Goal: Information Seeking & Learning: Learn about a topic

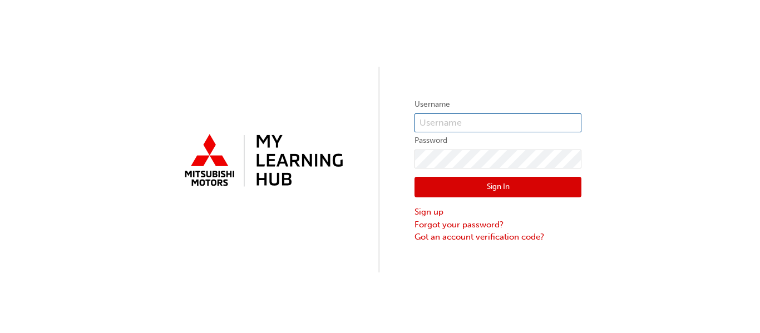
type input "0005966222"
click at [503, 178] on button "Sign In" at bounding box center [497, 187] width 167 height 21
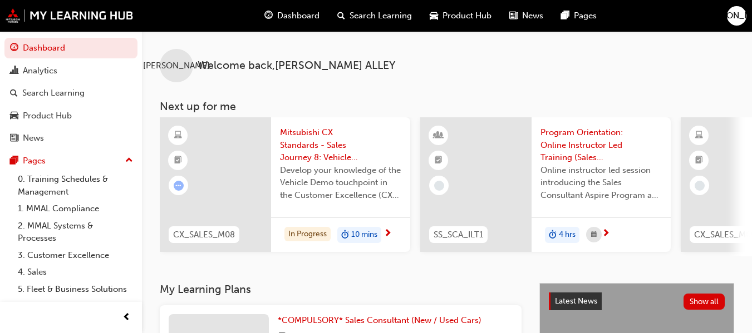
click at [324, 144] on span "Mitsubishi CX Standards - Sales Journey 8: Vehicle Demo" at bounding box center [340, 145] width 121 height 38
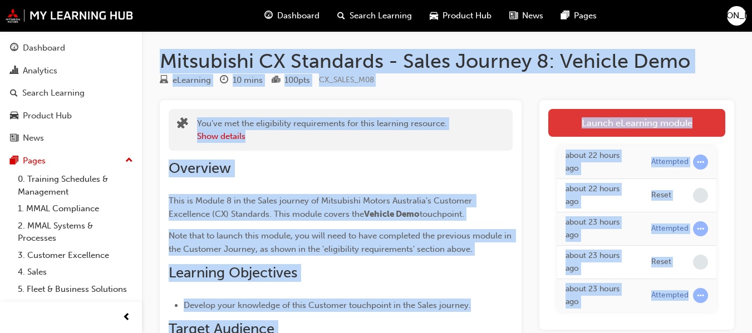
click at [633, 131] on link "Launch eLearning module" at bounding box center [636, 123] width 177 height 28
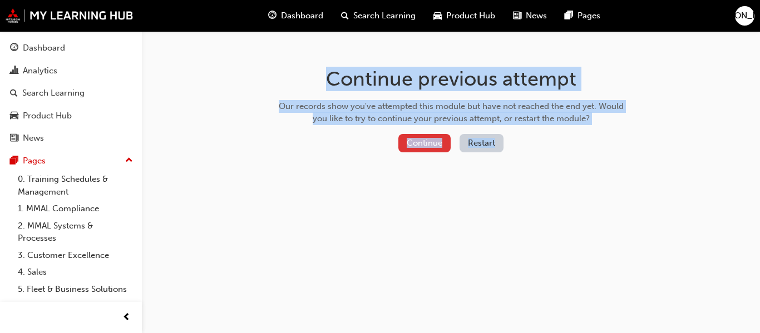
click at [436, 148] on button "Continue" at bounding box center [424, 143] width 52 height 18
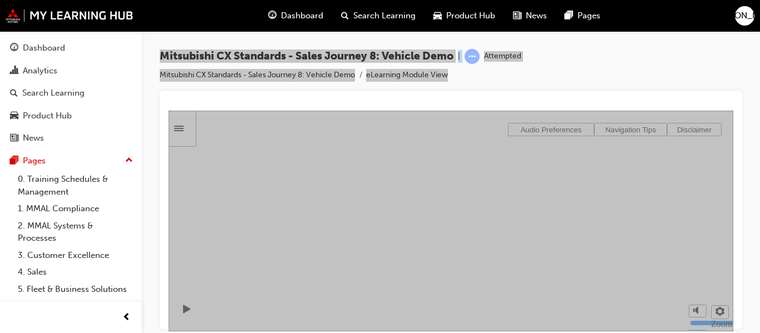
type input "0"
click at [693, 285] on input "volume" at bounding box center [726, 280] width 72 height 9
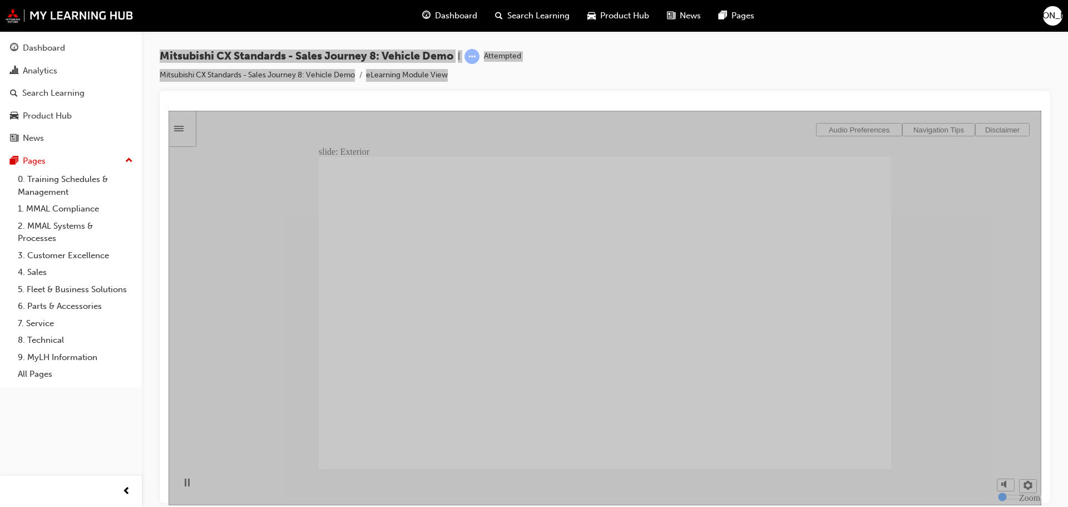
checkbox input "true"
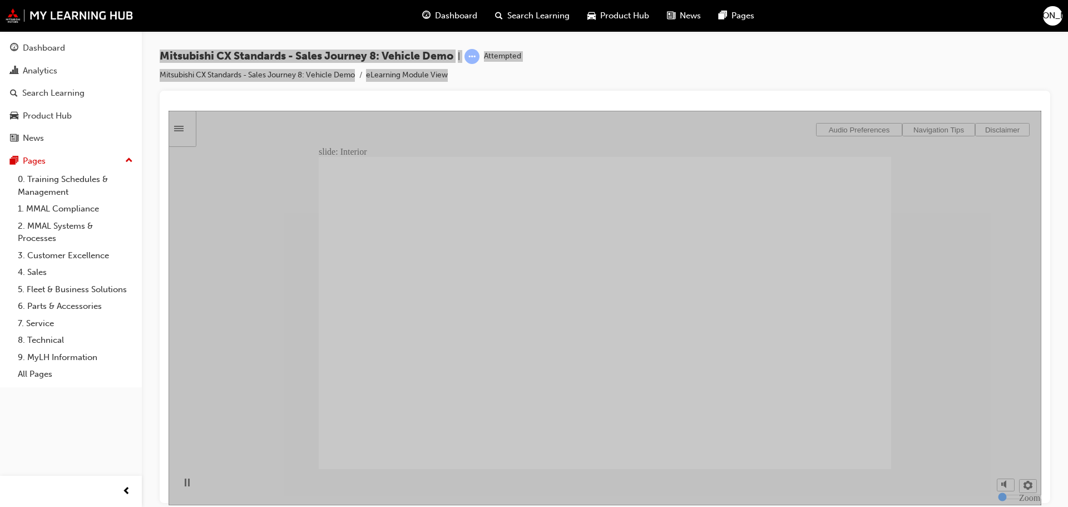
drag, startPoint x: 469, startPoint y: 342, endPoint x: 673, endPoint y: 333, distance: 204.3
drag, startPoint x: 469, startPoint y: 340, endPoint x: 797, endPoint y: 337, distance: 327.7
drag, startPoint x: 364, startPoint y: 340, endPoint x: 546, endPoint y: 361, distance: 183.7
drag, startPoint x: 403, startPoint y: 344, endPoint x: 566, endPoint y: 380, distance: 166.9
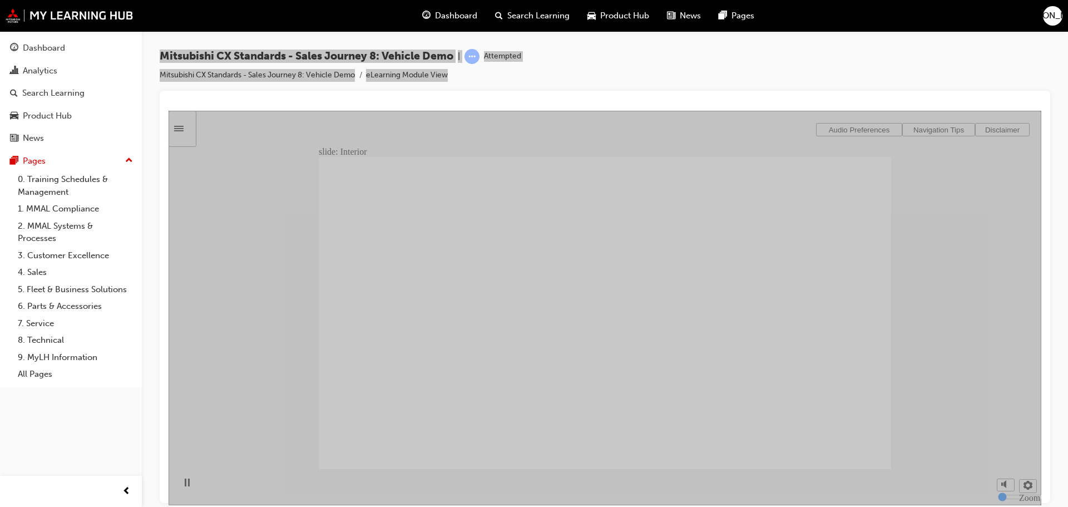
checkbox input "true"
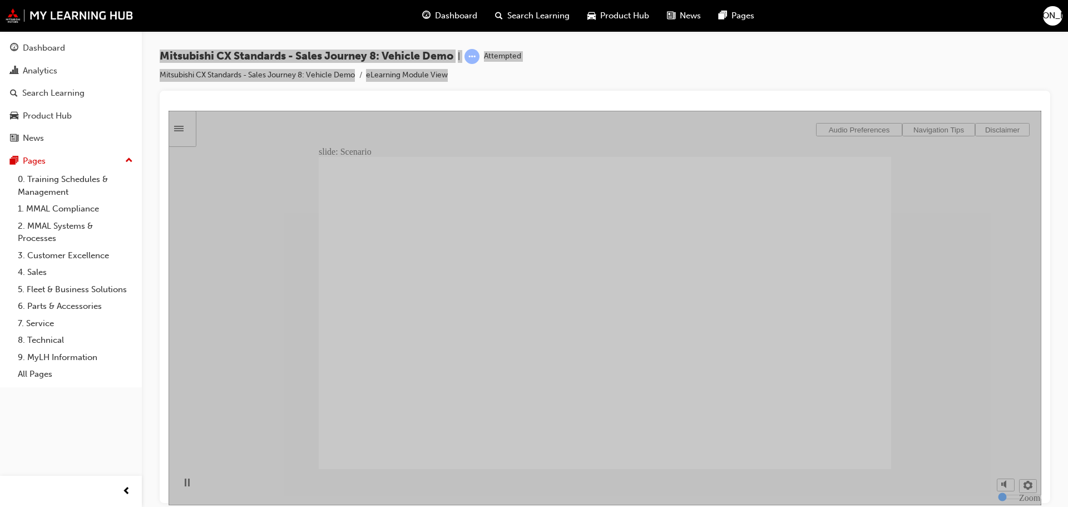
checkbox input "true"
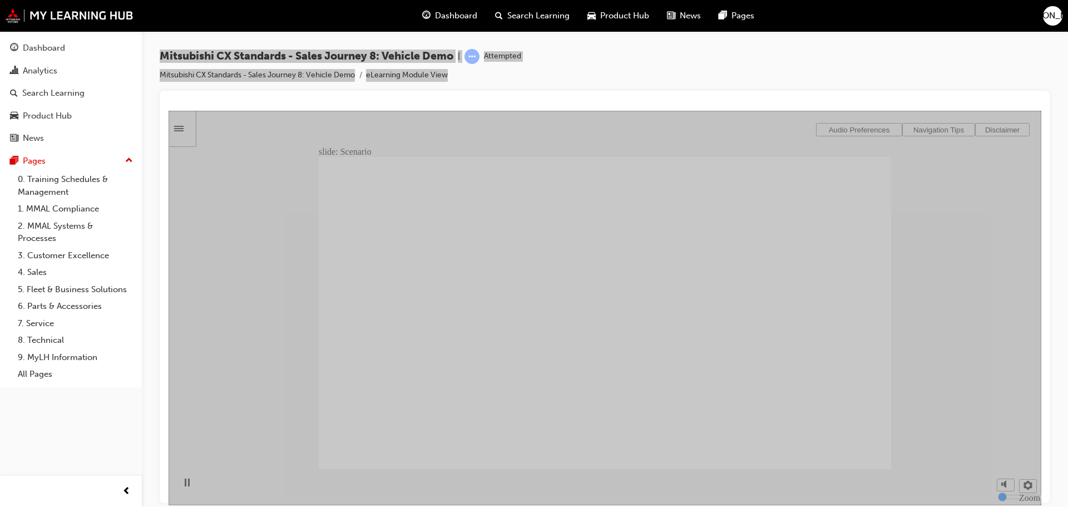
checkbox input "true"
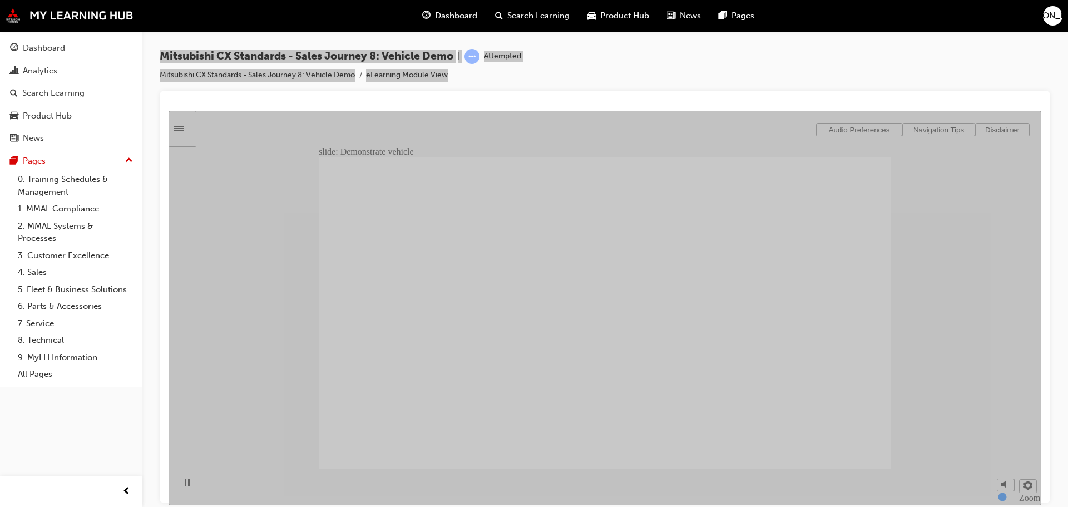
checkbox input "true"
drag, startPoint x: 495, startPoint y: 291, endPoint x: 588, endPoint y: 388, distance: 134.2
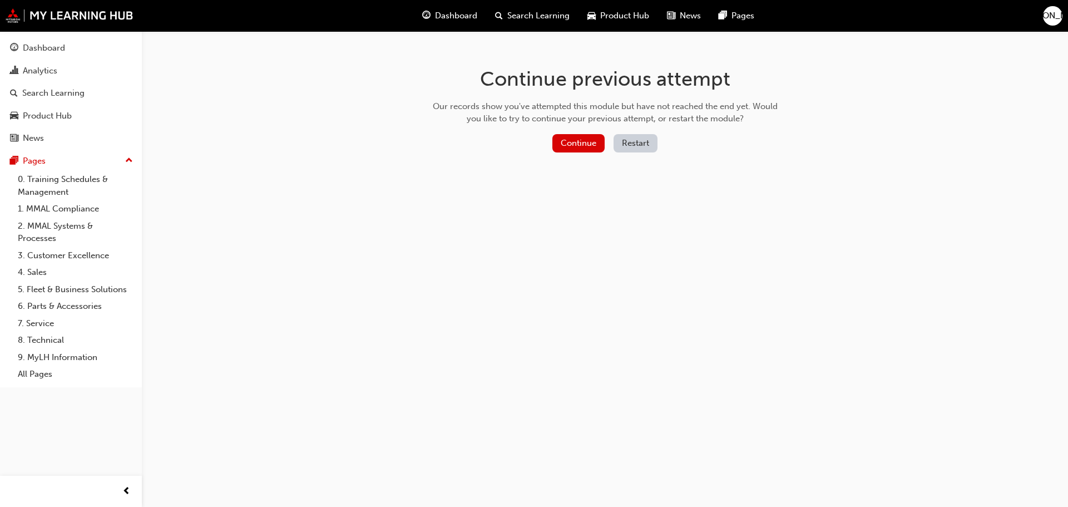
drag, startPoint x: 591, startPoint y: 144, endPoint x: 664, endPoint y: 154, distance: 74.0
click at [665, 154] on div "Continue Restart" at bounding box center [605, 145] width 353 height 23
click at [596, 146] on button "Continue" at bounding box center [578, 143] width 52 height 18
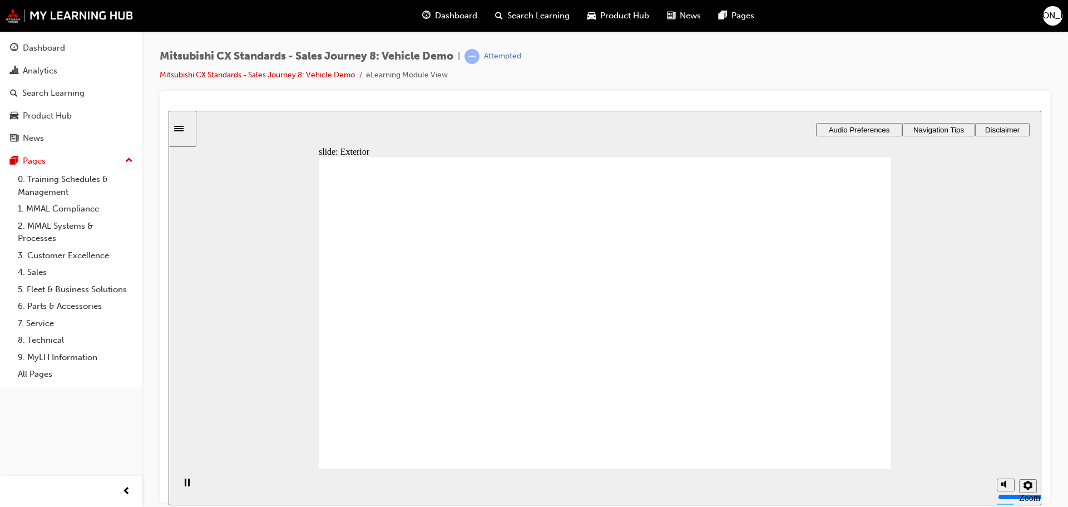
checkbox input "true"
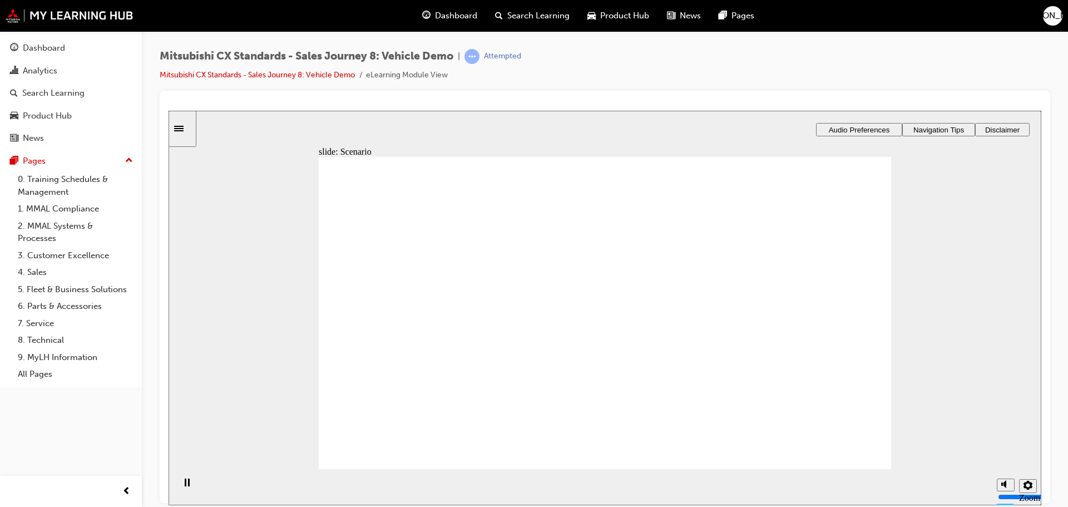
checkbox input "true"
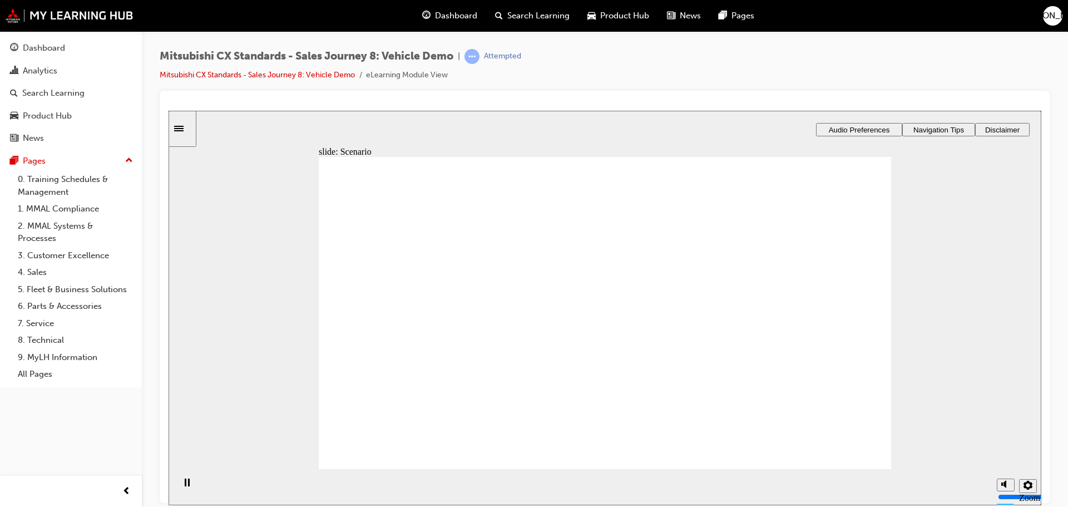
checkbox input "true"
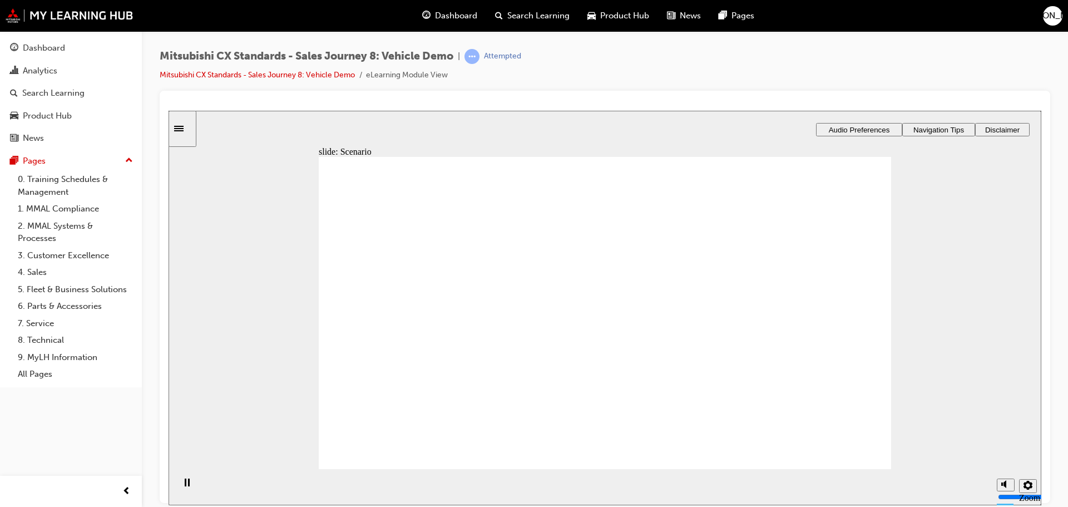
checkbox input "true"
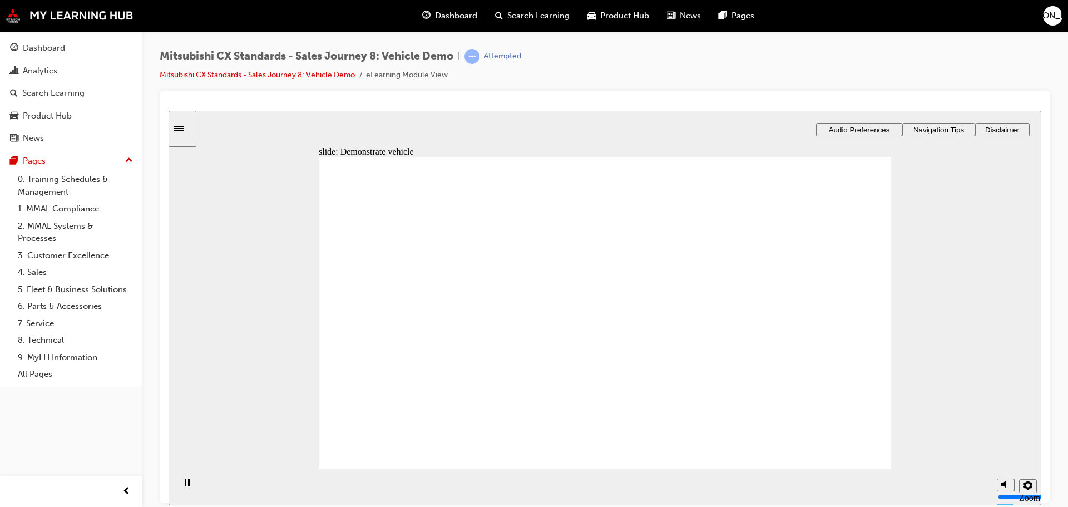
checkbox input "true"
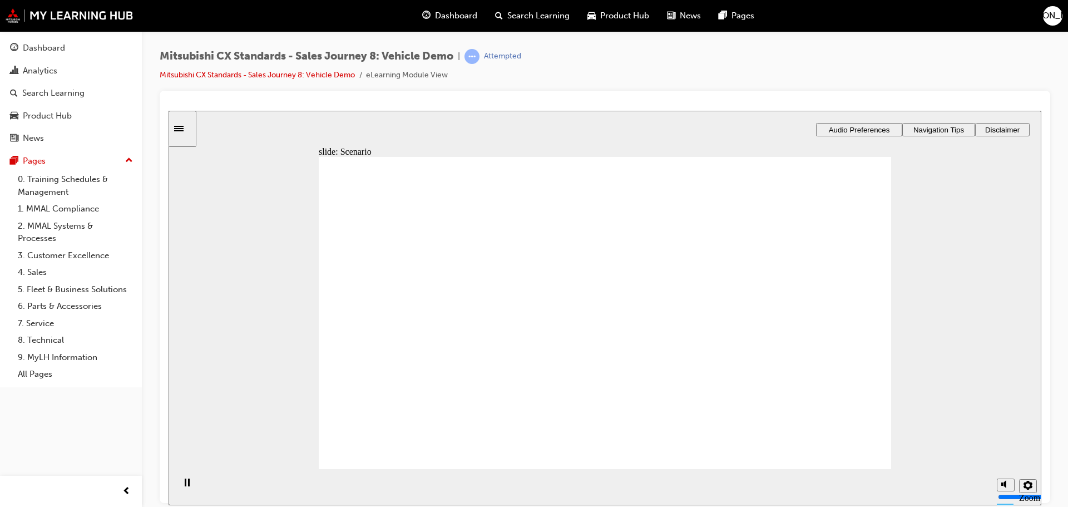
checkbox input "true"
checkbox input "false"
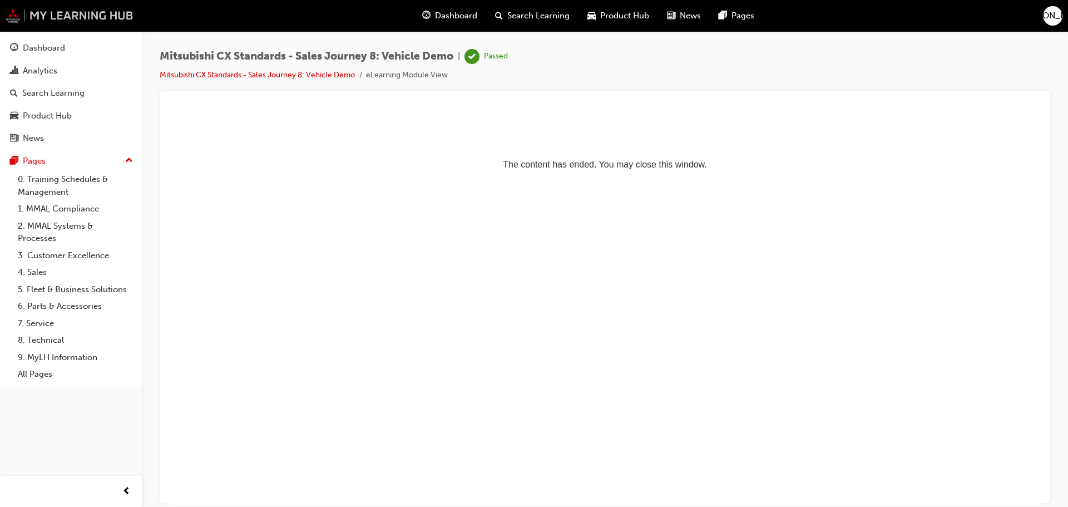
click at [76, 16] on img at bounding box center [70, 15] width 128 height 14
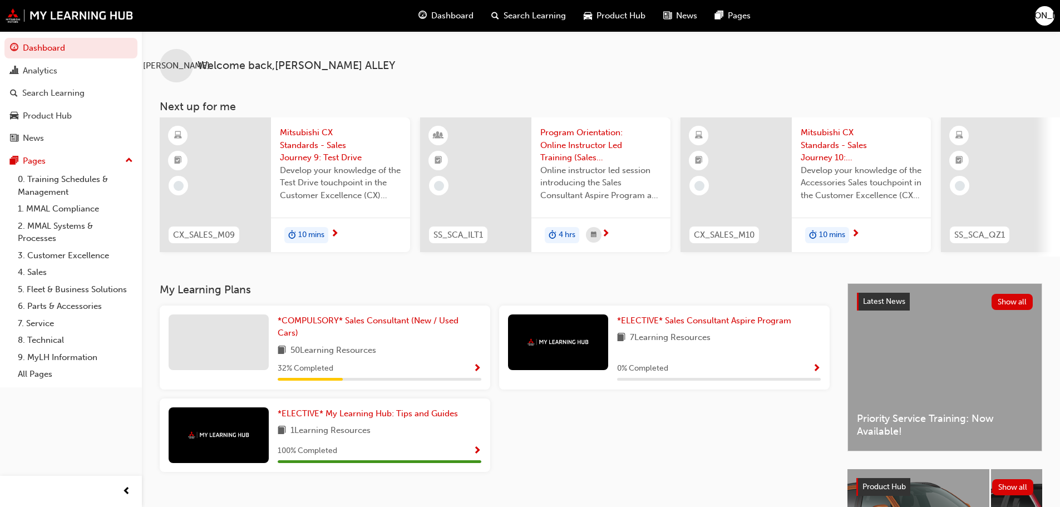
click at [330, 161] on span "Mitsubishi CX Standards - Sales Journey 9: Test Drive" at bounding box center [340, 145] width 121 height 38
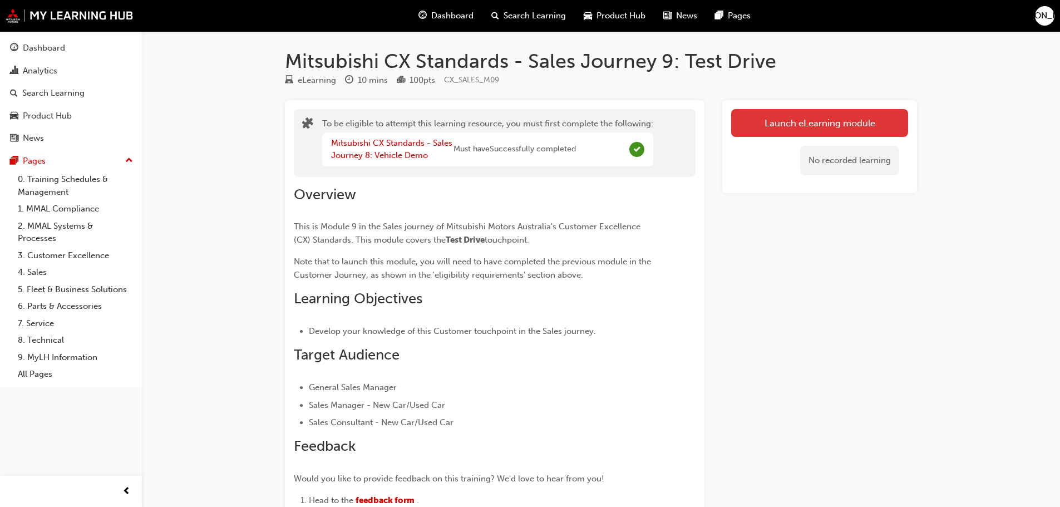
click at [868, 131] on button "Launch eLearning module" at bounding box center [819, 123] width 177 height 28
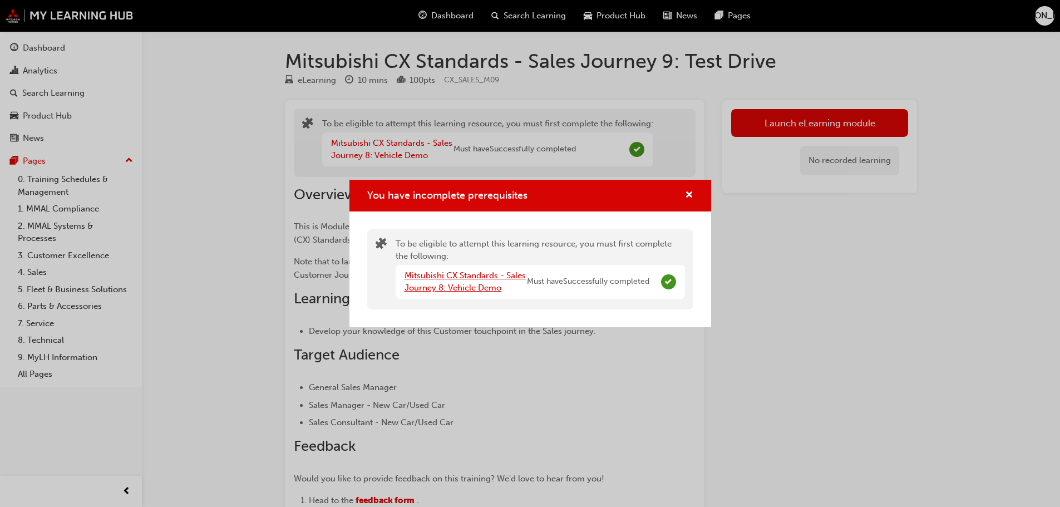
click at [448, 276] on link "Mitsubishi CX Standards - Sales Journey 8: Vehicle Demo" at bounding box center [464, 281] width 121 height 23
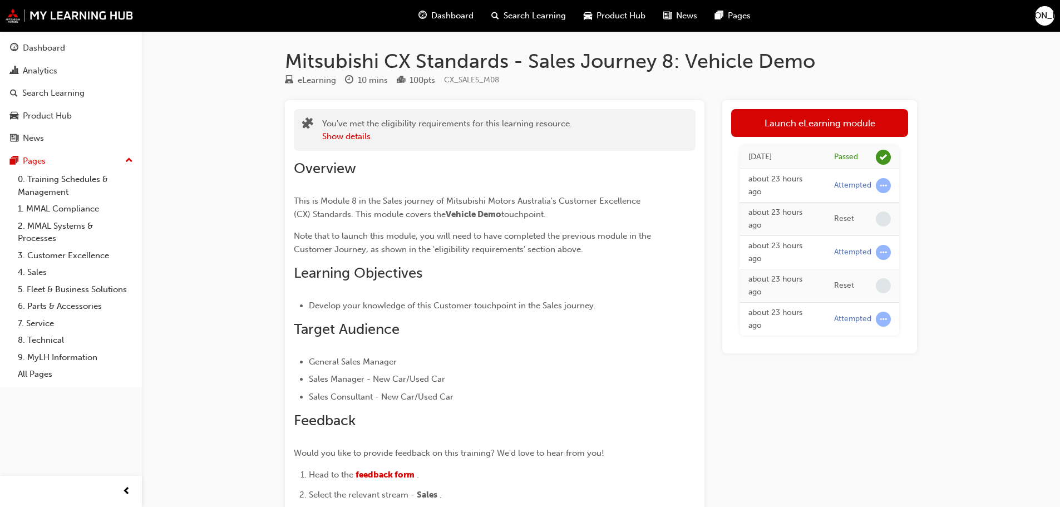
click at [824, 177] on td "about 23 hours ago" at bounding box center [783, 185] width 86 height 33
click at [845, 192] on div "Attempted" at bounding box center [862, 185] width 57 height 15
click at [810, 137] on div "Today Passed about 23 hours ago Attempted about 23 hours ago Reset about 23 hou…" at bounding box center [819, 240] width 177 height 207
click at [806, 129] on link "Launch eLearning module" at bounding box center [819, 123] width 177 height 28
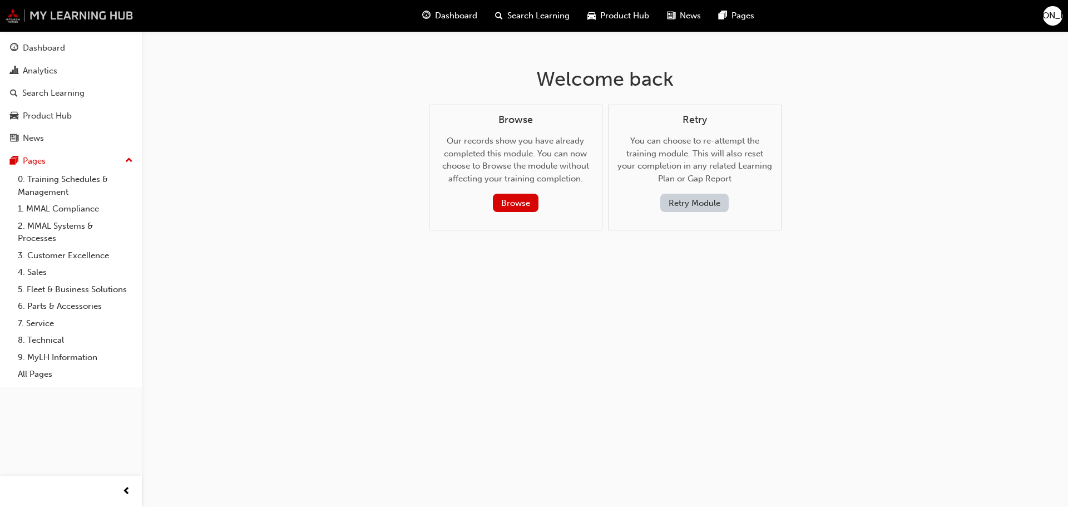
click at [60, 12] on img at bounding box center [70, 15] width 128 height 14
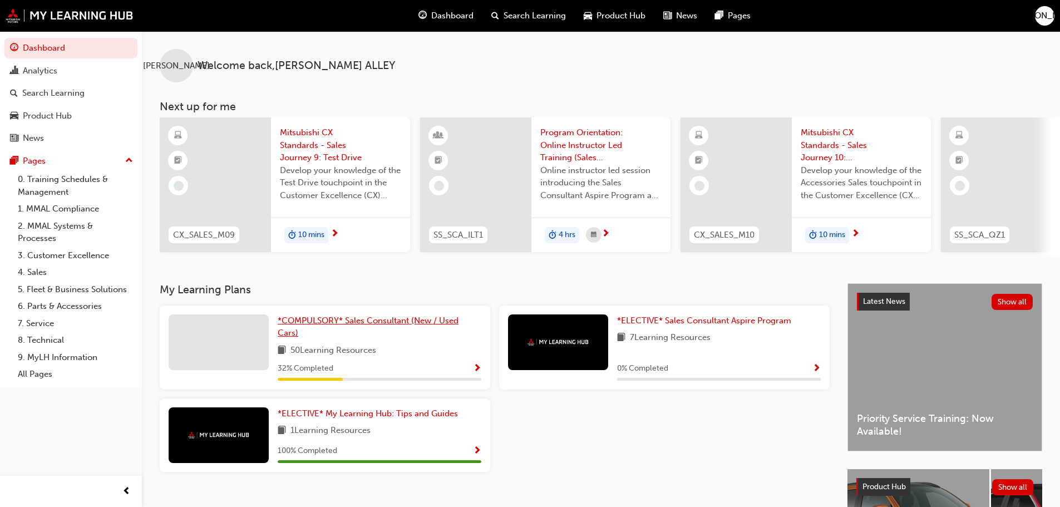
click at [405, 333] on link "*COMPULSORY* Sales Consultant (New / Used Cars)" at bounding box center [380, 326] width 204 height 25
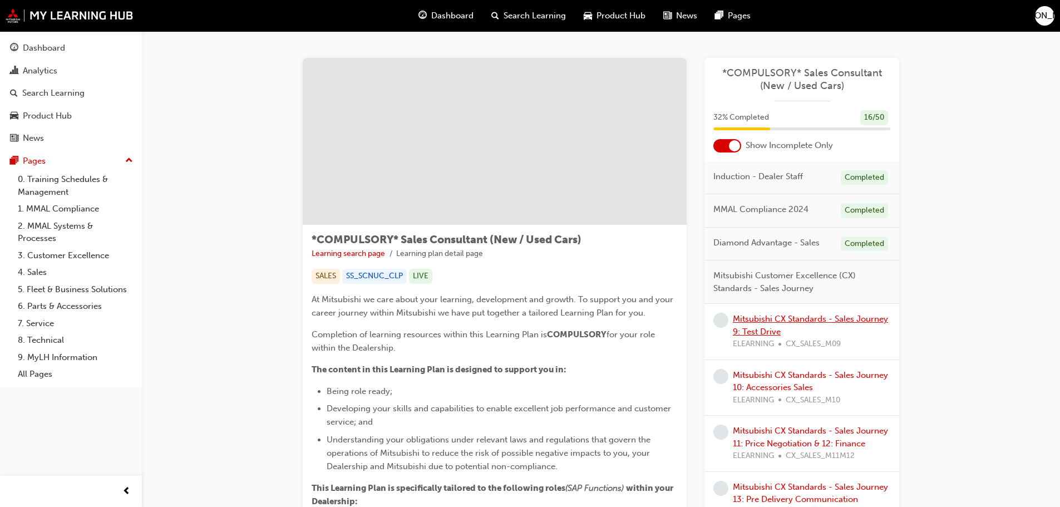
click at [816, 317] on link "Mitsubishi CX Standards - Sales Journey 9: Test Drive" at bounding box center [810, 325] width 155 height 23
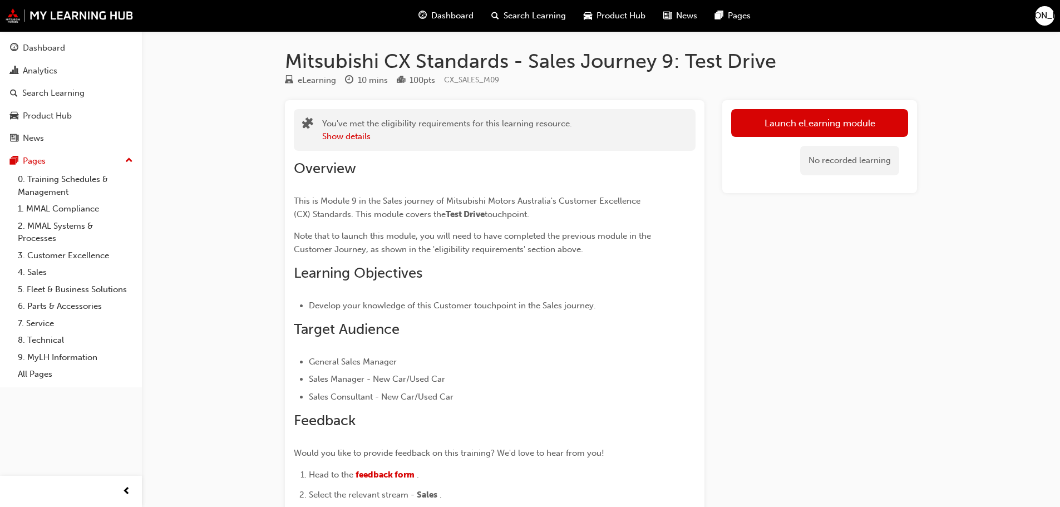
click at [838, 107] on div "Launch eLearning module No recorded learning" at bounding box center [819, 146] width 195 height 93
click at [843, 117] on button "Launch eLearning module" at bounding box center [819, 123] width 177 height 28
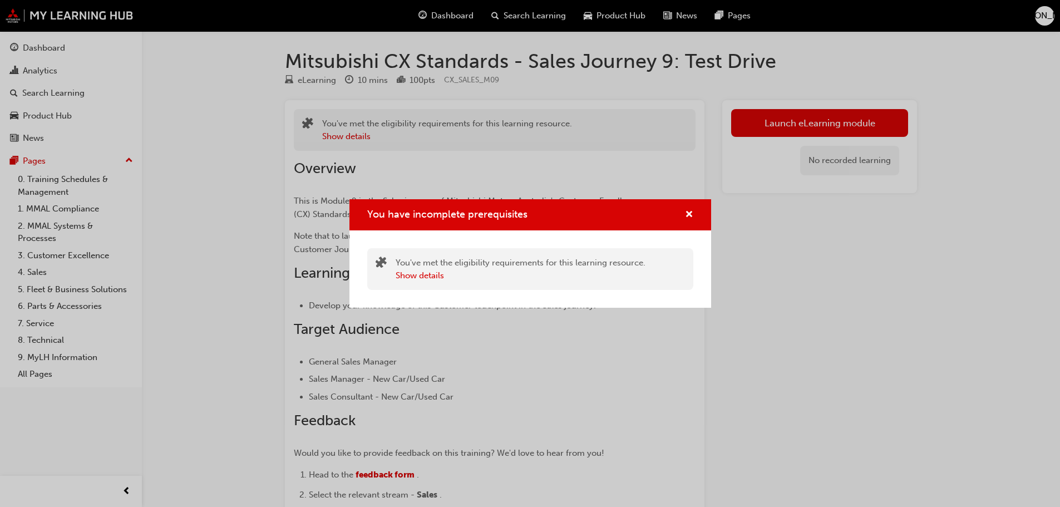
click at [694, 210] on div "You have incomplete prerequisites" at bounding box center [530, 215] width 362 height 32
click at [688, 210] on span "cross-icon" at bounding box center [689, 215] width 8 height 10
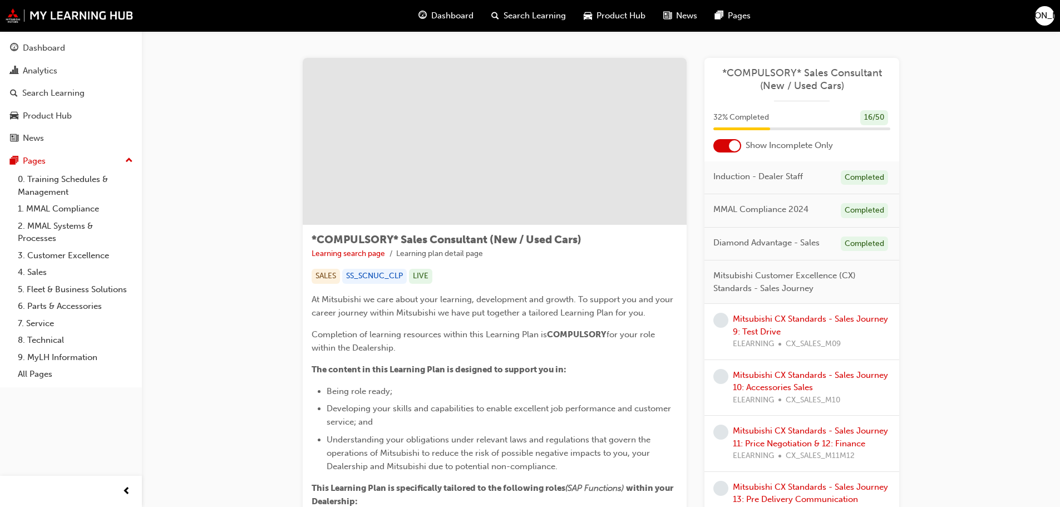
click at [736, 149] on div at bounding box center [734, 145] width 11 height 11
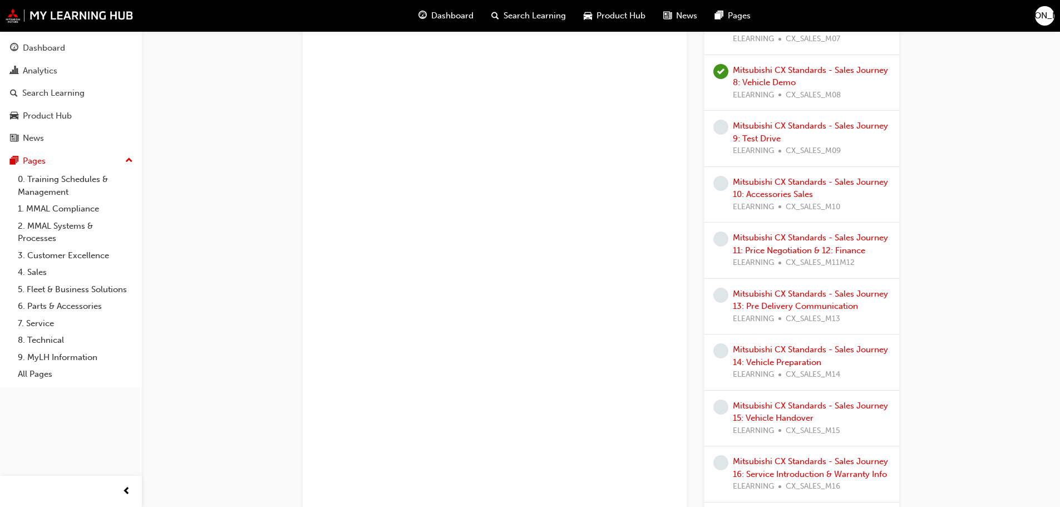
scroll to position [1001, 0]
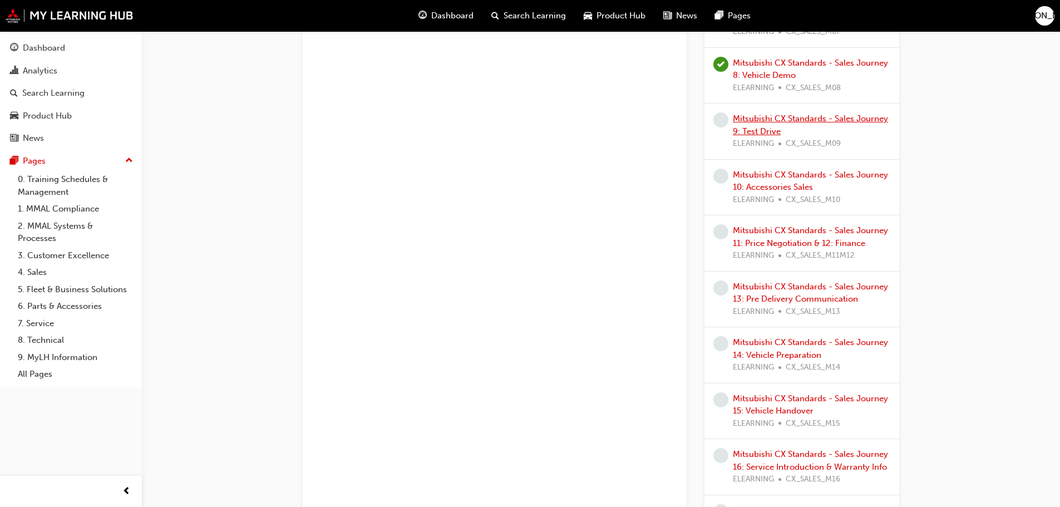
click at [774, 123] on link "Mitsubishi CX Standards - Sales Journey 9: Test Drive" at bounding box center [810, 124] width 155 height 23
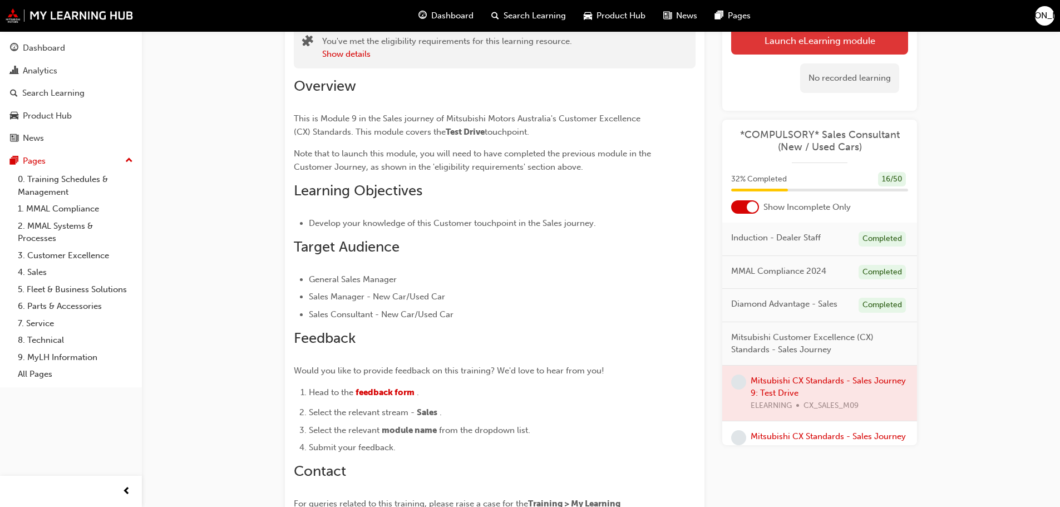
scroll to position [56, 0]
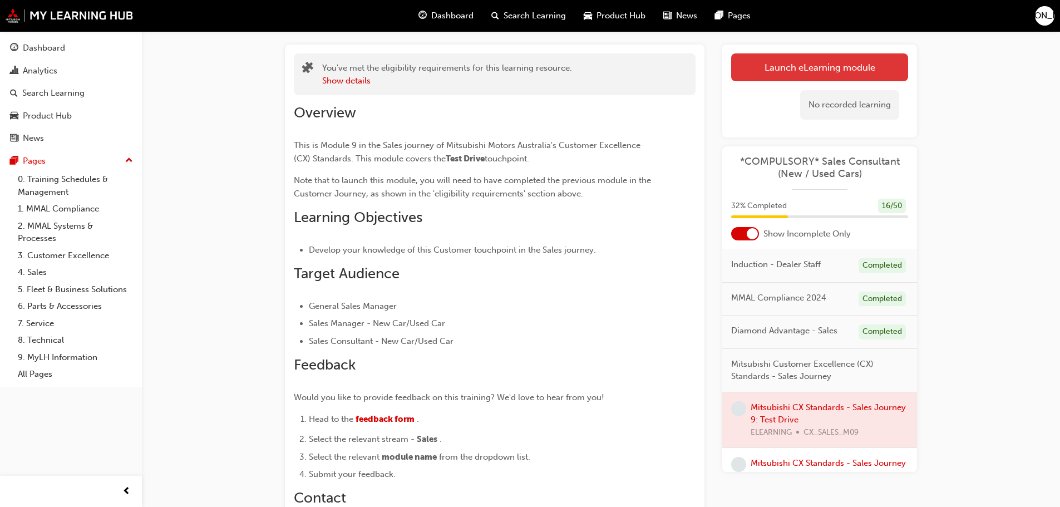
click at [839, 73] on link "Launch eLearning module" at bounding box center [819, 67] width 177 height 28
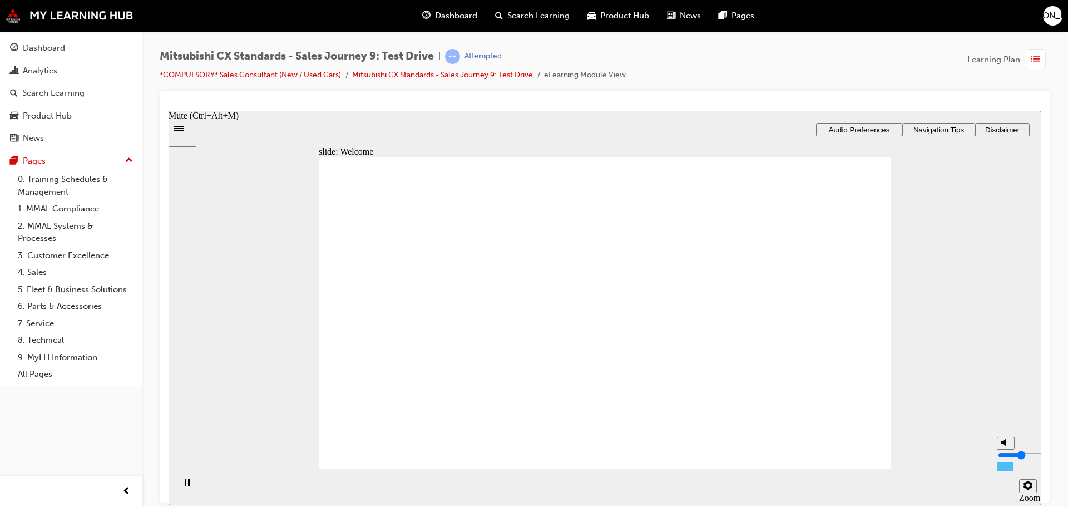
type input "3"
click at [1001, 457] on input "volume" at bounding box center [1034, 454] width 72 height 9
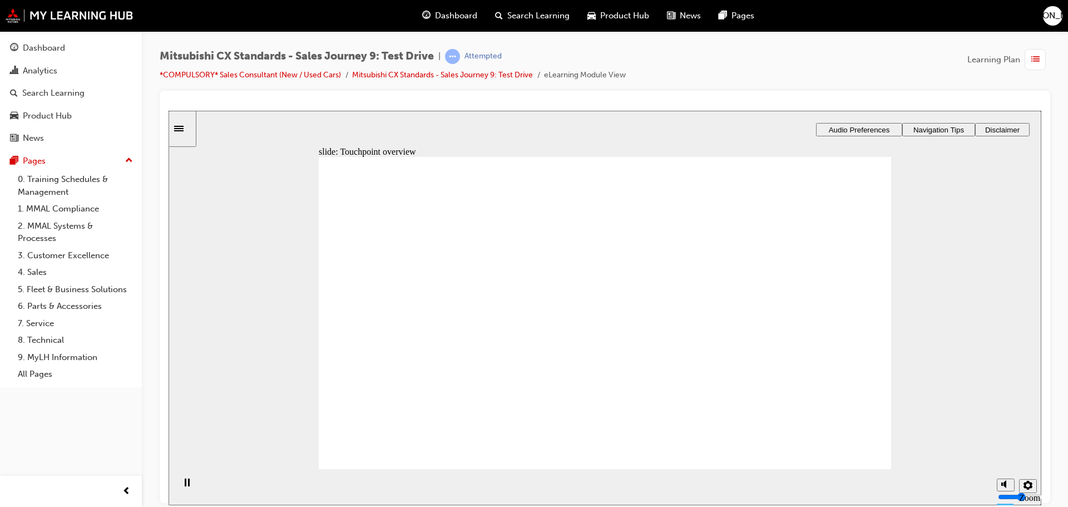
drag, startPoint x: 780, startPoint y: 330, endPoint x: 804, endPoint y: 362, distance: 39.6
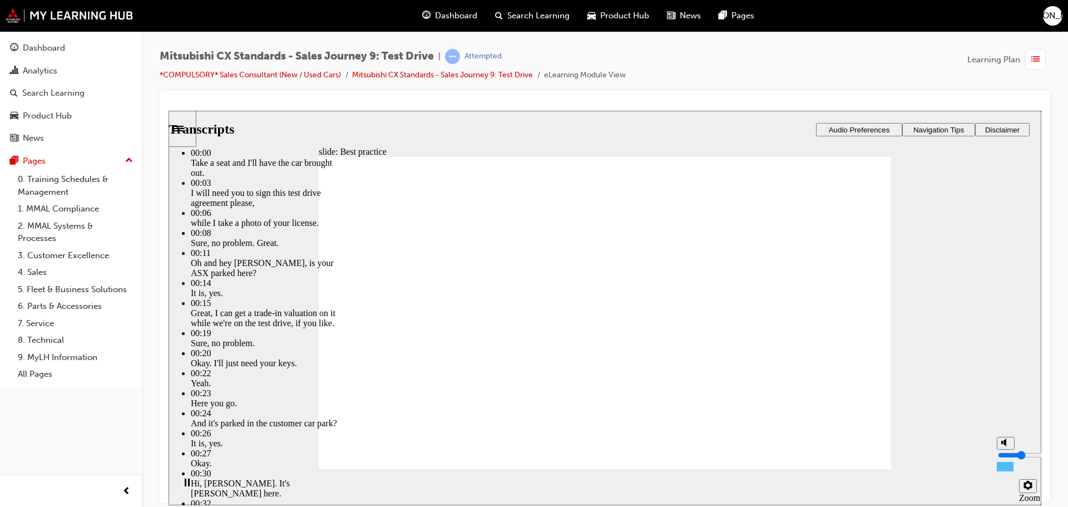
type input "6"
type input "0"
type input "6"
type input "0"
type input "7"
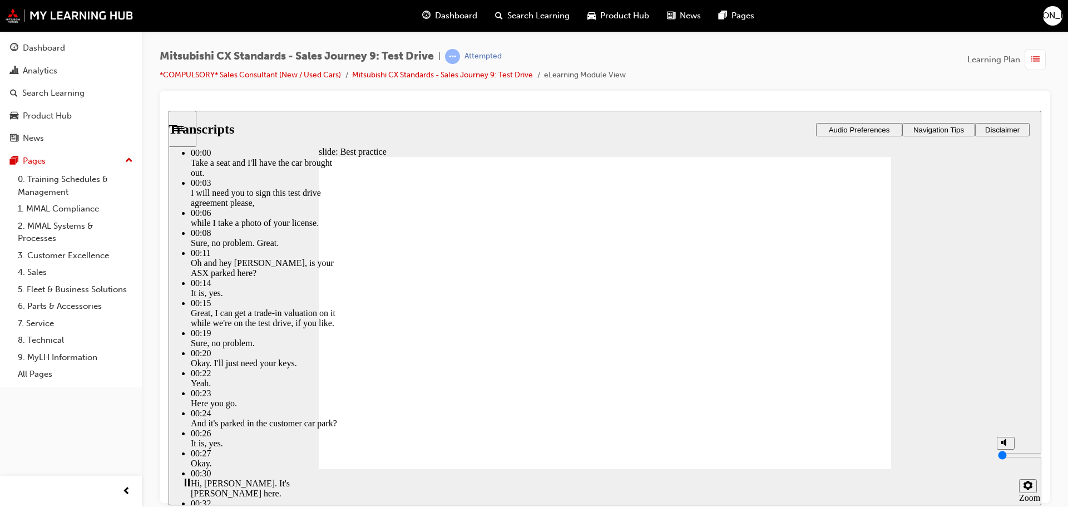
type input "0"
click at [1005, 459] on input "volume" at bounding box center [1034, 454] width 72 height 9
drag, startPoint x: 828, startPoint y: 446, endPoint x: 851, endPoint y: 447, distance: 22.8
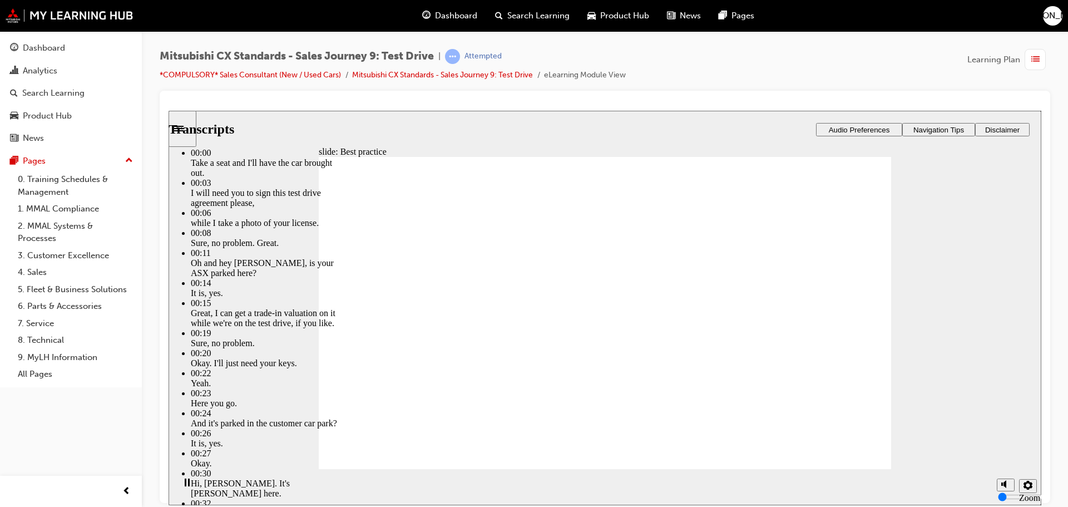
type input "170"
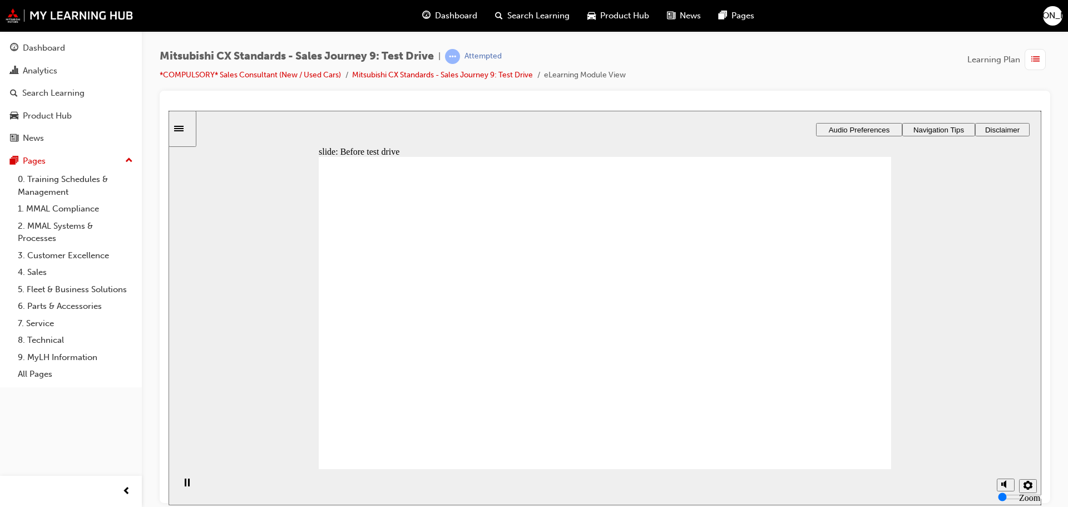
drag, startPoint x: 476, startPoint y: 345, endPoint x: 837, endPoint y: 324, distance: 361.7
drag, startPoint x: 466, startPoint y: 348, endPoint x: 617, endPoint y: 319, distance: 153.5
drag, startPoint x: 454, startPoint y: 349, endPoint x: 647, endPoint y: 324, distance: 194.6
drag, startPoint x: 448, startPoint y: 343, endPoint x: 585, endPoint y: 353, distance: 137.8
drag, startPoint x: 437, startPoint y: 345, endPoint x: 593, endPoint y: 360, distance: 157.1
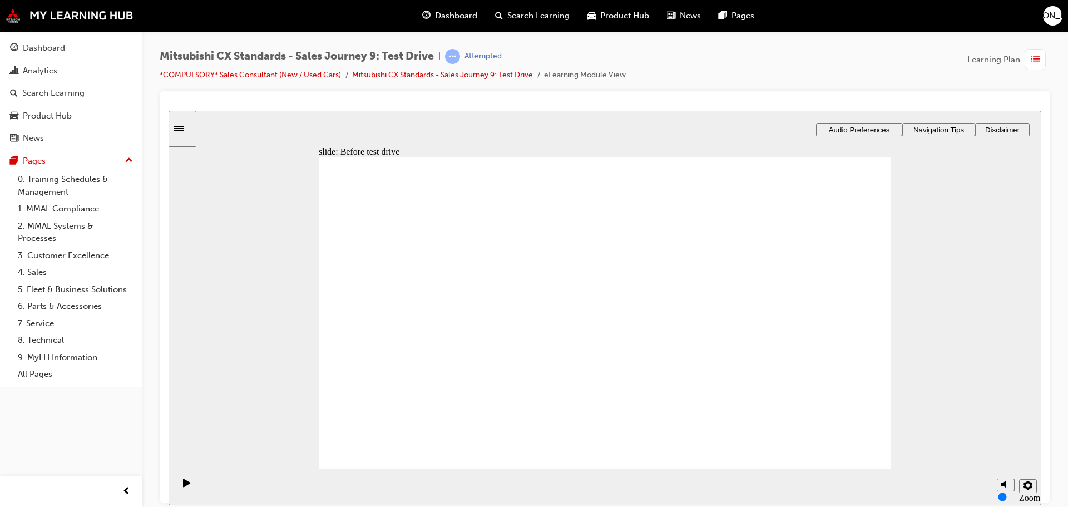
drag, startPoint x: 431, startPoint y: 352, endPoint x: 794, endPoint y: 304, distance: 366.9
drag, startPoint x: 472, startPoint y: 347, endPoint x: 641, endPoint y: 374, distance: 171.2
drag, startPoint x: 459, startPoint y: 334, endPoint x: 621, endPoint y: 392, distance: 171.6
drag, startPoint x: 843, startPoint y: 452, endPoint x: 839, endPoint y: 419, distance: 33.0
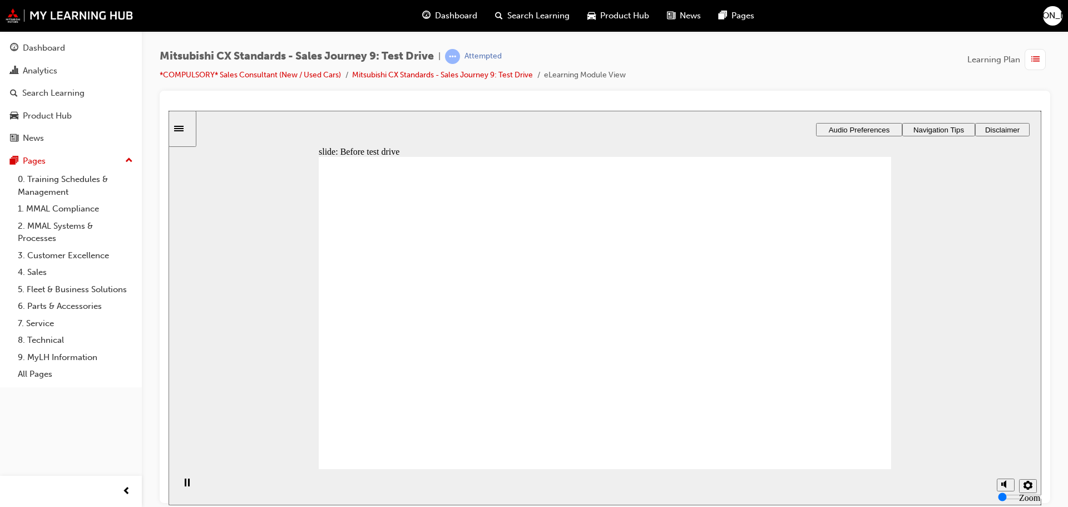
checkbox input "false"
checkbox input "true"
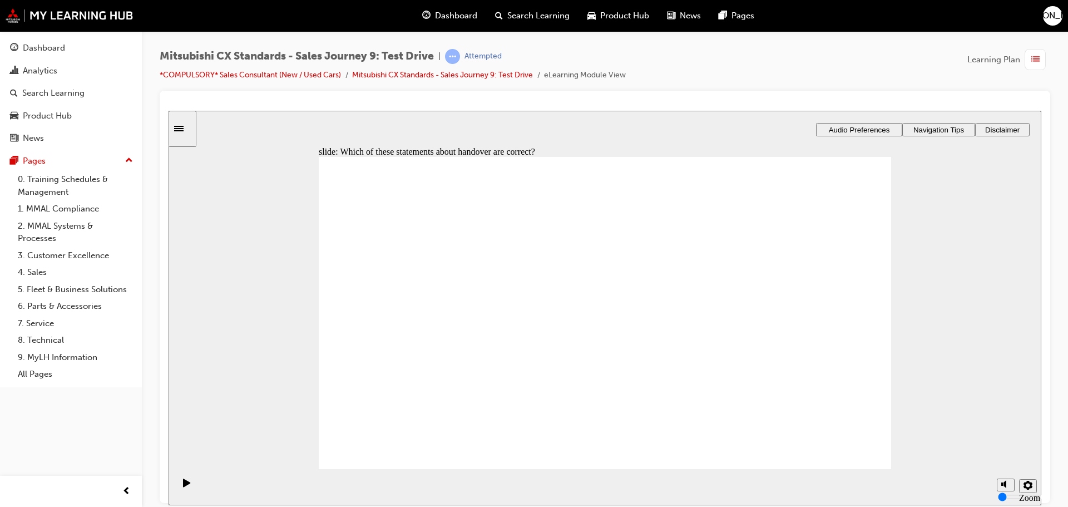
checkbox input "true"
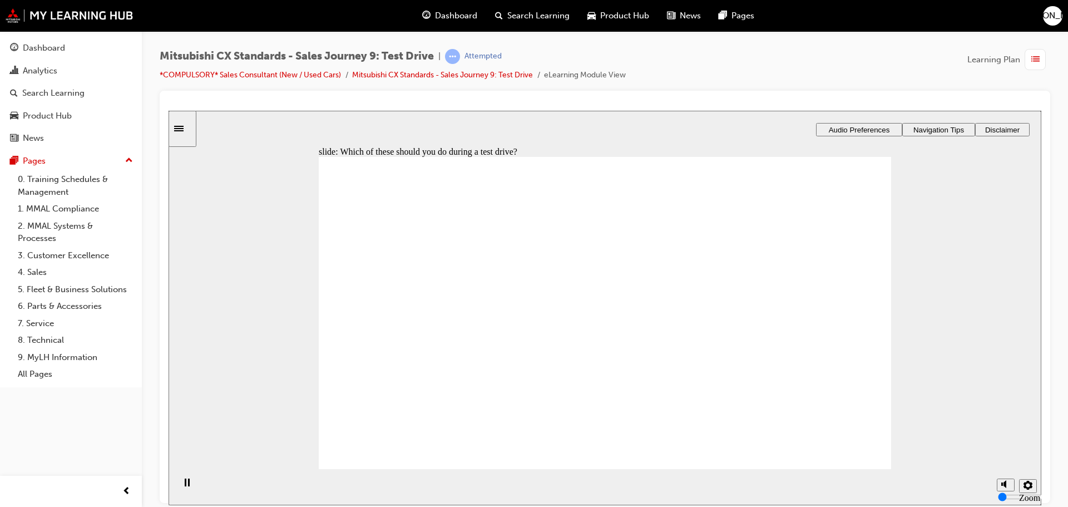
checkbox input "true"
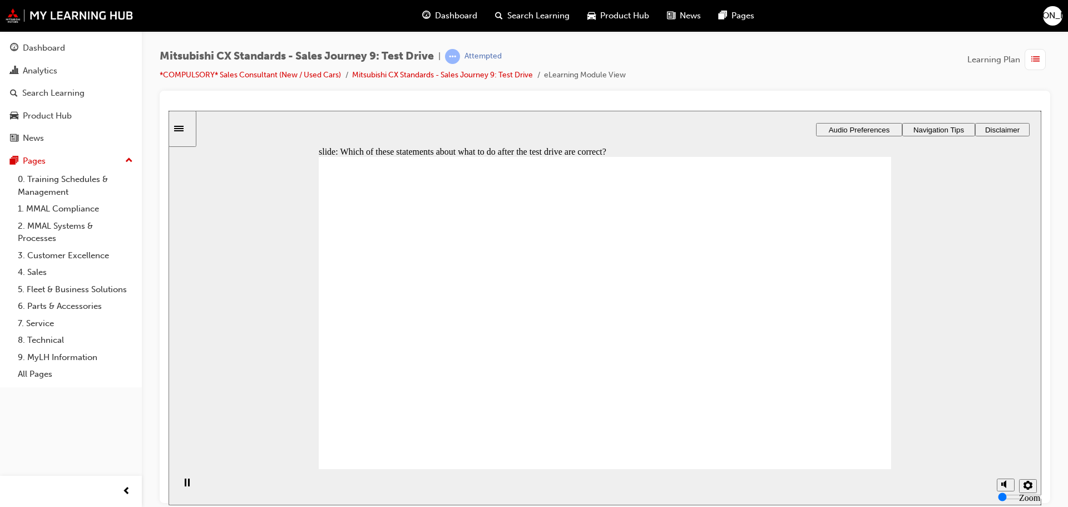
checkbox input "true"
drag, startPoint x: 629, startPoint y: 249, endPoint x: 683, endPoint y: 249, distance: 53.4
drag, startPoint x: 774, startPoint y: 247, endPoint x: 774, endPoint y: 379, distance: 132.4
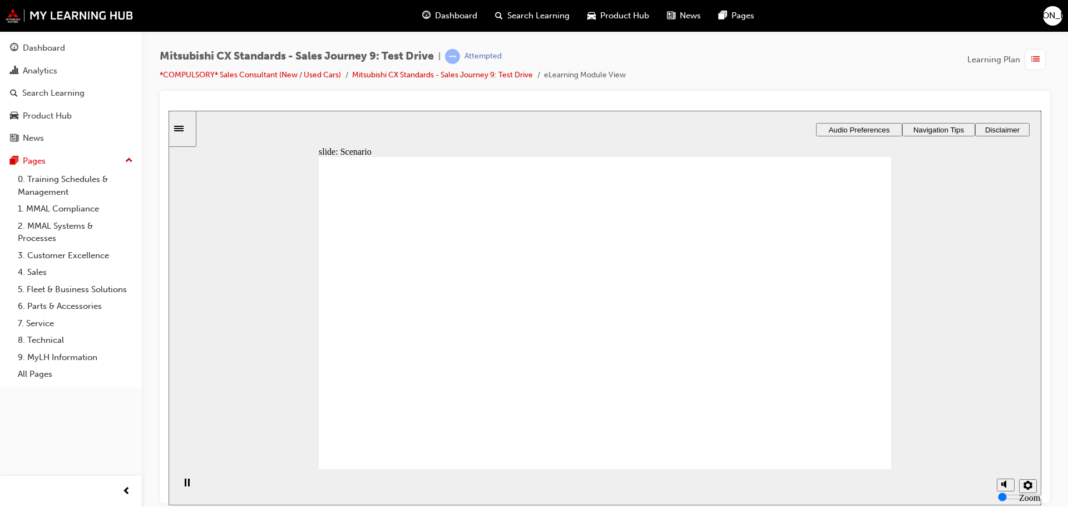
drag, startPoint x: 650, startPoint y: 398, endPoint x: 822, endPoint y: 254, distance: 223.5
drag, startPoint x: 664, startPoint y: 279, endPoint x: 824, endPoint y: 323, distance: 166.0
drag, startPoint x: 606, startPoint y: 314, endPoint x: 729, endPoint y: 278, distance: 128.1
drag, startPoint x: 614, startPoint y: 361, endPoint x: 798, endPoint y: 360, distance: 183.6
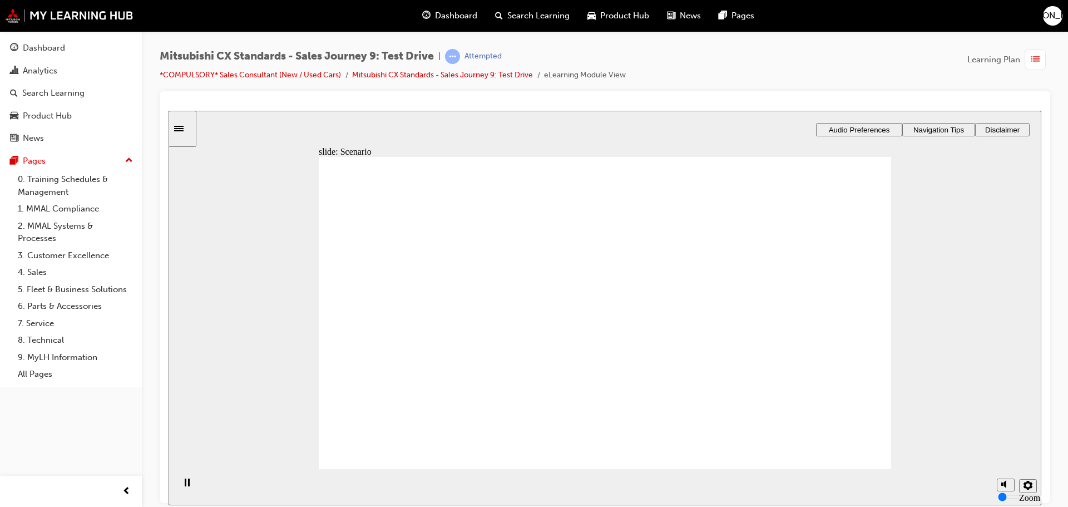
drag, startPoint x: 805, startPoint y: 324, endPoint x: 689, endPoint y: 329, distance: 116.4
drag, startPoint x: 452, startPoint y: 348, endPoint x: 713, endPoint y: 278, distance: 270.1
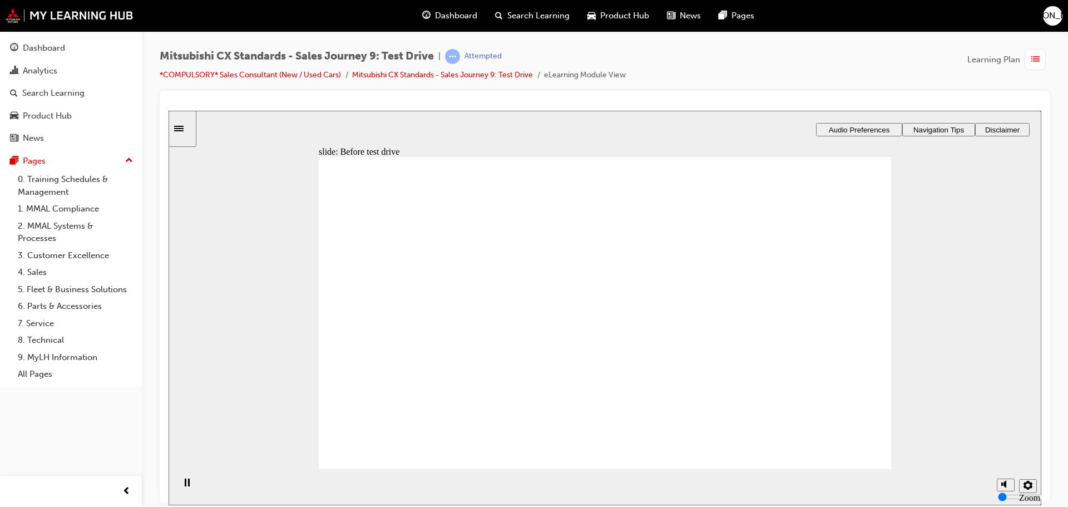
drag, startPoint x: 502, startPoint y: 331, endPoint x: 637, endPoint y: 328, distance: 135.2
drag, startPoint x: 459, startPoint y: 333, endPoint x: 615, endPoint y: 313, distance: 156.5
drag, startPoint x: 446, startPoint y: 343, endPoint x: 604, endPoint y: 338, distance: 158.6
drag, startPoint x: 441, startPoint y: 343, endPoint x: 598, endPoint y: 361, distance: 158.4
drag, startPoint x: 442, startPoint y: 345, endPoint x: 656, endPoint y: 399, distance: 220.7
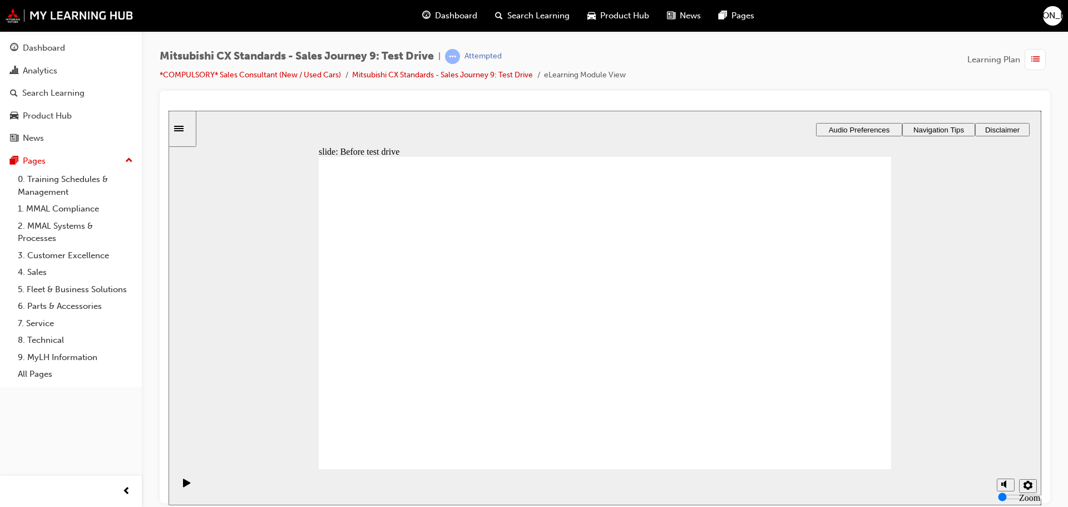
drag, startPoint x: 433, startPoint y: 344, endPoint x: 820, endPoint y: 311, distance: 388.0
drag, startPoint x: 469, startPoint y: 345, endPoint x: 644, endPoint y: 415, distance: 187.5
drag, startPoint x: 644, startPoint y: 371, endPoint x: 709, endPoint y: 370, distance: 65.6
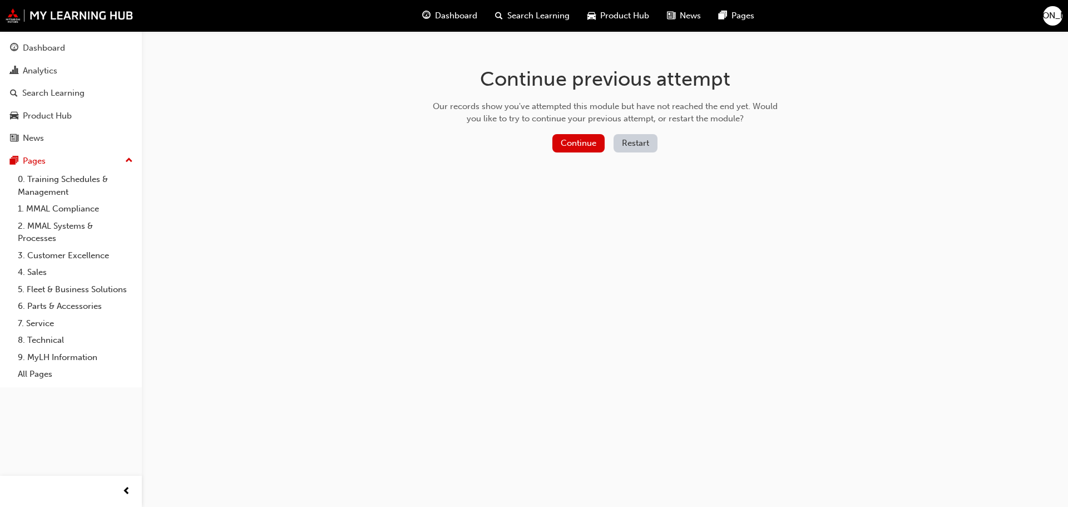
click at [634, 153] on div "Continue Restart" at bounding box center [605, 145] width 353 height 23
click at [636, 151] on button "Restart" at bounding box center [636, 143] width 44 height 18
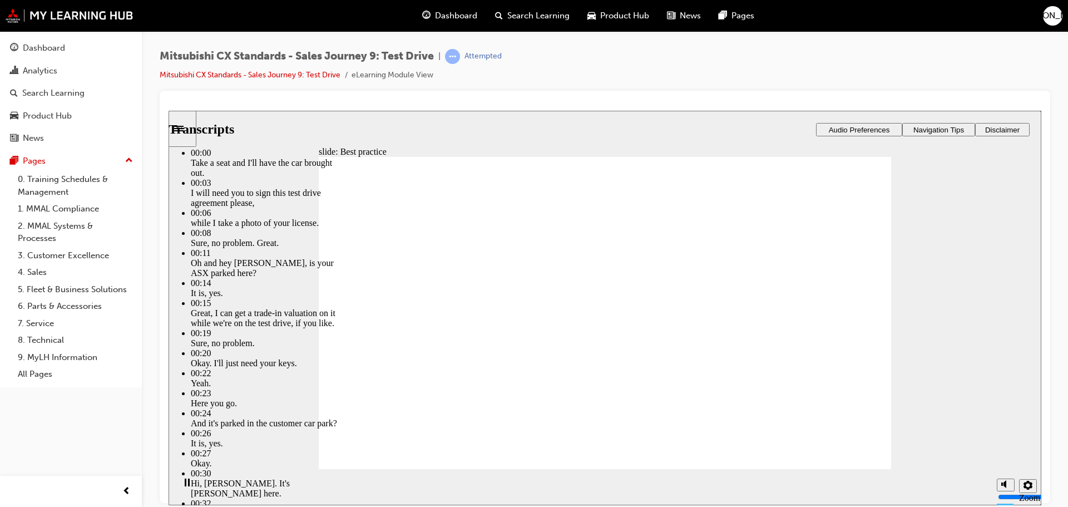
type input "3"
type input "2"
type input "3"
type input "2"
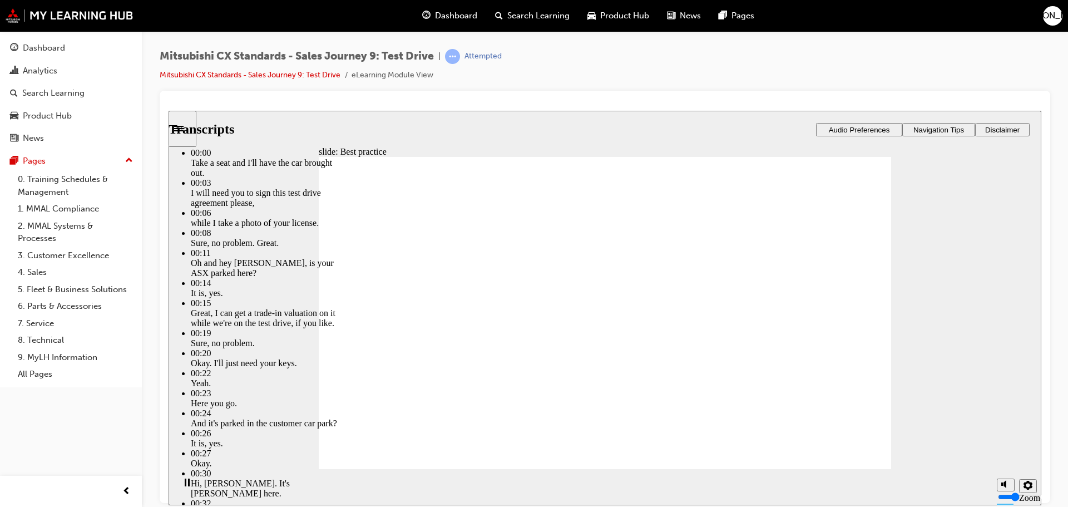
type input "147"
type input "2"
type input "147"
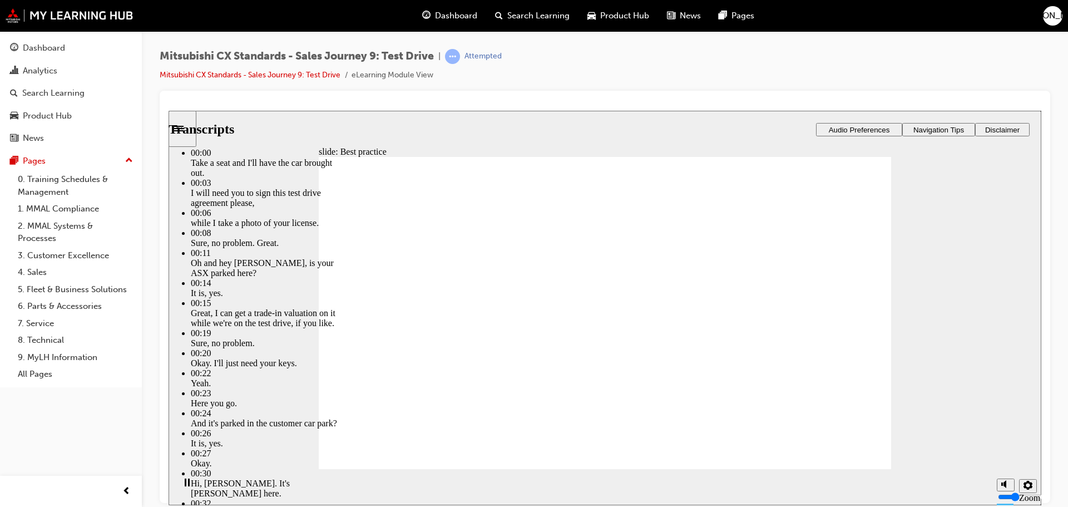
type input "2"
type input "161"
type input "2"
type input "167"
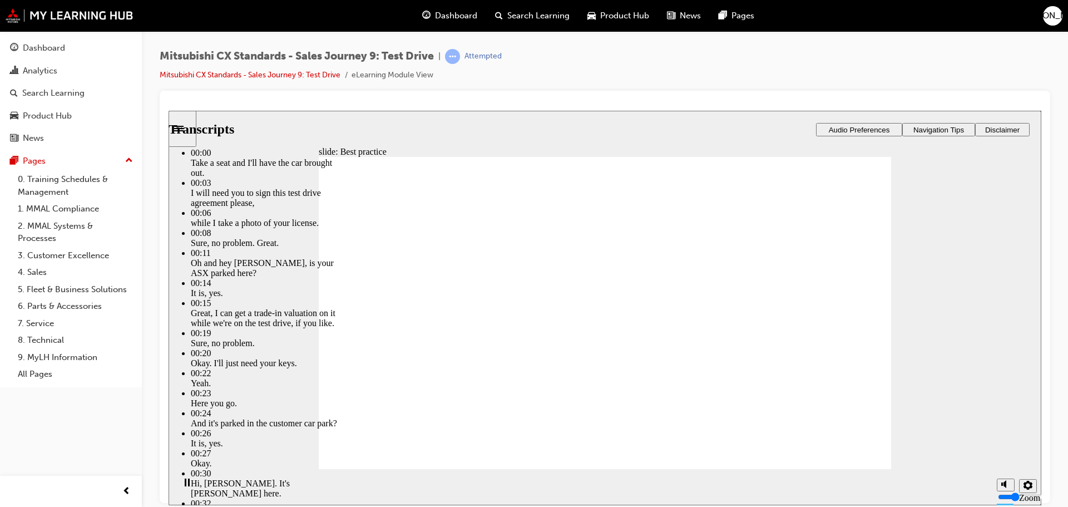
type input "2"
type input "167"
type input "2"
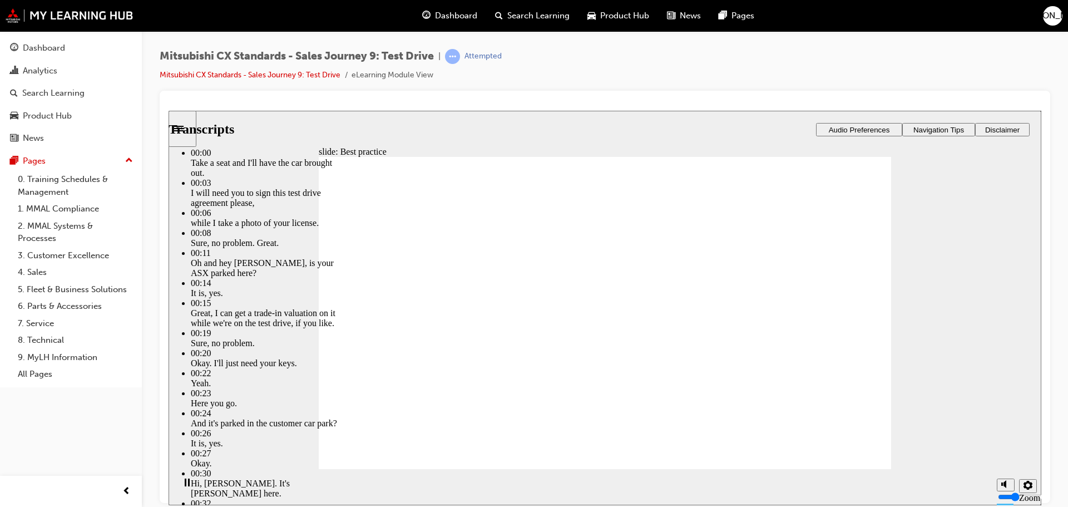
type input "167"
type input "2"
type input "167"
type input "2"
type input "168"
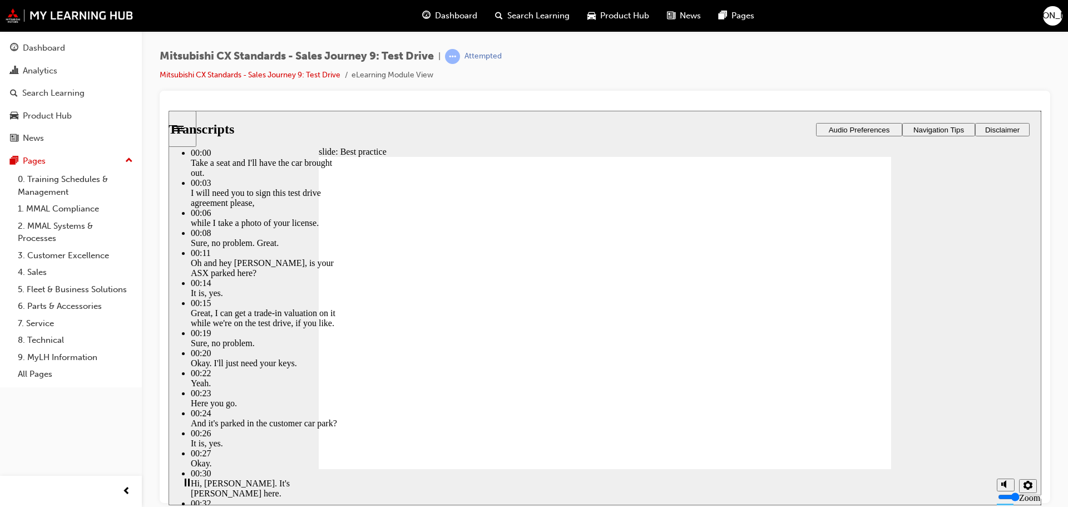
type input "2"
type input "168"
type input "2"
type input "168"
type input "2"
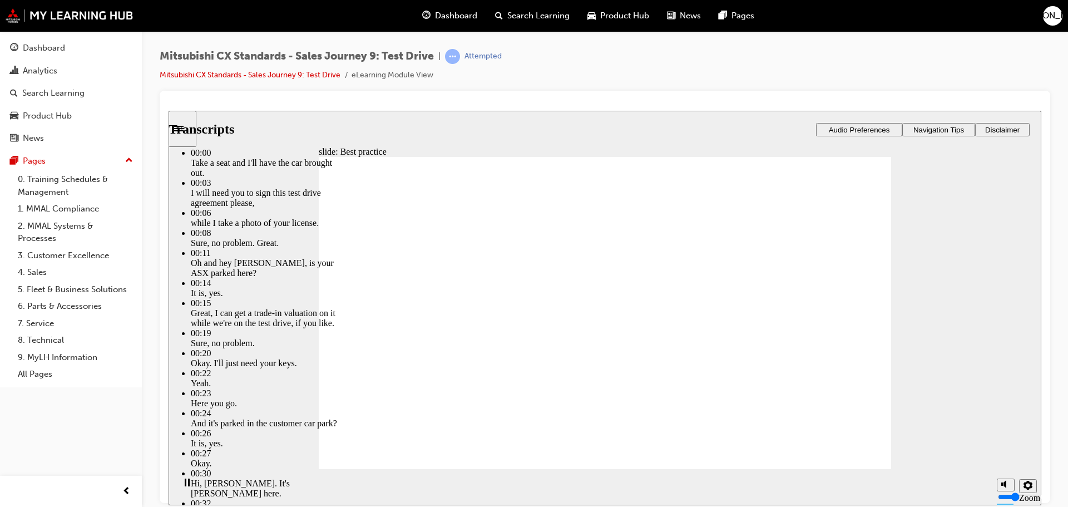
type input "168"
type input "2"
type input "169"
type input "2"
type input "169"
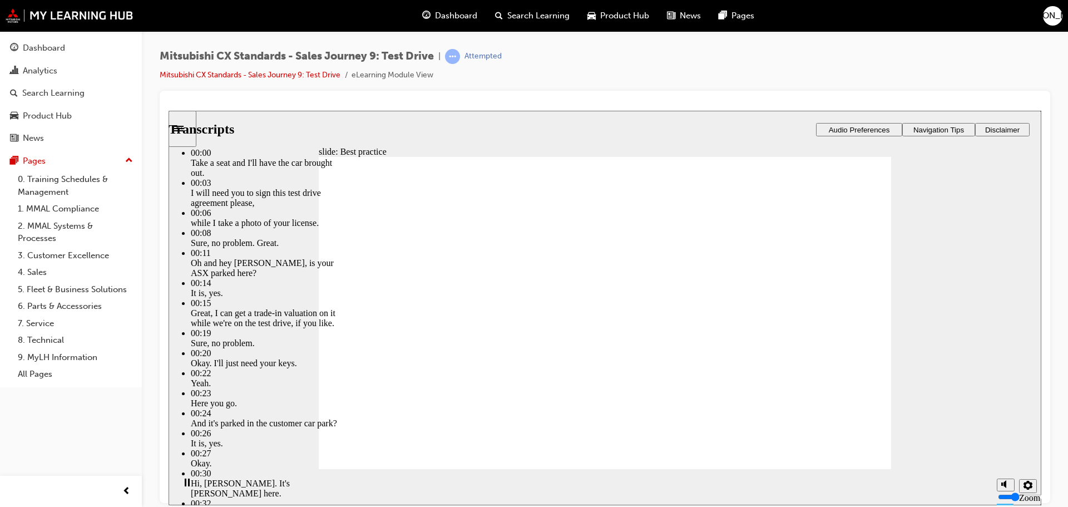
type input "2"
type input "169"
type input "2"
type input "169"
type input "2"
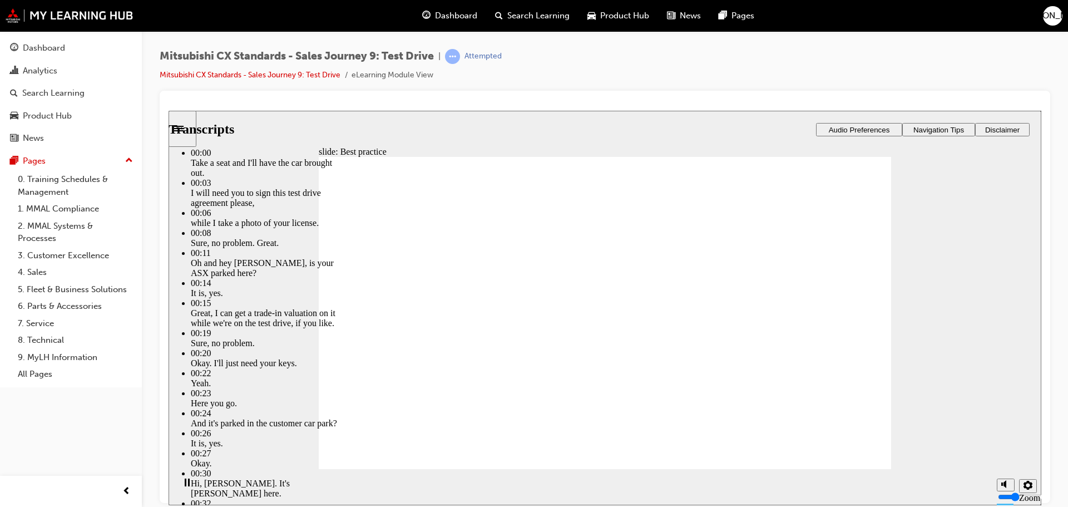
type input "170"
type input "2"
type input "170"
type input "2"
type input "170"
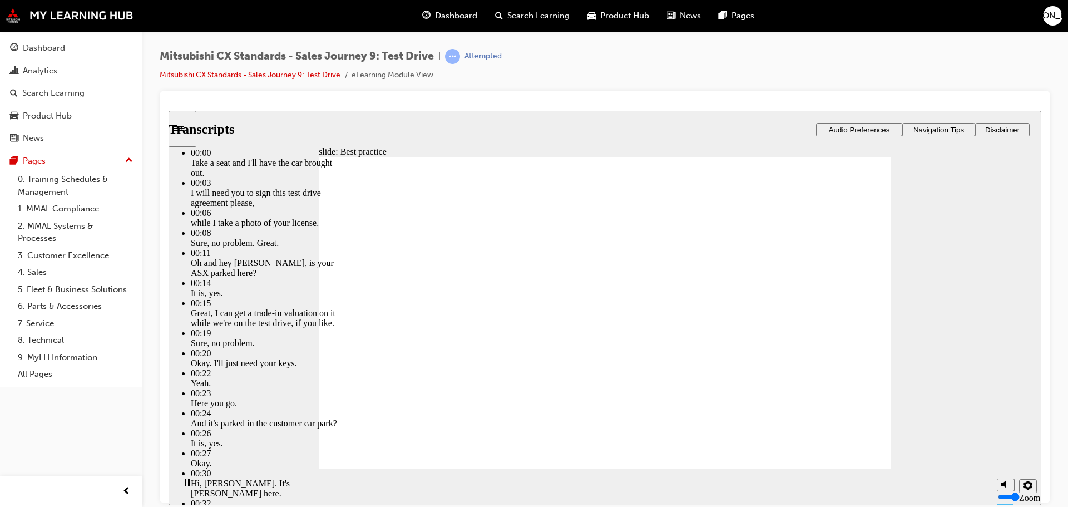
type input "2"
type input "170"
type input "2"
type input "170"
type input "2"
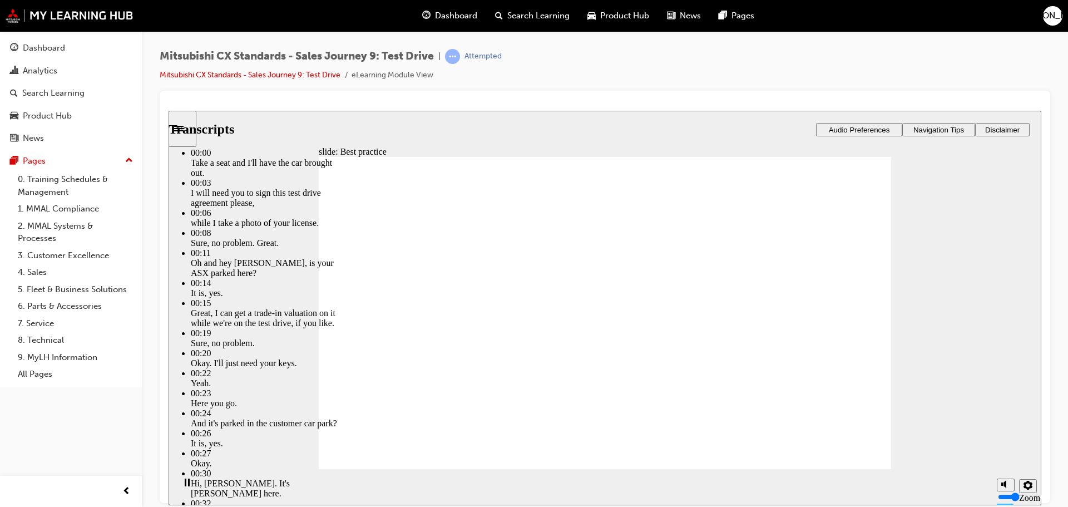
type input "170"
type input "2"
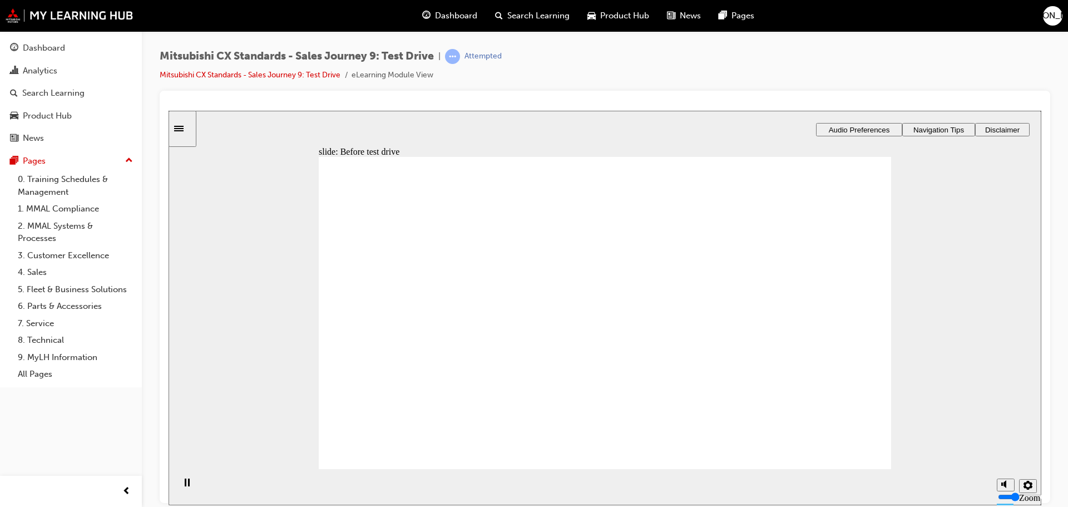
drag, startPoint x: 430, startPoint y: 346, endPoint x: 608, endPoint y: 333, distance: 178.5
drag, startPoint x: 461, startPoint y: 350, endPoint x: 646, endPoint y: 320, distance: 187.7
drag, startPoint x: 424, startPoint y: 346, endPoint x: 624, endPoint y: 325, distance: 200.8
drag, startPoint x: 469, startPoint y: 336, endPoint x: 621, endPoint y: 321, distance: 152.6
drag, startPoint x: 457, startPoint y: 351, endPoint x: 621, endPoint y: 360, distance: 164.9
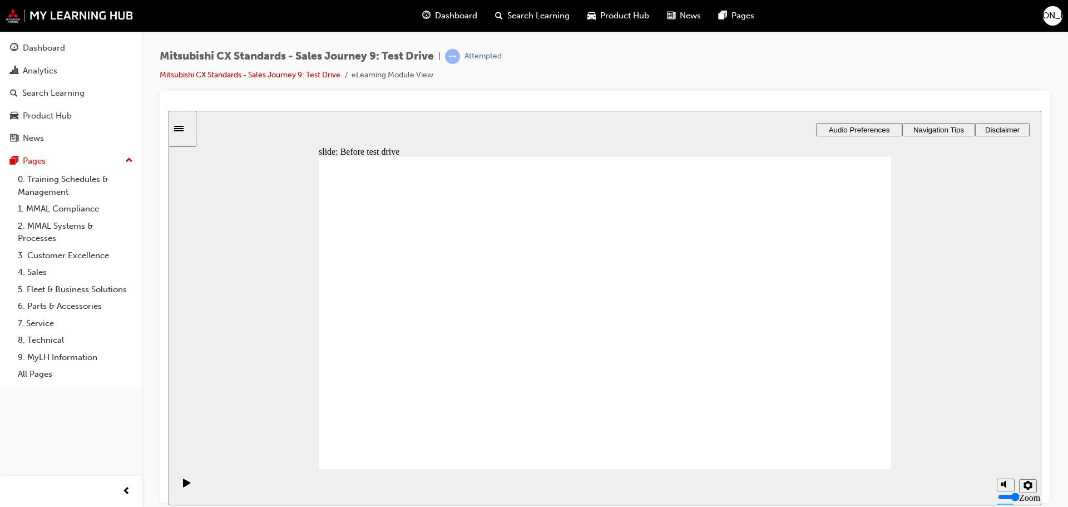
drag, startPoint x: 427, startPoint y: 348, endPoint x: 559, endPoint y: 355, distance: 132.6
drag, startPoint x: 590, startPoint y: 372, endPoint x: 721, endPoint y: 296, distance: 151.5
drag, startPoint x: 480, startPoint y: 355, endPoint x: 809, endPoint y: 327, distance: 330.6
drag, startPoint x: 451, startPoint y: 341, endPoint x: 576, endPoint y: 378, distance: 130.6
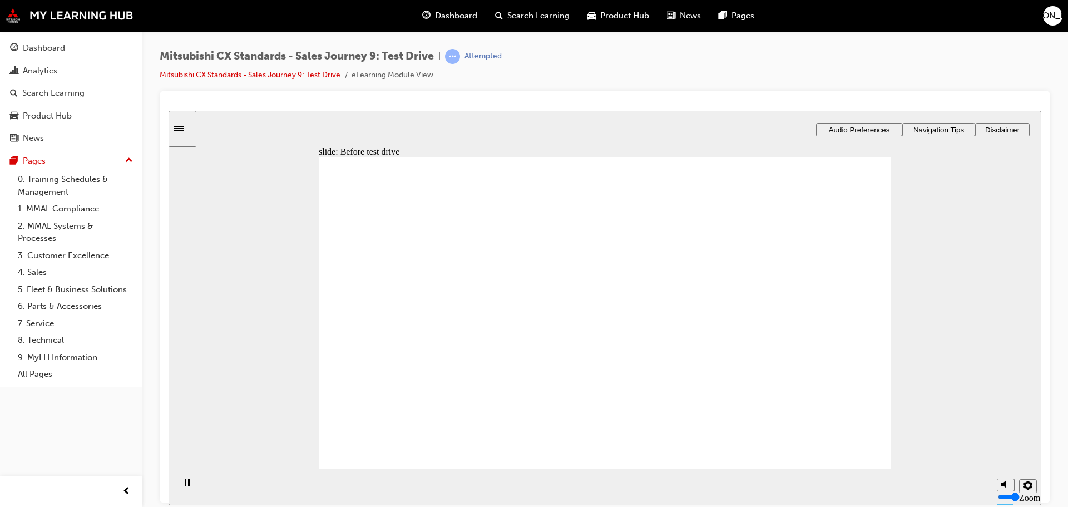
checkbox input "true"
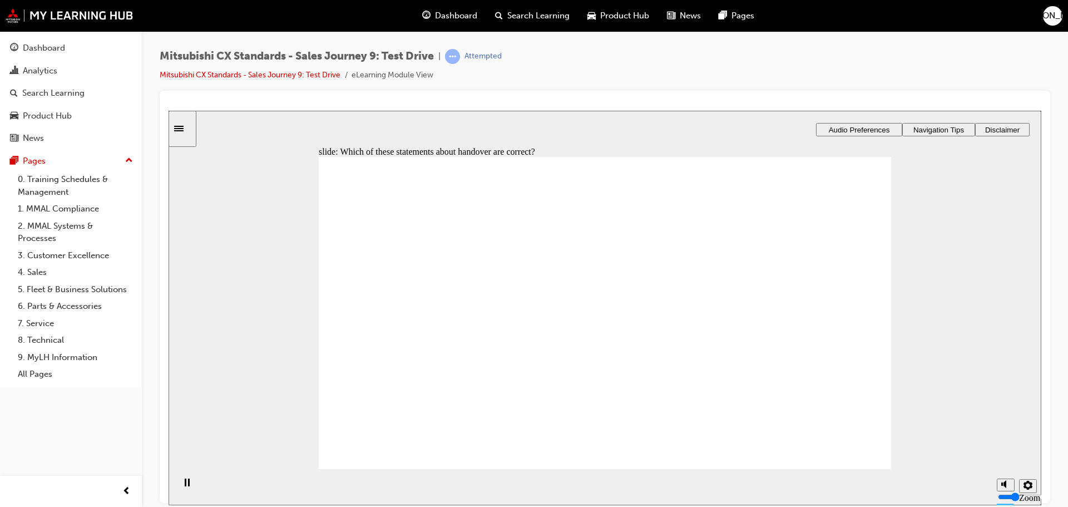
drag, startPoint x: 859, startPoint y: 446, endPoint x: 843, endPoint y: 440, distance: 16.7
checkbox input "true"
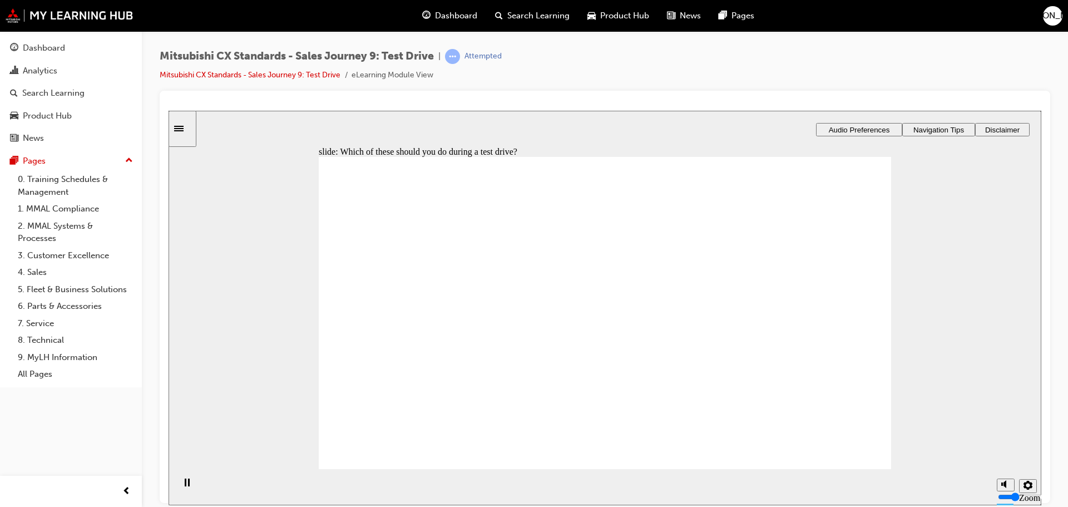
checkbox input "true"
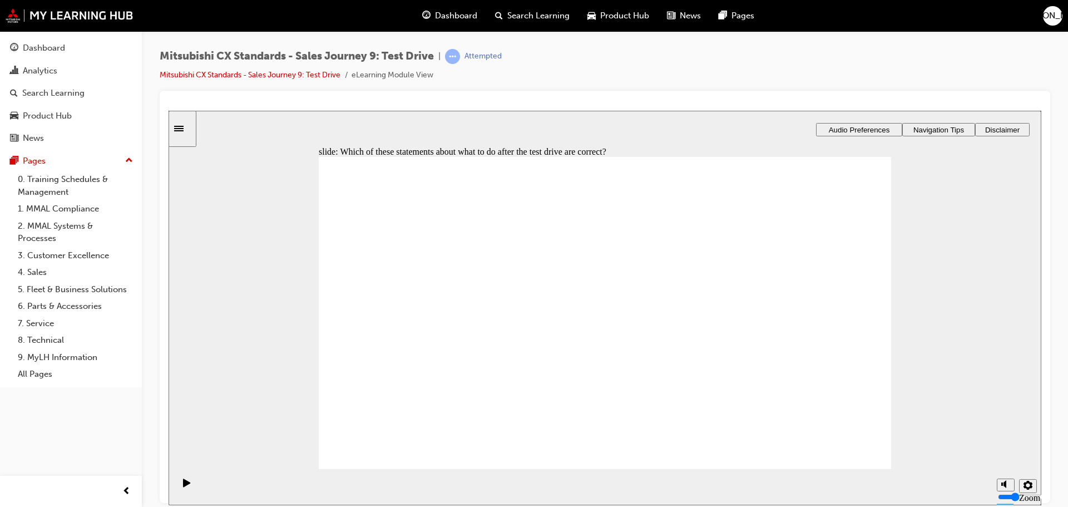
checkbox input "true"
drag, startPoint x: 642, startPoint y: 263, endPoint x: 804, endPoint y: 407, distance: 216.7
drag, startPoint x: 626, startPoint y: 395, endPoint x: 760, endPoint y: 243, distance: 203.0
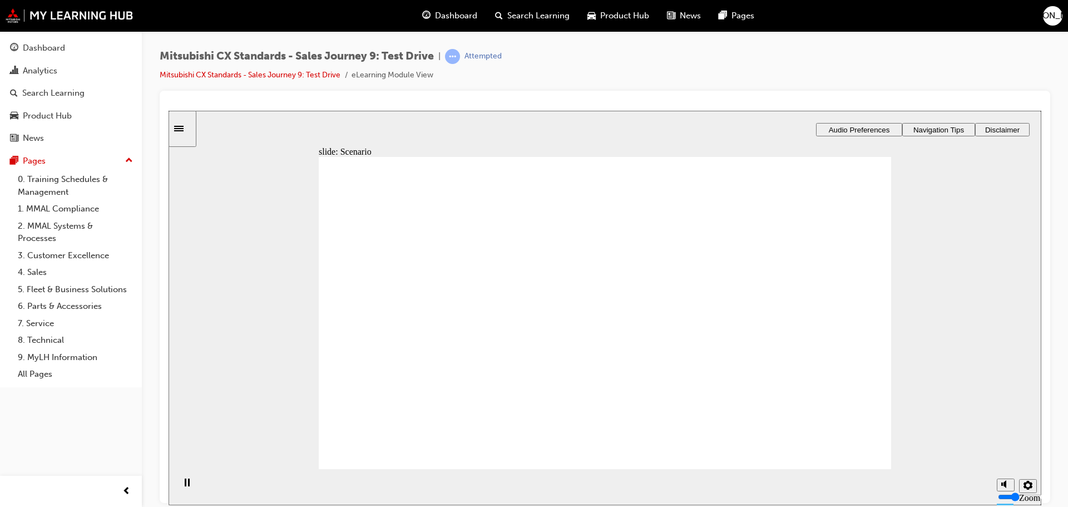
drag, startPoint x: 626, startPoint y: 294, endPoint x: 765, endPoint y: 293, distance: 139.1
drag, startPoint x: 651, startPoint y: 318, endPoint x: 834, endPoint y: 286, distance: 185.8
drag, startPoint x: 653, startPoint y: 360, endPoint x: 806, endPoint y: 324, distance: 157.3
drag, startPoint x: 621, startPoint y: 289, endPoint x: 804, endPoint y: 370, distance: 200.5
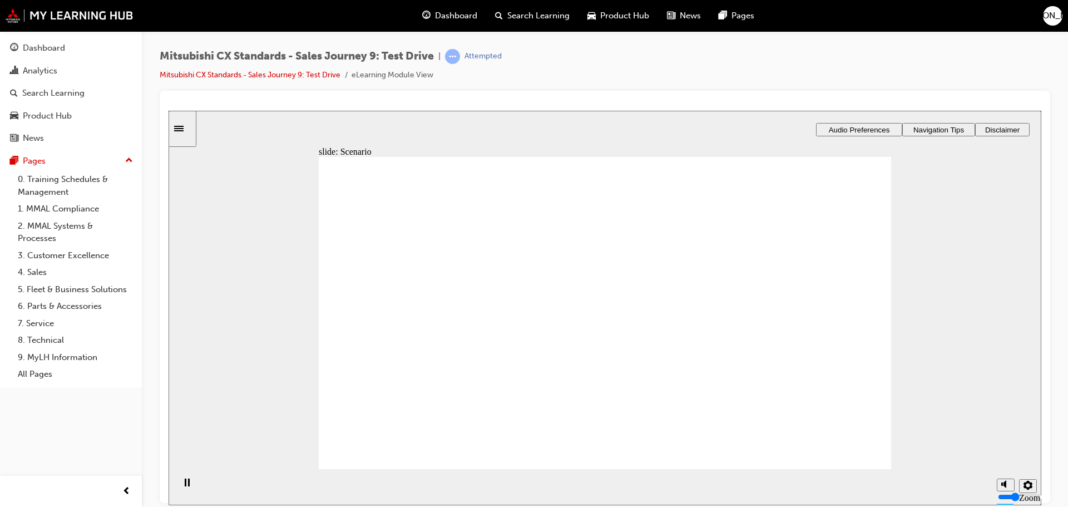
checkbox input "true"
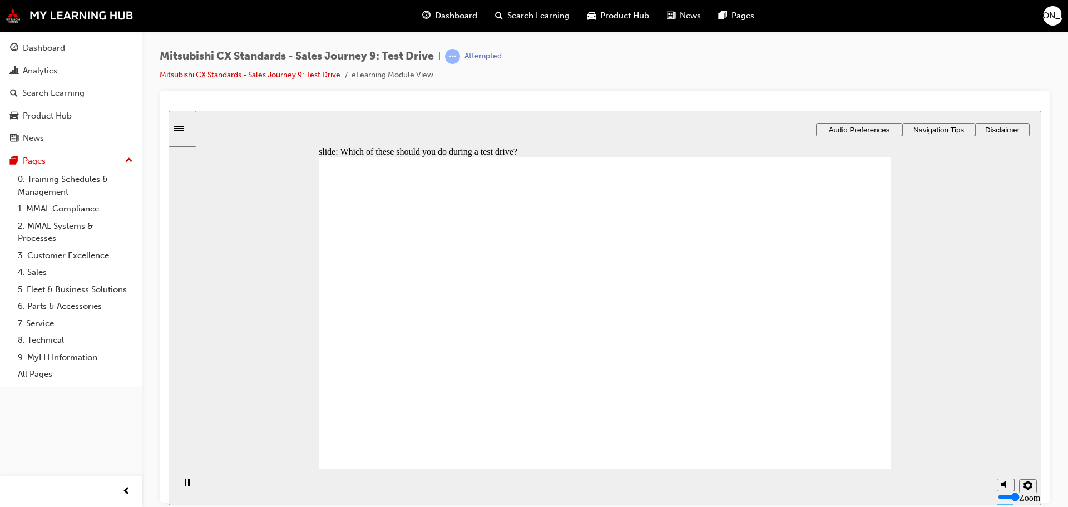
checkbox input "true"
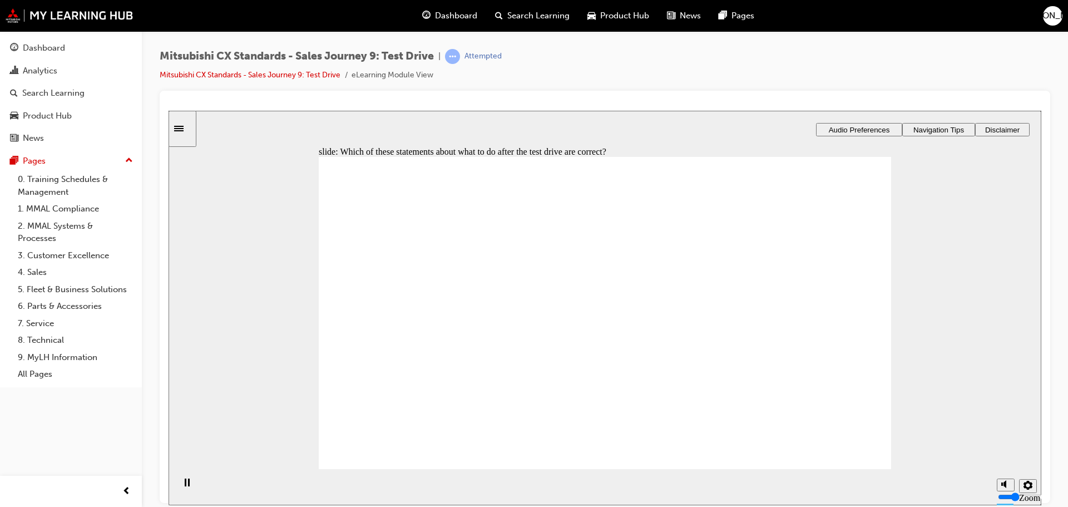
drag, startPoint x: 470, startPoint y: 323, endPoint x: 476, endPoint y: 294, distance: 30.1
checkbox input "true"
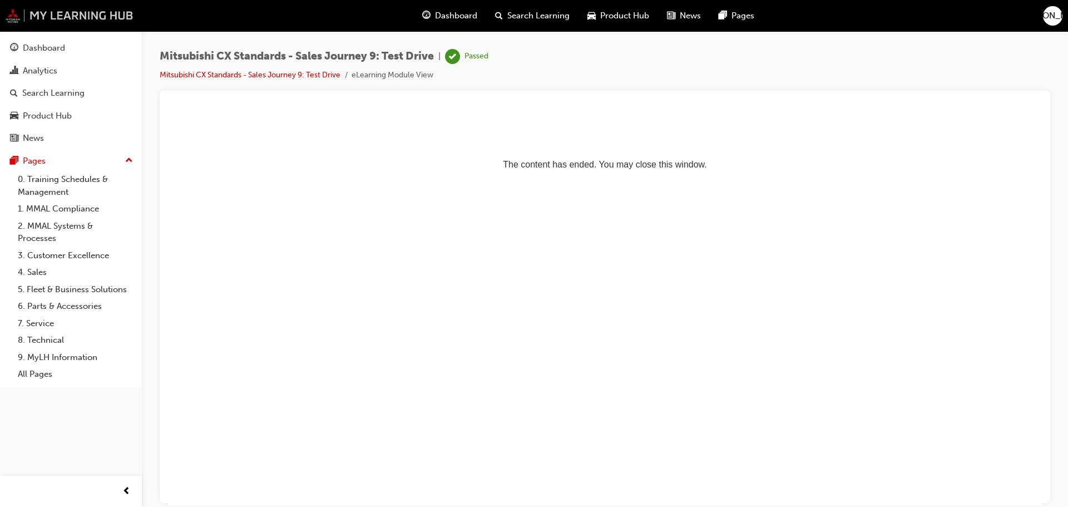
click at [105, 11] on img at bounding box center [70, 15] width 128 height 14
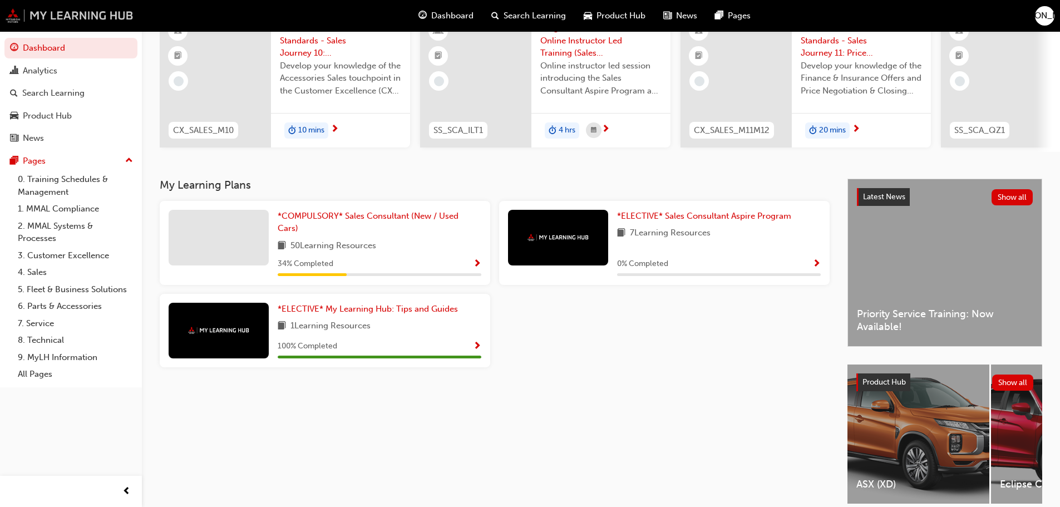
scroll to position [158, 0]
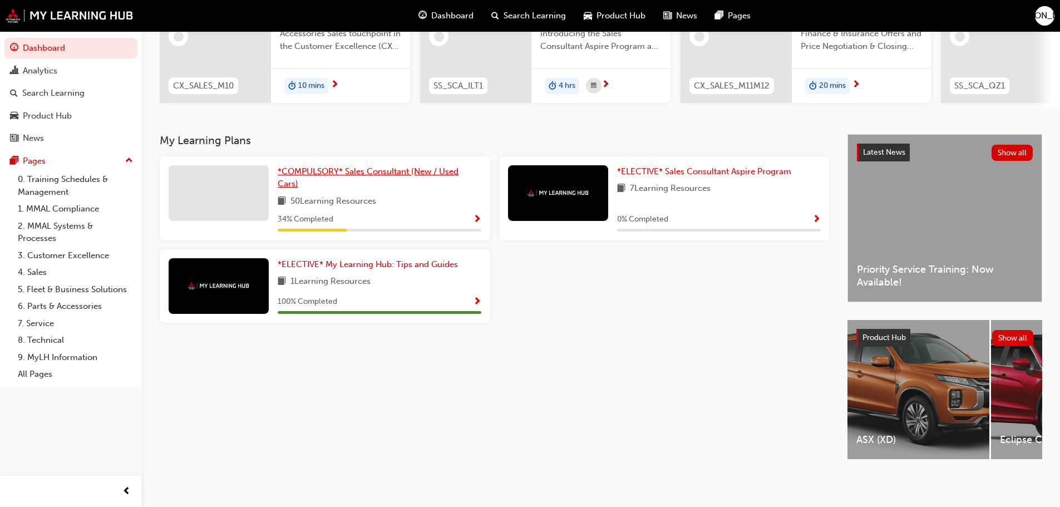
click at [418, 171] on span "*COMPULSORY* Sales Consultant (New / Used Cars)" at bounding box center [368, 177] width 181 height 23
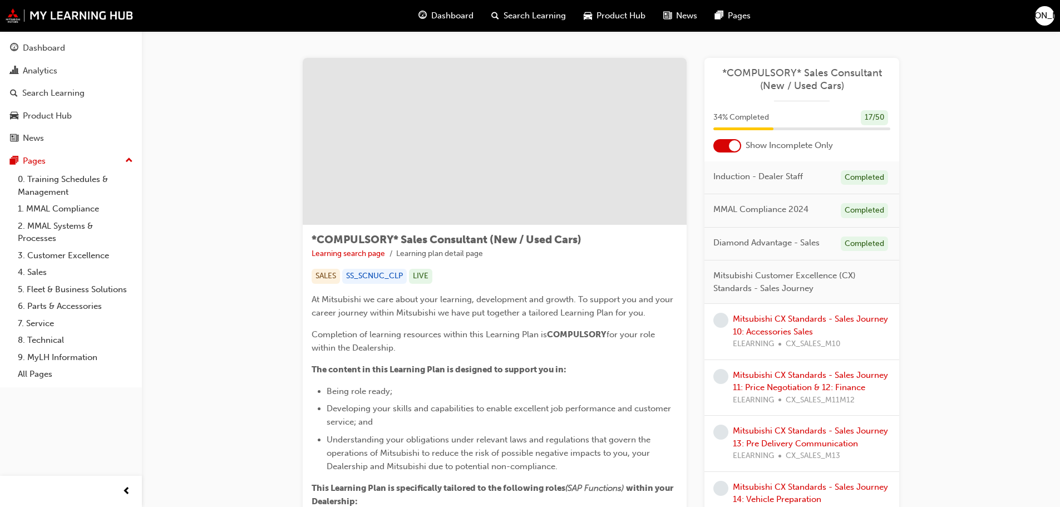
click at [770, 132] on div "34 % Completed 17 / 50" at bounding box center [801, 124] width 195 height 29
click at [773, 128] on div at bounding box center [743, 128] width 60 height 3
click at [724, 146] on div at bounding box center [727, 145] width 28 height 13
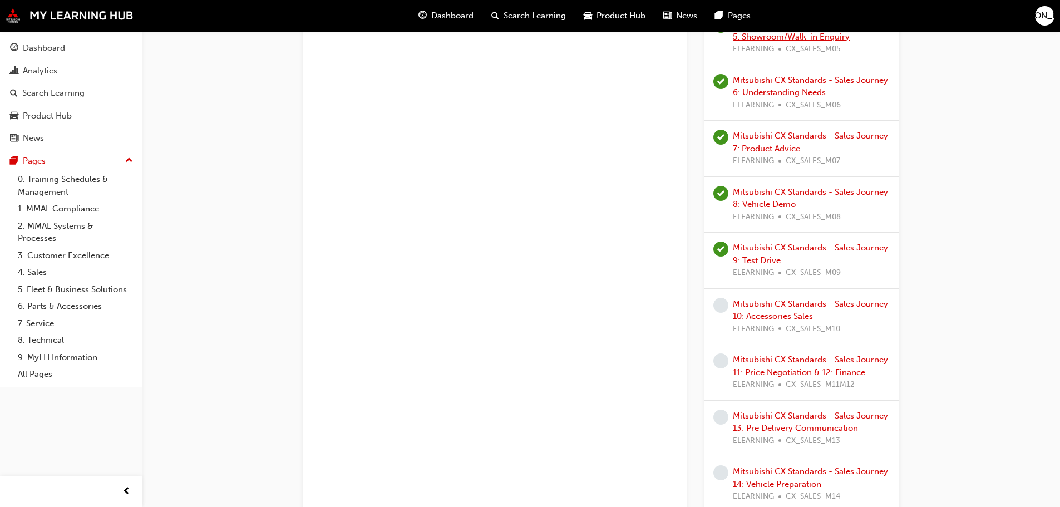
scroll to position [946, 0]
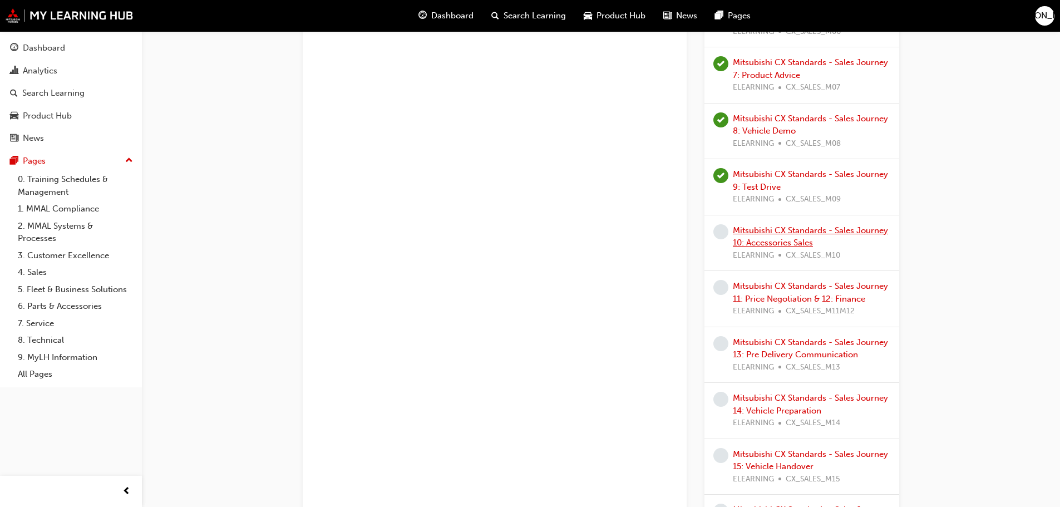
click at [784, 232] on link "Mitsubishi CX Standards - Sales Journey 10: Accessories Sales" at bounding box center [810, 236] width 155 height 23
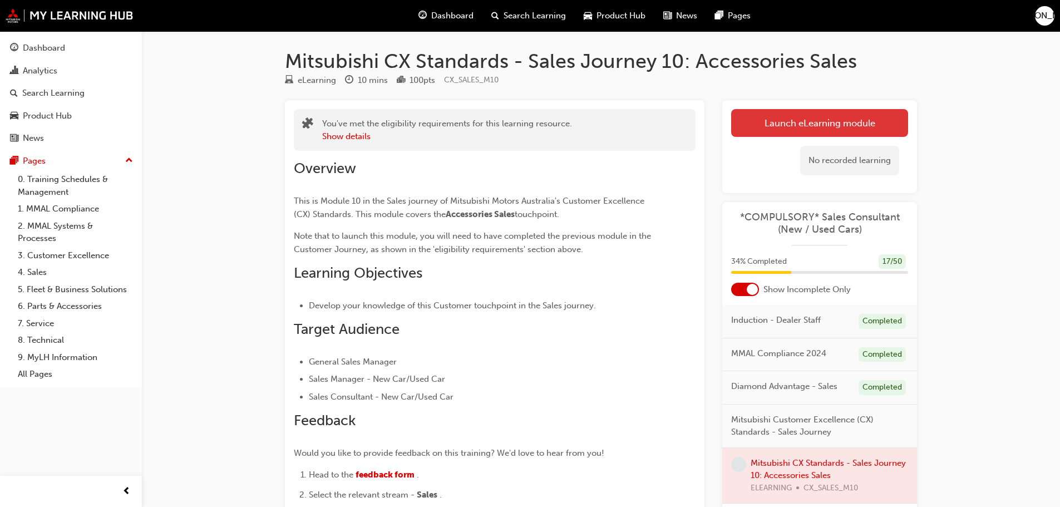
click at [833, 127] on link "Launch eLearning module" at bounding box center [819, 123] width 177 height 28
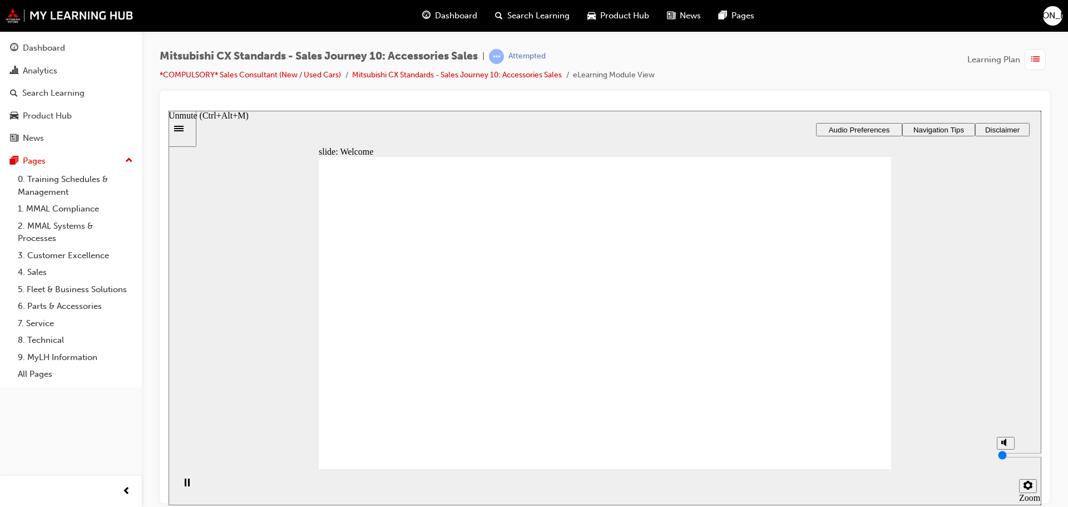
type input "0"
click at [1003, 459] on input "volume" at bounding box center [1034, 454] width 72 height 9
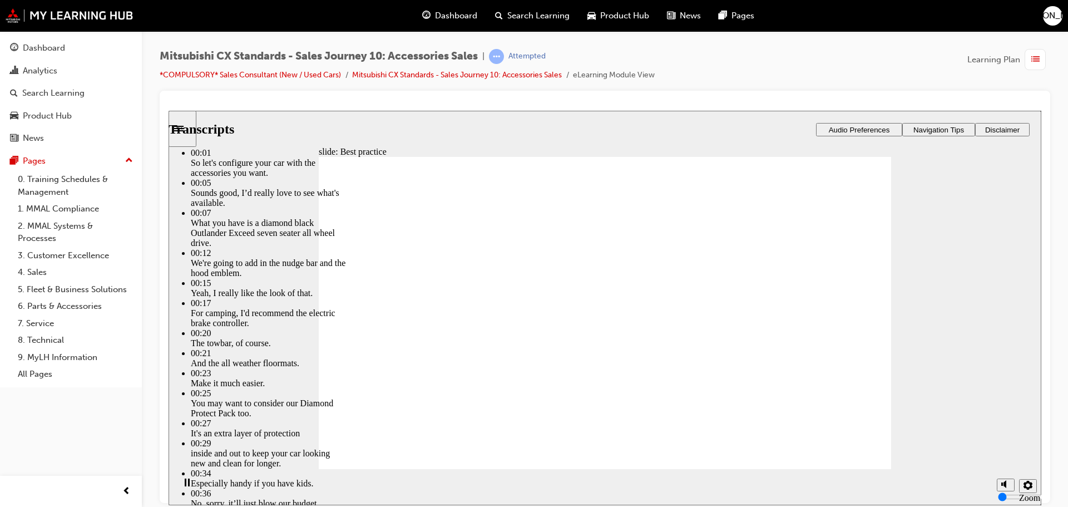
drag, startPoint x: 428, startPoint y: 444, endPoint x: 846, endPoint y: 425, distance: 417.6
type input "89"
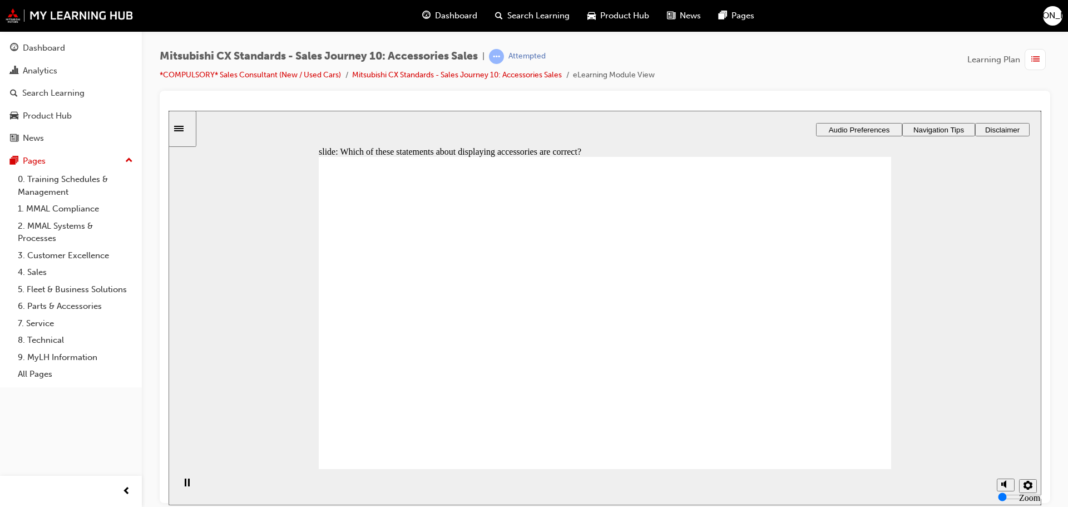
checkbox input "true"
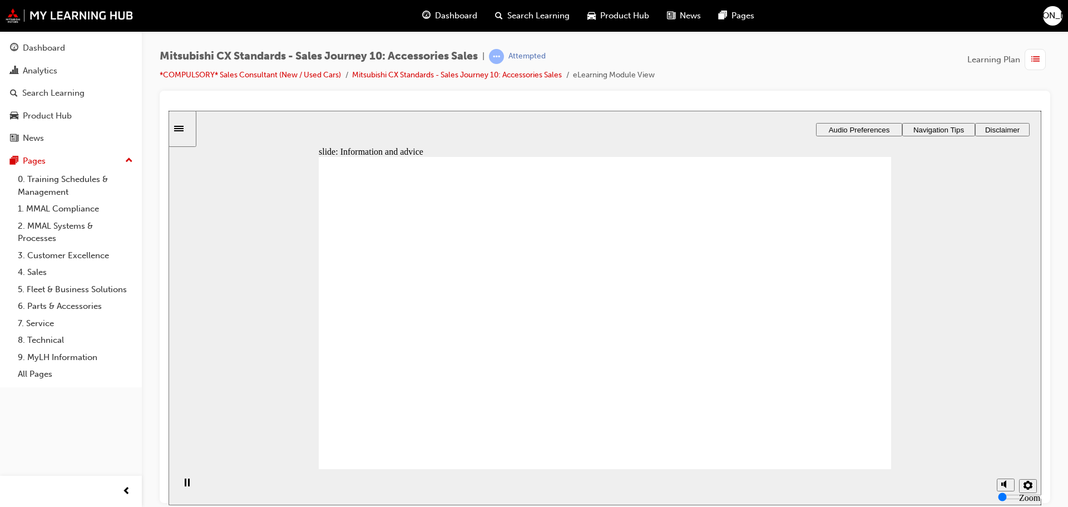
drag, startPoint x: 460, startPoint y: 351, endPoint x: 788, endPoint y: 320, distance: 329.6
drag, startPoint x: 453, startPoint y: 345, endPoint x: 631, endPoint y: 299, distance: 184.0
drag, startPoint x: 763, startPoint y: 244, endPoint x: 547, endPoint y: 308, distance: 224.6
drag, startPoint x: 442, startPoint y: 348, endPoint x: 817, endPoint y: 263, distance: 383.9
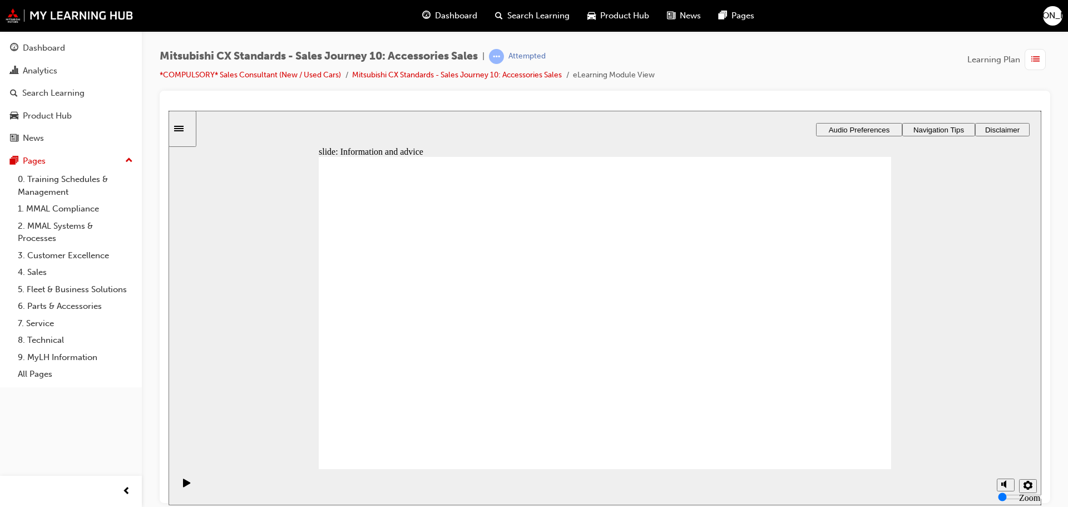
drag, startPoint x: 444, startPoint y: 352, endPoint x: 575, endPoint y: 357, distance: 130.3
drag, startPoint x: 439, startPoint y: 349, endPoint x: 590, endPoint y: 361, distance: 151.8
drag, startPoint x: 404, startPoint y: 355, endPoint x: 577, endPoint y: 390, distance: 176.0
drag, startPoint x: 670, startPoint y: 262, endPoint x: 761, endPoint y: 285, distance: 94.0
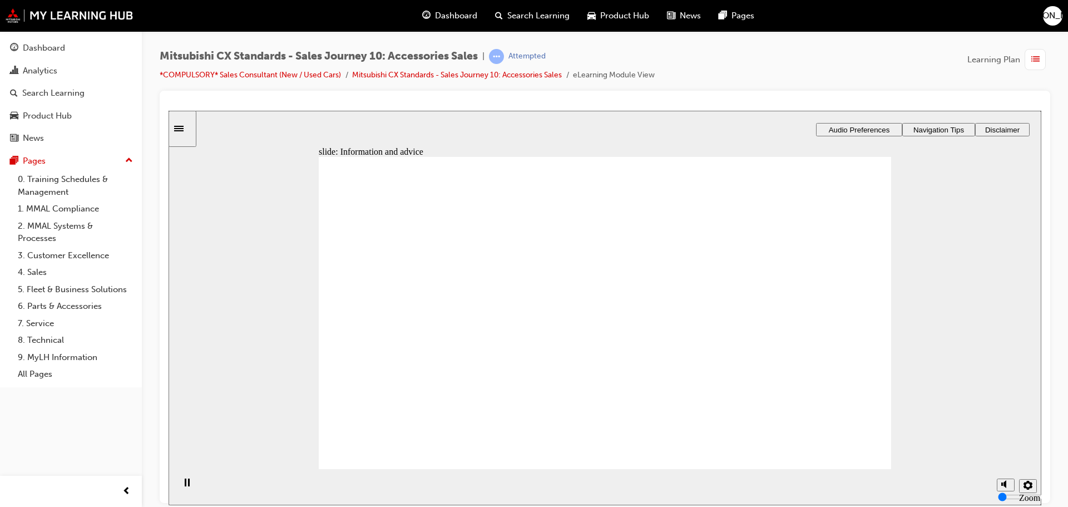
checkbox input "true"
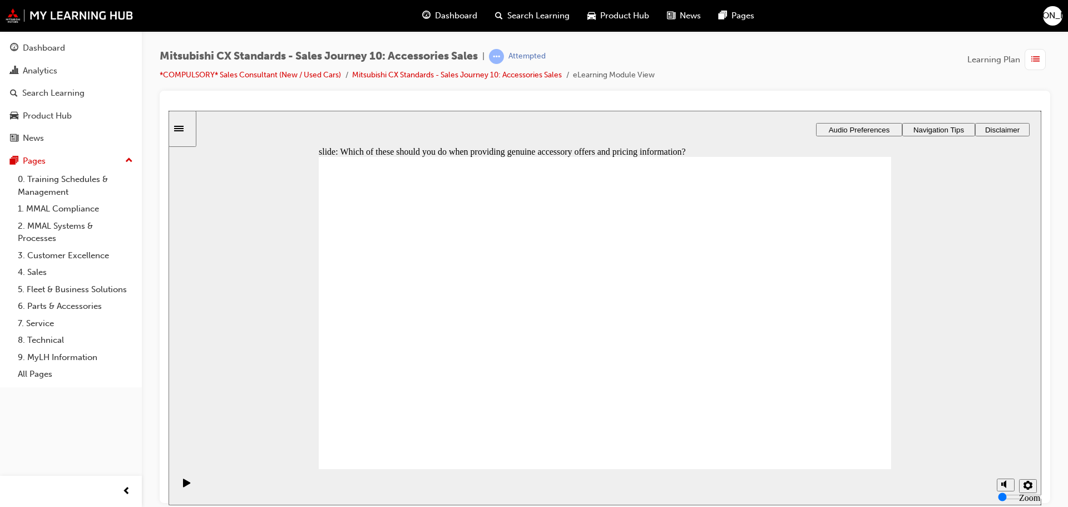
drag, startPoint x: 455, startPoint y: 363, endPoint x: 636, endPoint y: 319, distance: 186.6
drag, startPoint x: 459, startPoint y: 349, endPoint x: 681, endPoint y: 316, distance: 224.9
drag, startPoint x: 444, startPoint y: 358, endPoint x: 803, endPoint y: 305, distance: 363.3
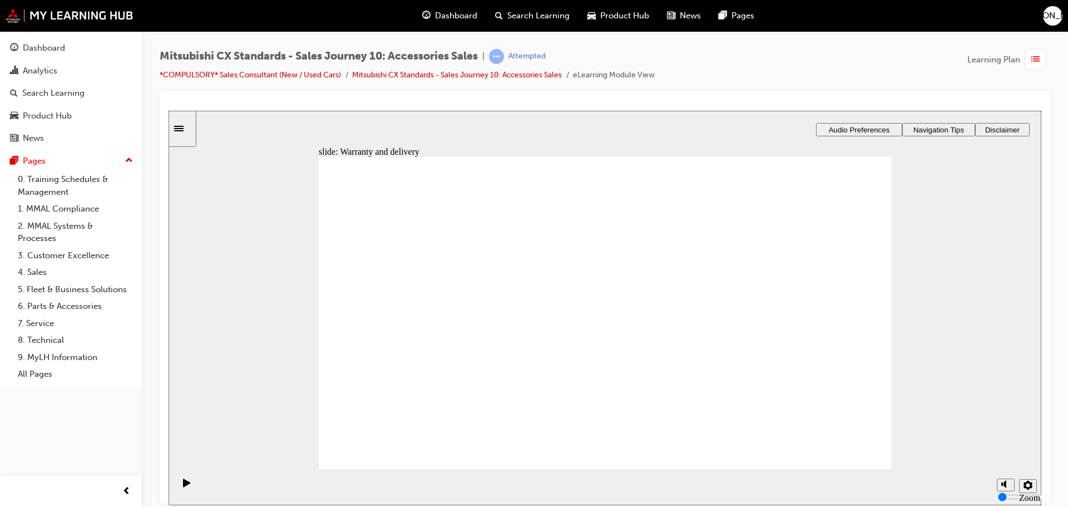
drag, startPoint x: 448, startPoint y: 348, endPoint x: 610, endPoint y: 360, distance: 162.3
drag, startPoint x: 447, startPoint y: 355, endPoint x: 575, endPoint y: 394, distance: 133.9
checkbox input "true"
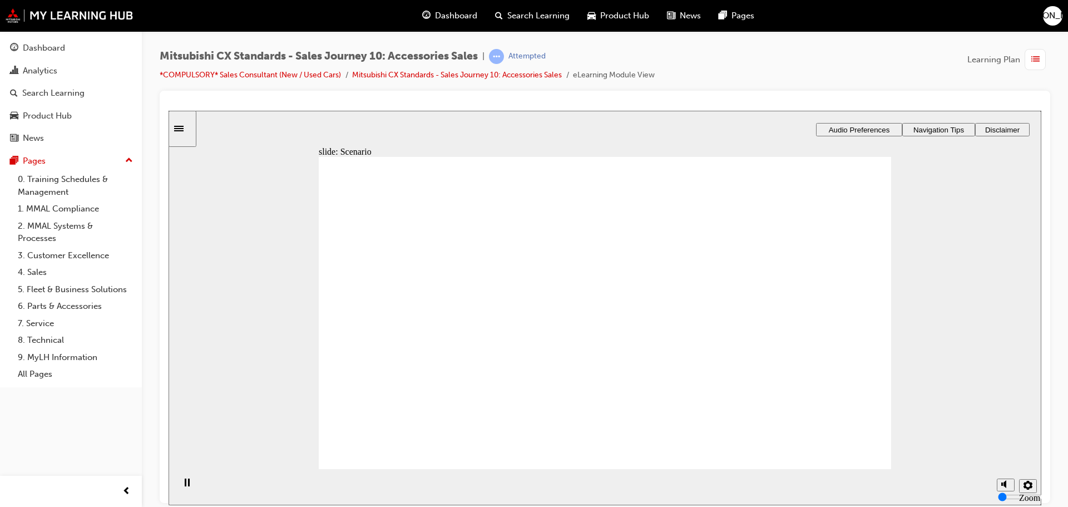
checkbox input "true"
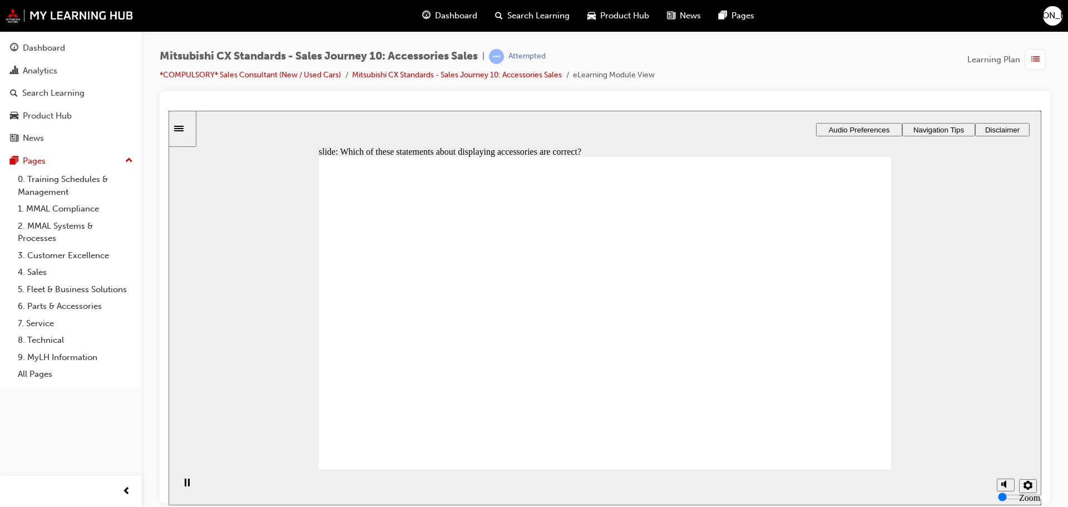
checkbox input "true"
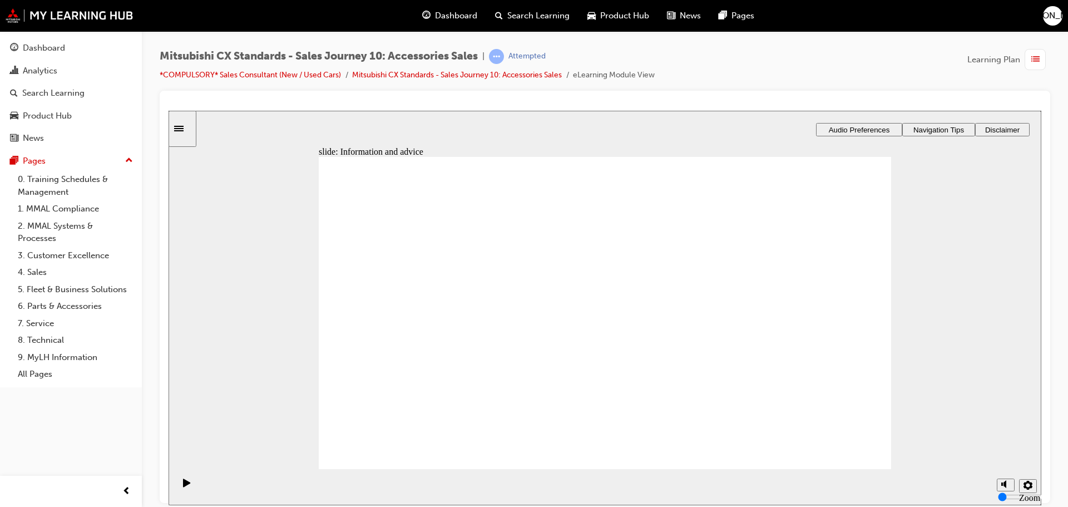
drag, startPoint x: 419, startPoint y: 350, endPoint x: 794, endPoint y: 311, distance: 376.9
drag, startPoint x: 438, startPoint y: 358, endPoint x: 643, endPoint y: 309, distance: 211.0
drag, startPoint x: 442, startPoint y: 357, endPoint x: 822, endPoint y: 334, distance: 380.6
drag, startPoint x: 467, startPoint y: 352, endPoint x: 603, endPoint y: 342, distance: 136.7
drag, startPoint x: 452, startPoint y: 352, endPoint x: 527, endPoint y: 358, distance: 75.9
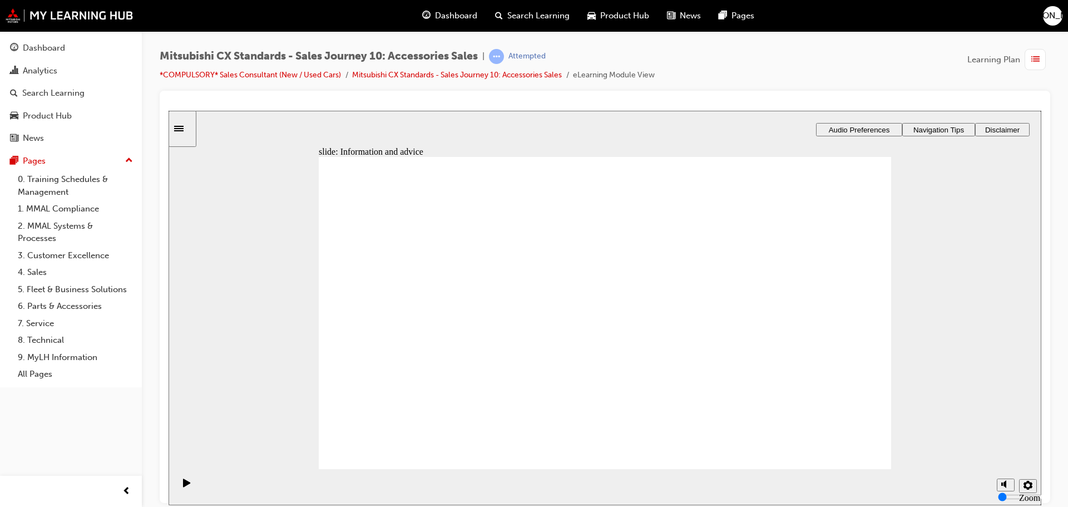
drag, startPoint x: 470, startPoint y: 360, endPoint x: 578, endPoint y: 381, distance: 110.0
drag, startPoint x: 448, startPoint y: 349, endPoint x: 798, endPoint y: 300, distance: 352.7
drag, startPoint x: 393, startPoint y: 348, endPoint x: 537, endPoint y: 320, distance: 147.3
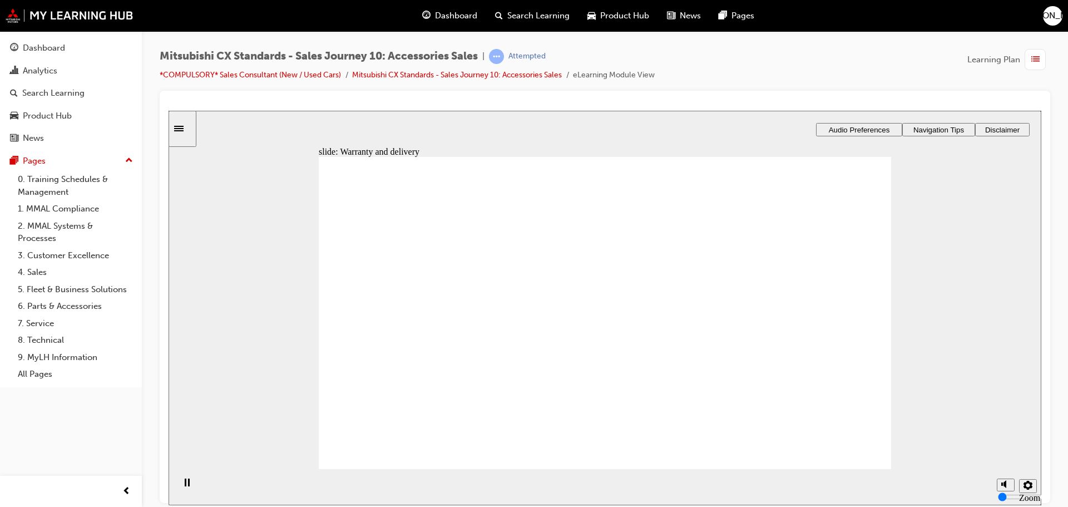
drag, startPoint x: 403, startPoint y: 350, endPoint x: 756, endPoint y: 319, distance: 354.0
drag, startPoint x: 410, startPoint y: 349, endPoint x: 515, endPoint y: 308, distance: 113.1
drag, startPoint x: 418, startPoint y: 353, endPoint x: 568, endPoint y: 350, distance: 150.2
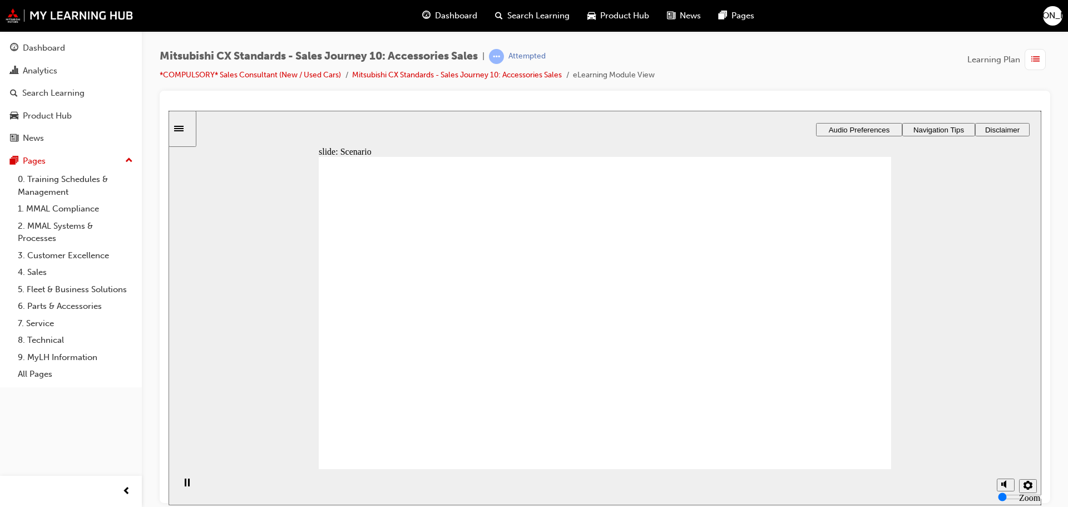
checkbox input "true"
drag, startPoint x: 423, startPoint y: 342, endPoint x: 428, endPoint y: 356, distance: 15.3
checkbox input "true"
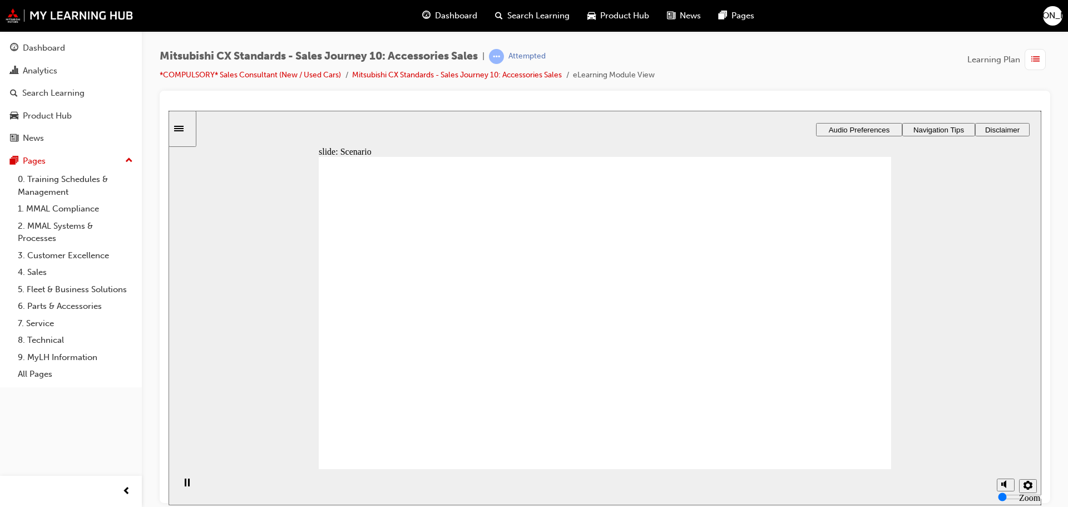
checkbox input "true"
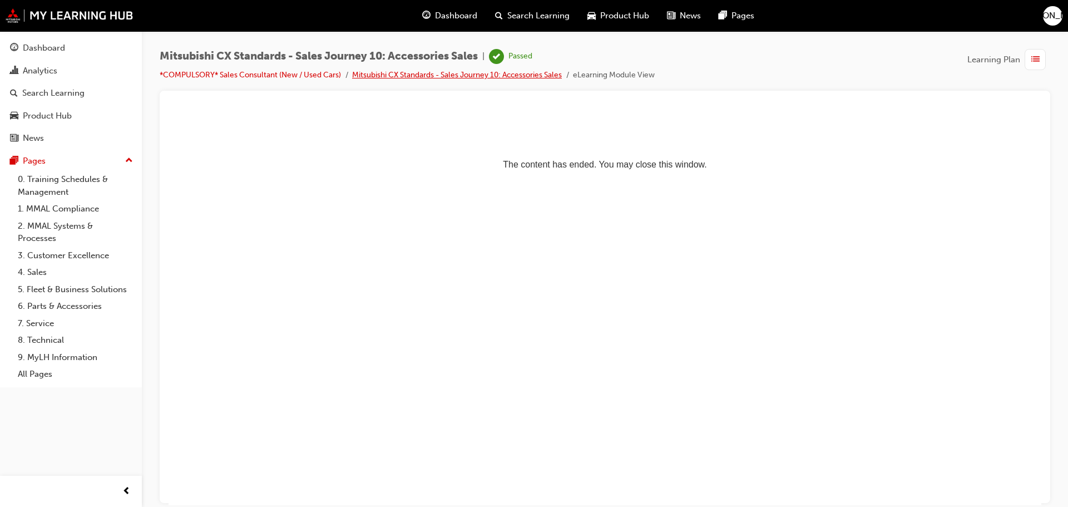
click at [428, 78] on link "Mitsubishi CX Standards - Sales Journey 10: Accessories Sales" at bounding box center [457, 74] width 210 height 9
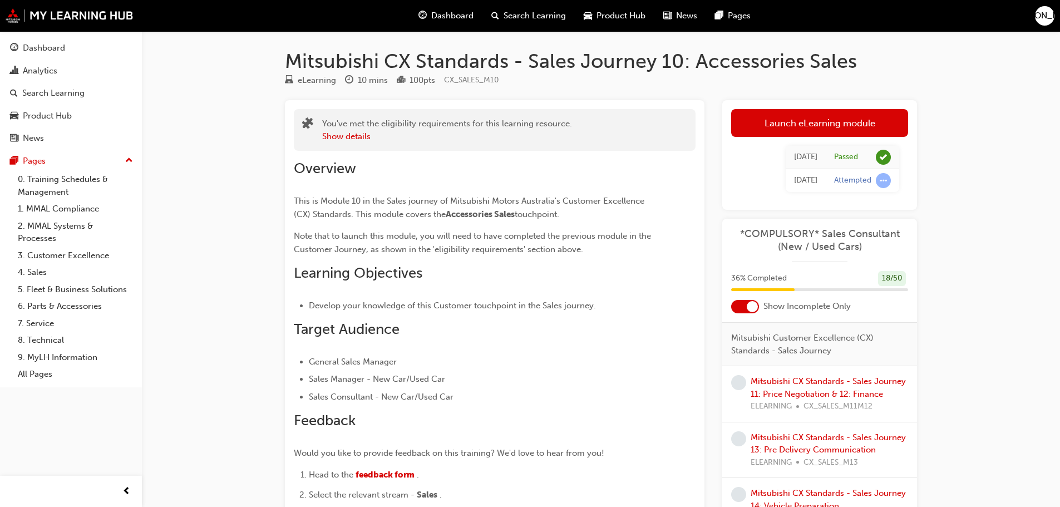
scroll to position [111, 0]
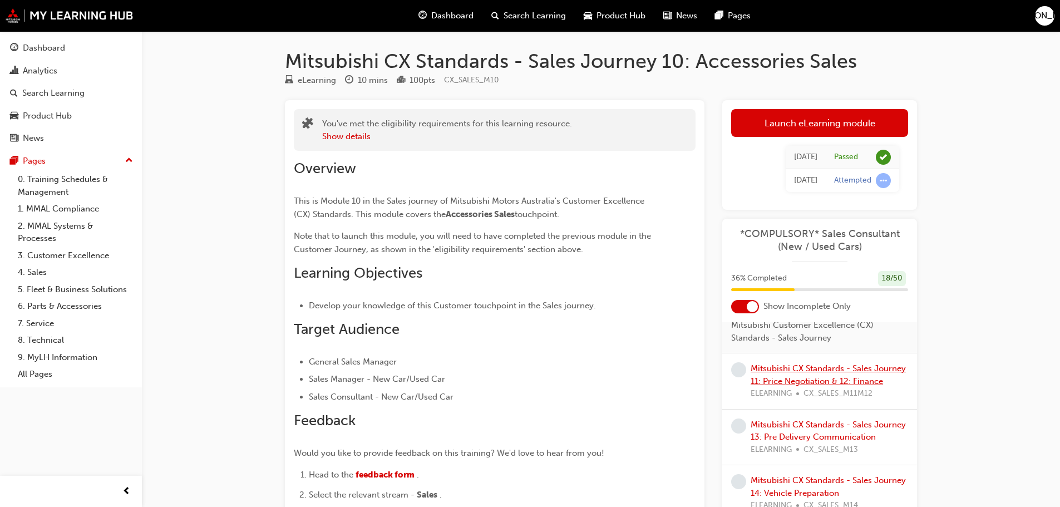
click at [835, 371] on link "Mitsubishi CX Standards - Sales Journey 11: Price Negotiation & 12: Finance" at bounding box center [827, 374] width 155 height 23
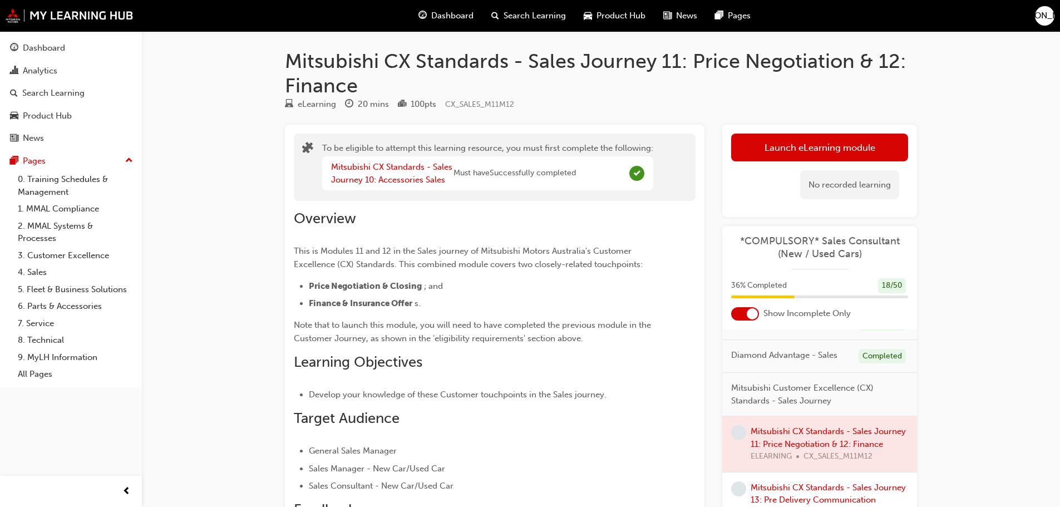
click at [752, 313] on div at bounding box center [751, 313] width 11 height 11
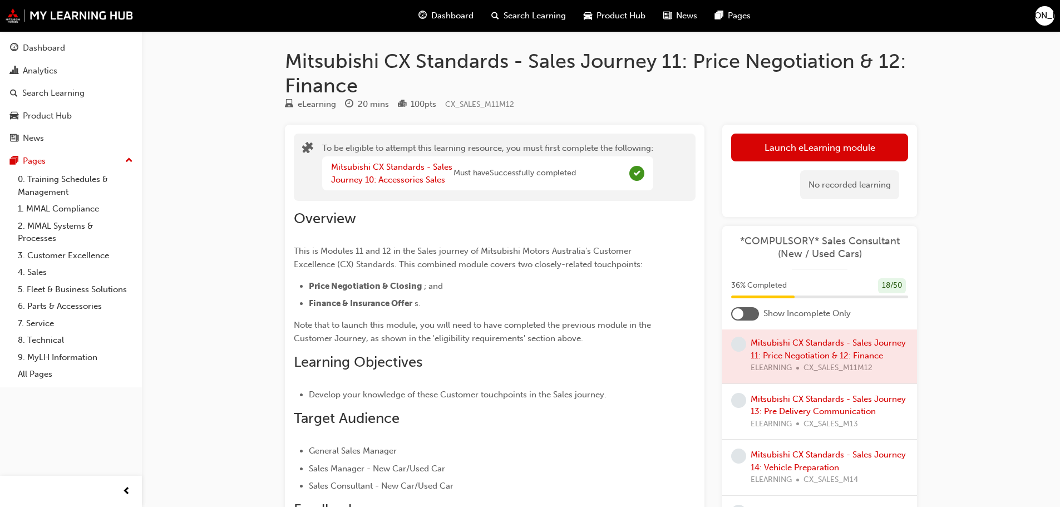
scroll to position [1057, 0]
click at [805, 372] on div at bounding box center [819, 355] width 195 height 56
click at [795, 365] on div at bounding box center [819, 355] width 195 height 56
click at [797, 366] on div at bounding box center [819, 355] width 195 height 56
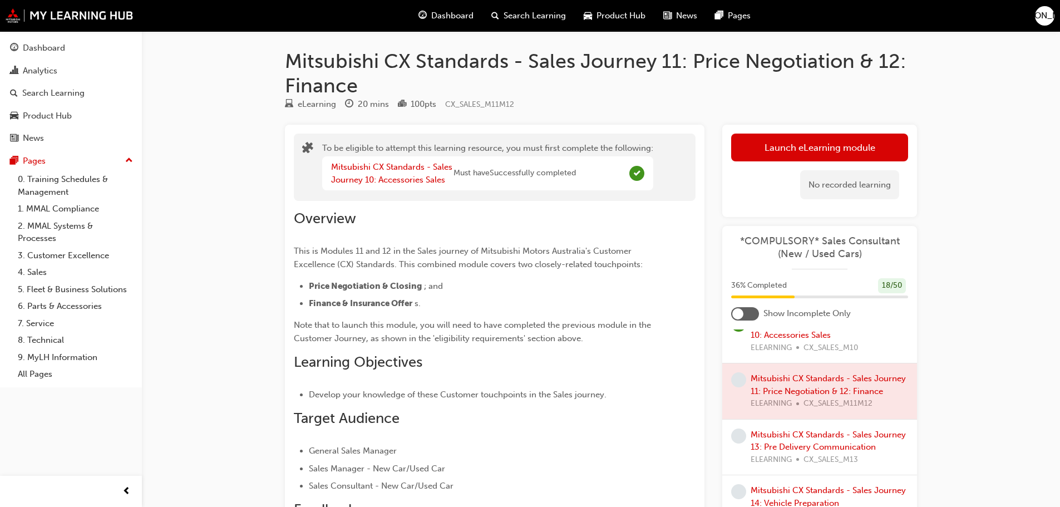
scroll to position [1002, 0]
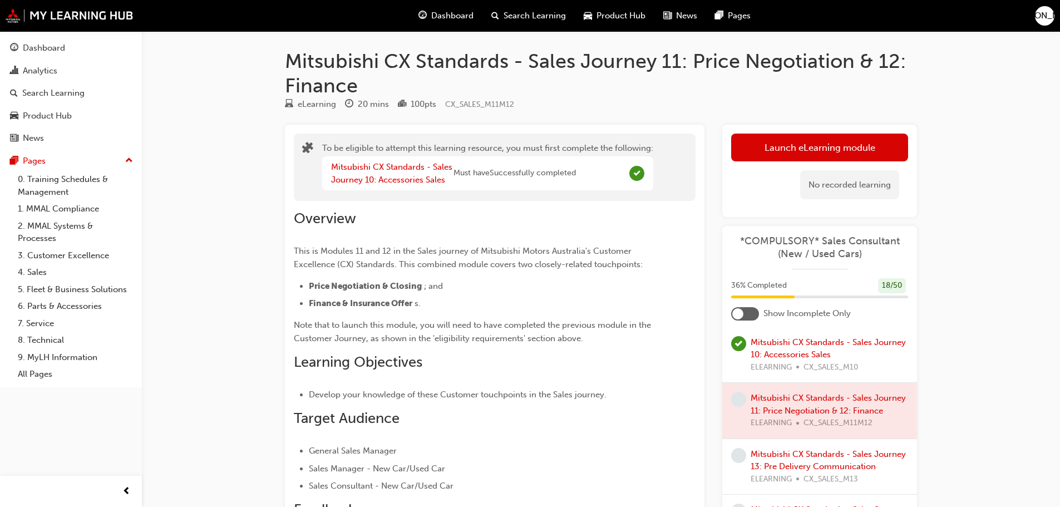
click at [806, 426] on div at bounding box center [819, 411] width 195 height 56
click at [807, 427] on div at bounding box center [819, 411] width 195 height 56
drag, startPoint x: 807, startPoint y: 427, endPoint x: 808, endPoint y: 438, distance: 10.7
click at [807, 428] on div at bounding box center [819, 411] width 195 height 56
click at [808, 438] on div at bounding box center [819, 411] width 195 height 56
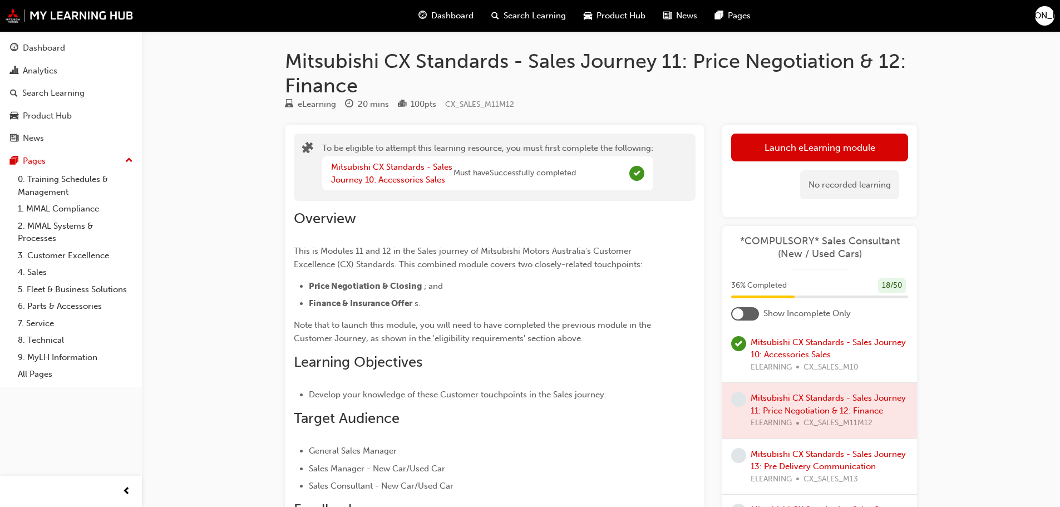
click at [957, 409] on div "Mitsubishi CX Standards - Sales Journey 11: Price Negotiation & 12: Finance eLe…" at bounding box center [530, 402] width 1060 height 805
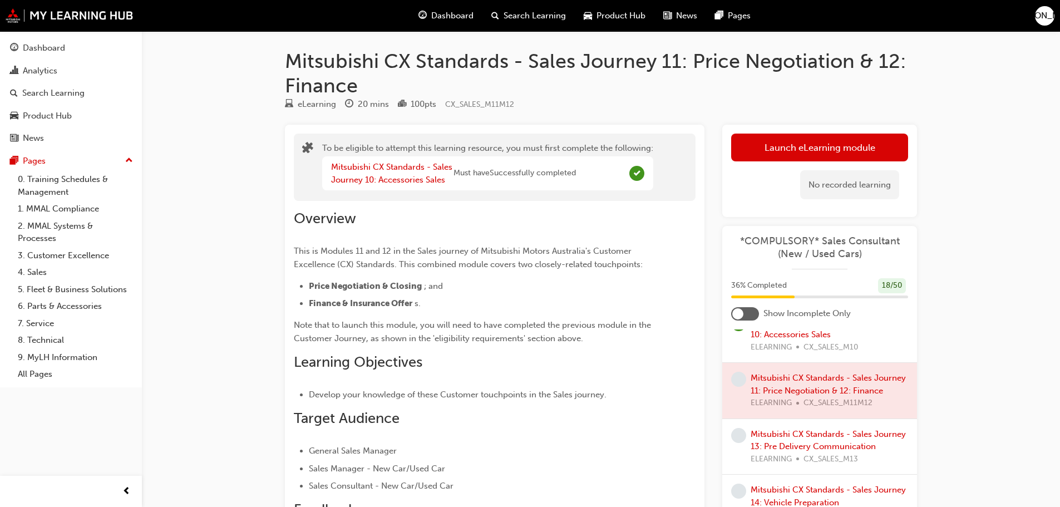
scroll to position [1057, 0]
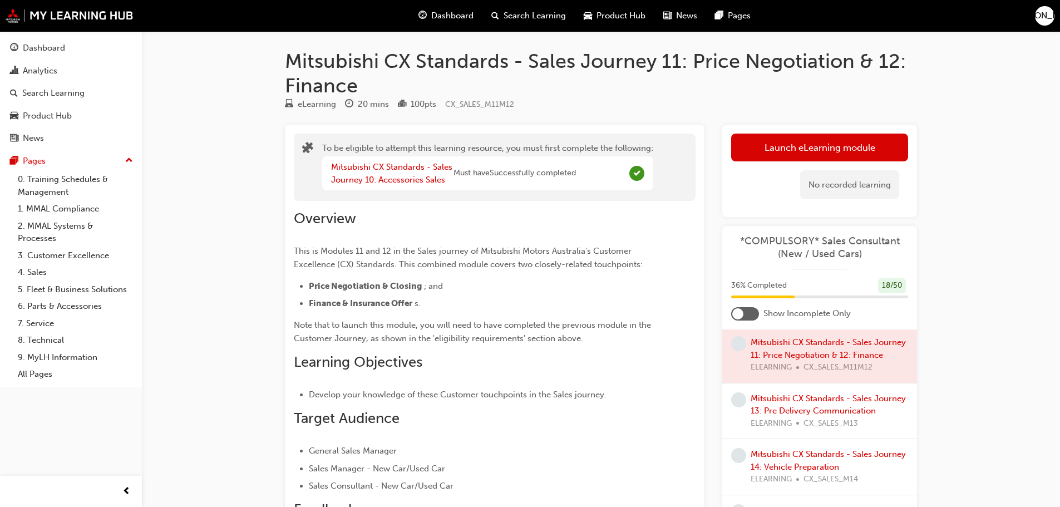
click at [803, 381] on div at bounding box center [819, 355] width 195 height 56
click at [801, 379] on div at bounding box center [819, 355] width 195 height 56
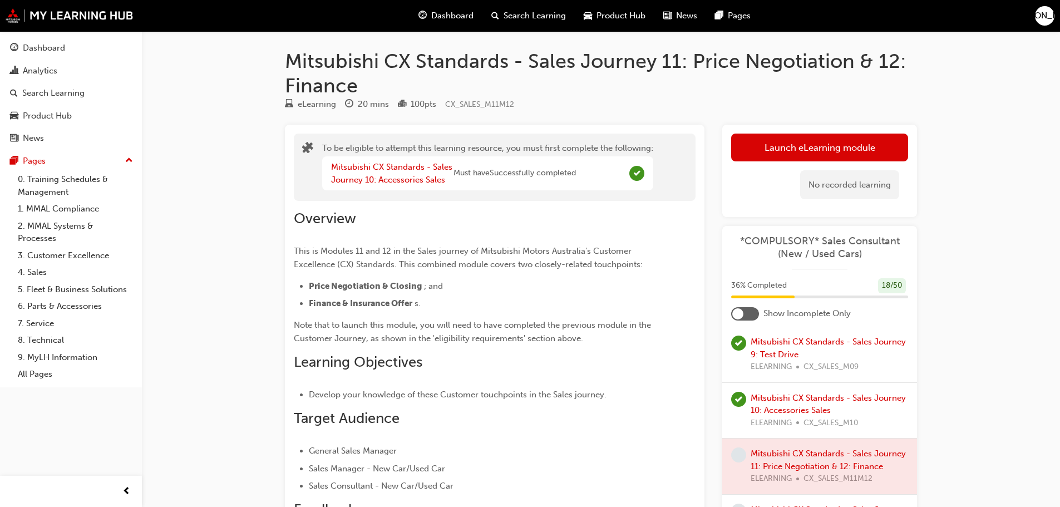
scroll to position [891, 0]
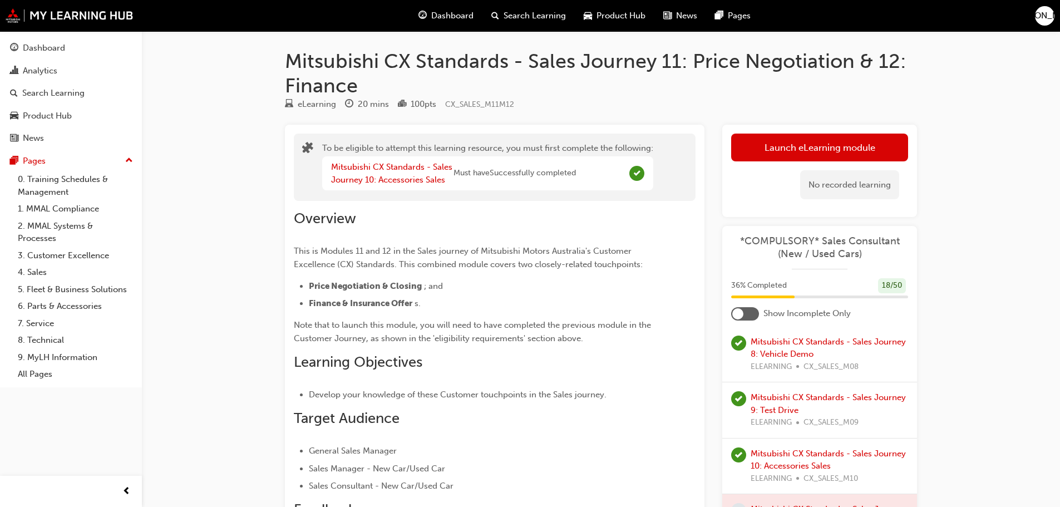
click at [740, 314] on div at bounding box center [737, 313] width 11 height 11
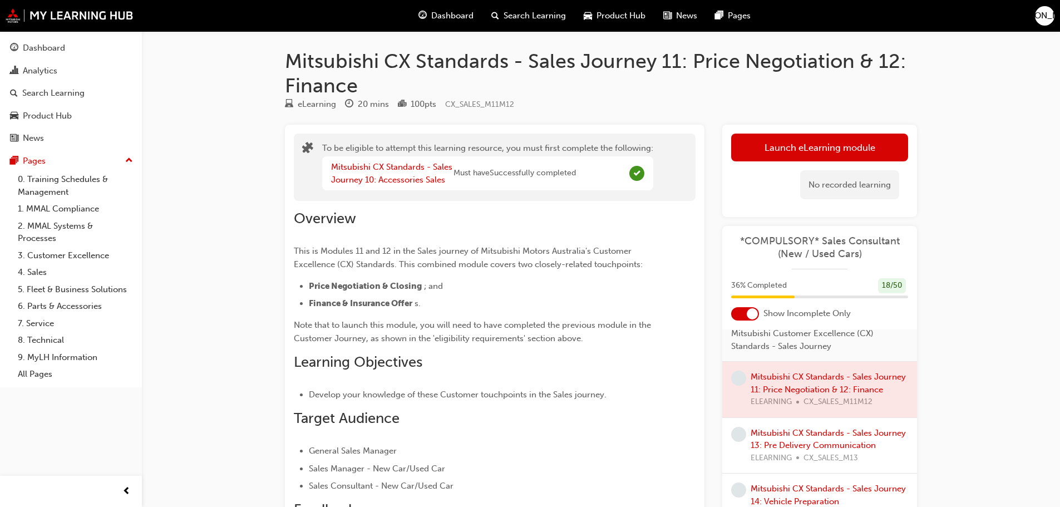
scroll to position [111, 0]
click at [808, 387] on div at bounding box center [819, 388] width 195 height 56
click at [807, 386] on div at bounding box center [819, 388] width 195 height 56
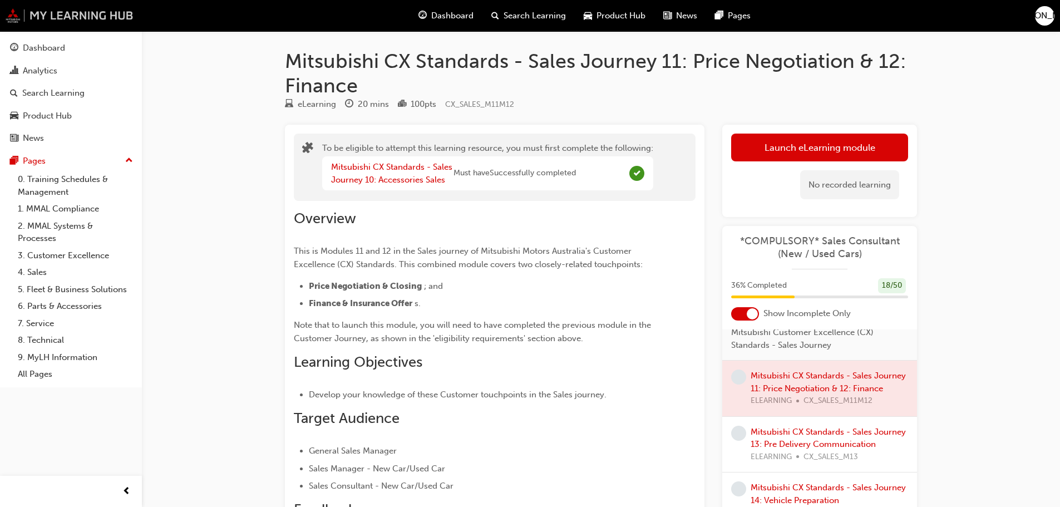
click at [106, 8] on img at bounding box center [70, 15] width 128 height 14
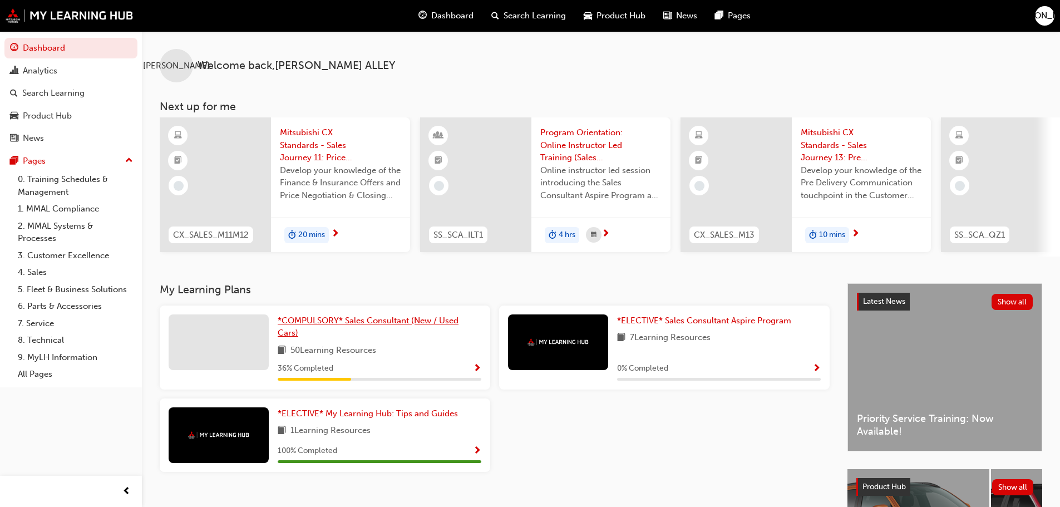
click at [382, 327] on span "*COMPULSORY* Sales Consultant (New / Used Cars)" at bounding box center [368, 326] width 181 height 23
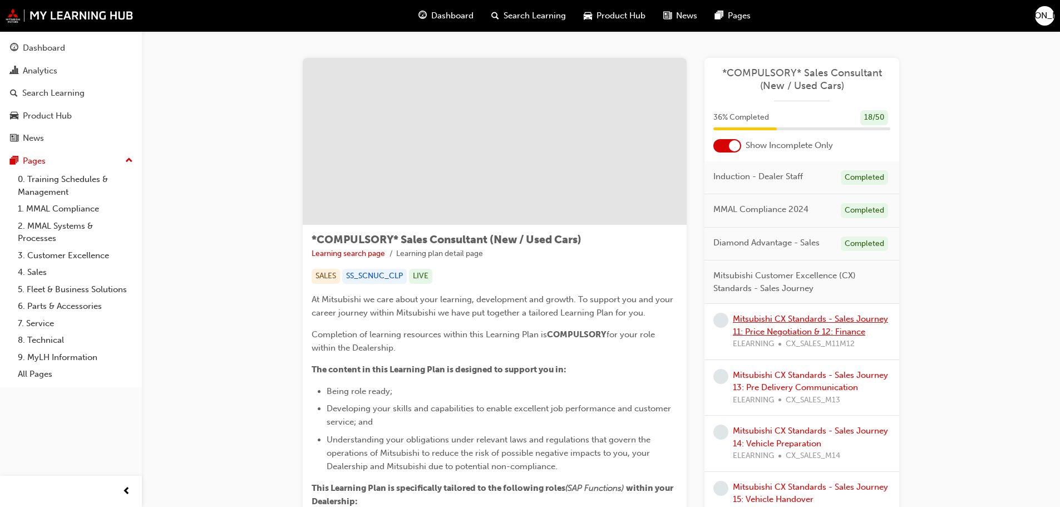
click at [801, 323] on link "Mitsubishi CX Standards - Sales Journey 11: Price Negotiation & 12: Finance" at bounding box center [810, 325] width 155 height 23
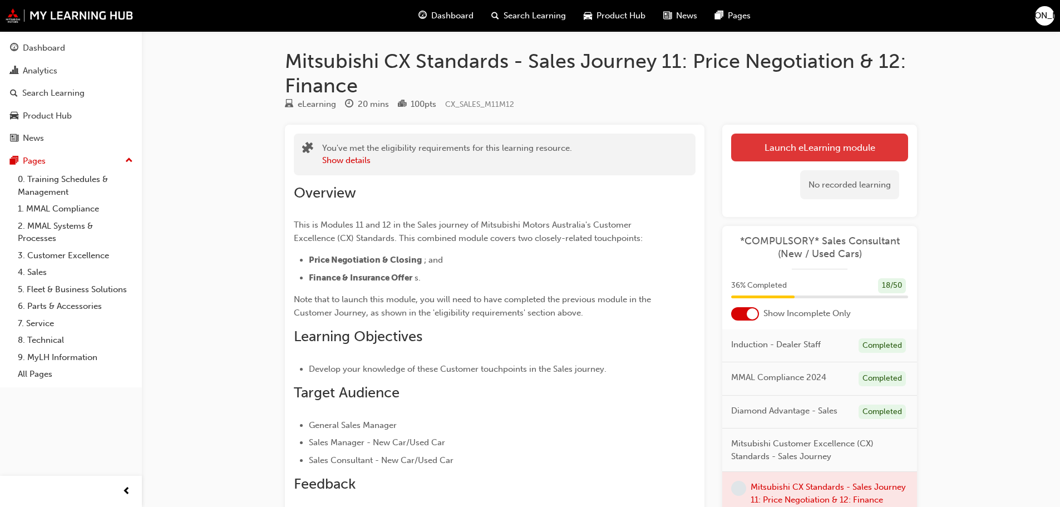
click at [792, 141] on link "Launch eLearning module" at bounding box center [819, 148] width 177 height 28
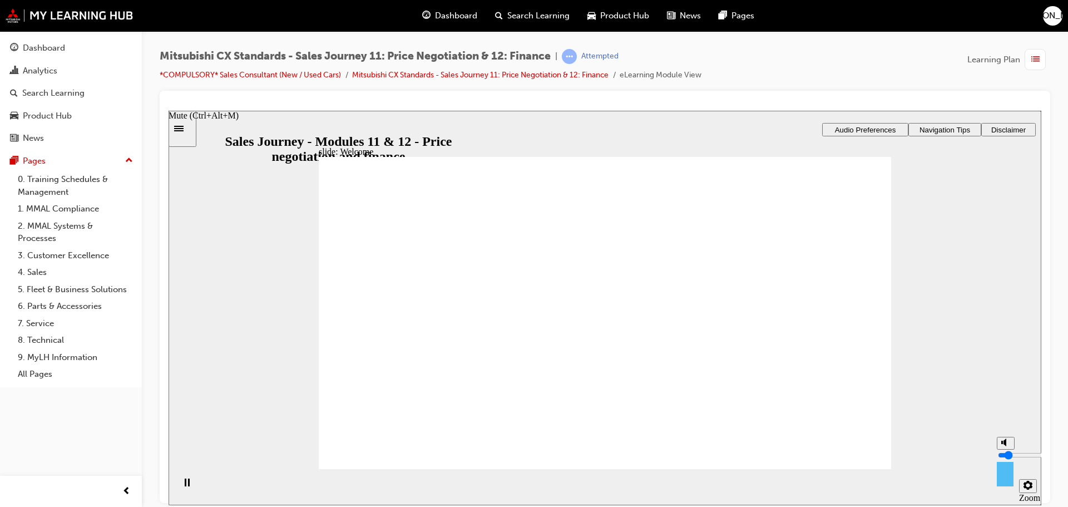
type input "1"
click at [1001, 459] on input "volume" at bounding box center [1034, 454] width 72 height 9
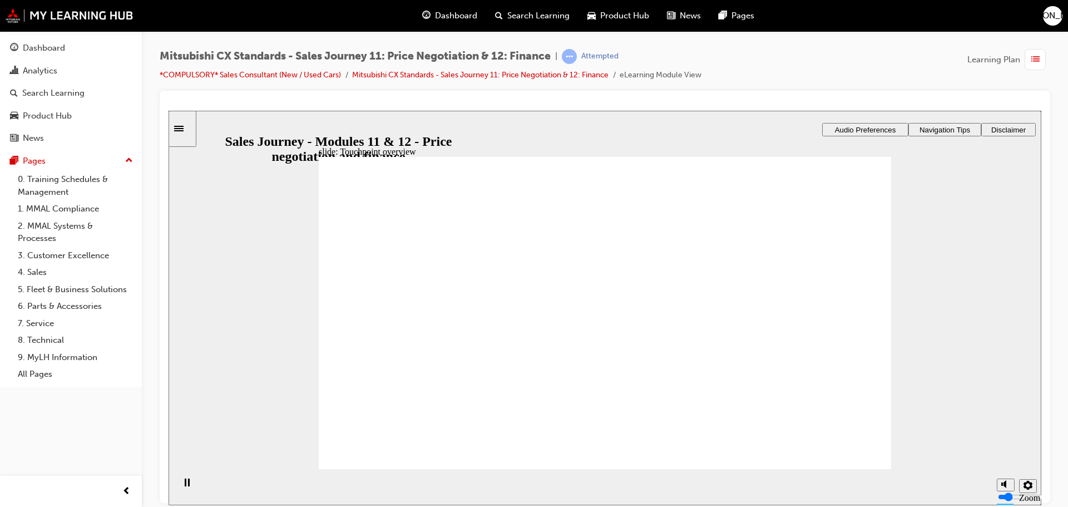
click at [918, 260] on div "slide: Touchpoint overview Touchpoint overview This module contains two sets of…" at bounding box center [605, 307] width 873 height 394
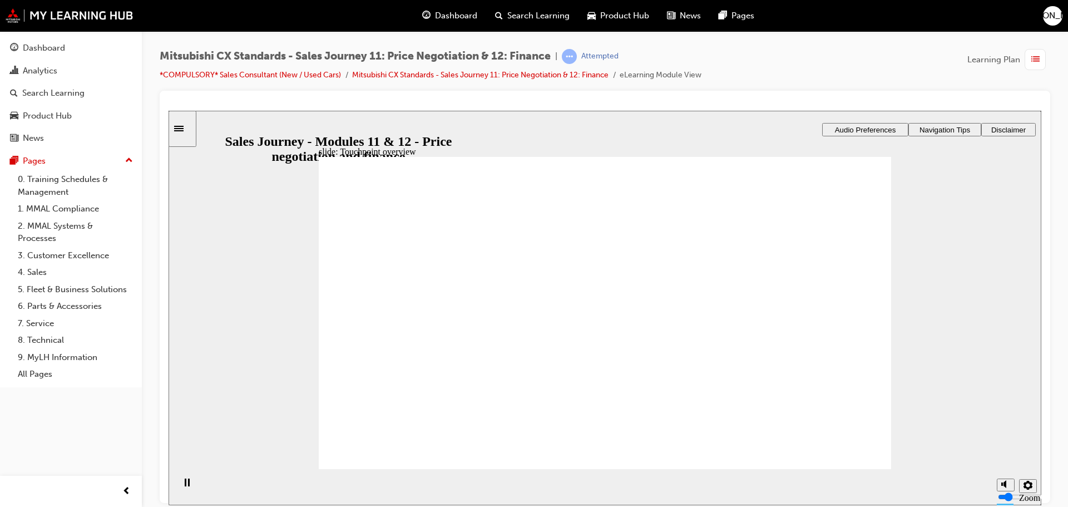
click at [931, 301] on div "slide: Touchpoint overview Touchpoint overview This module contains two sets of…" at bounding box center [605, 307] width 873 height 394
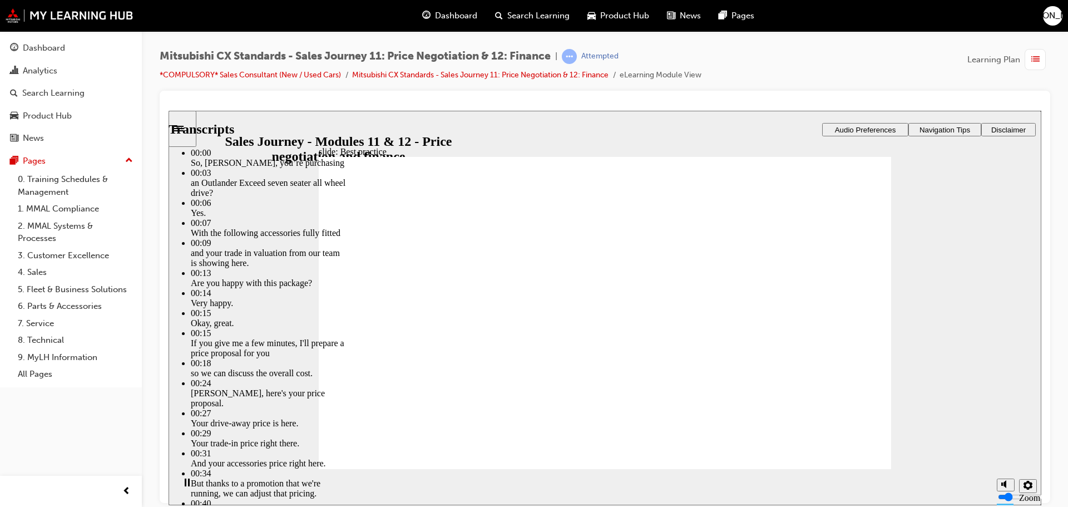
type input "221"
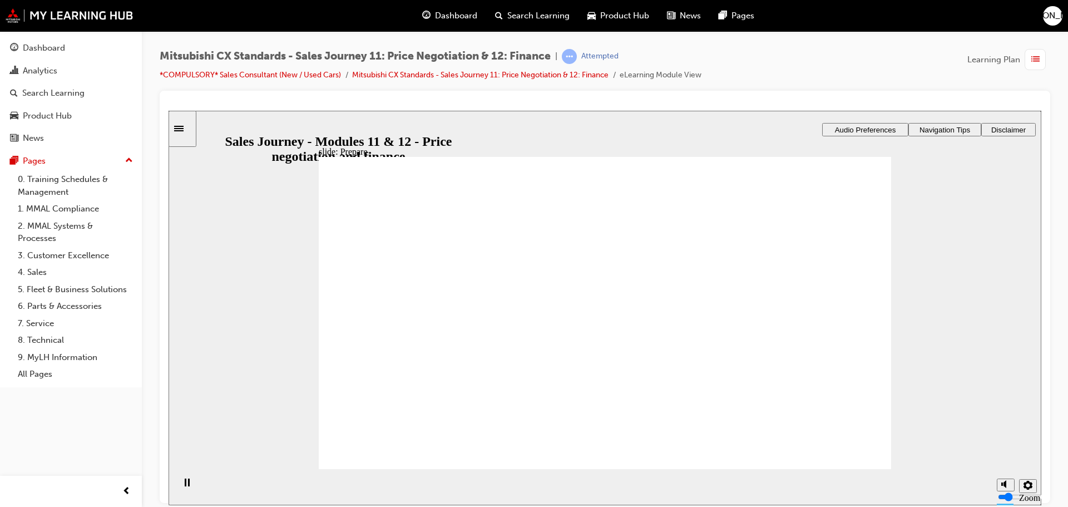
checkbox input "true"
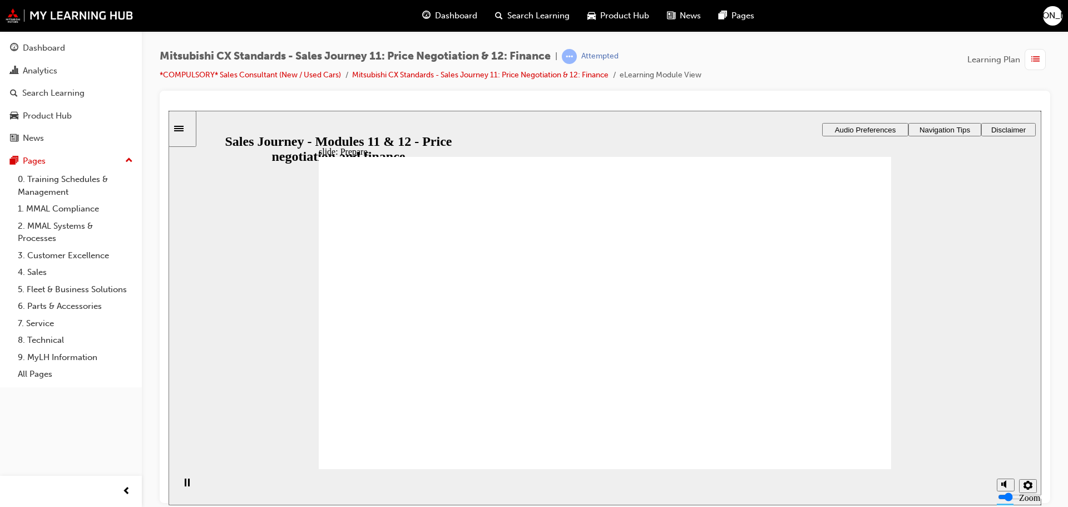
drag, startPoint x: 442, startPoint y: 333, endPoint x: 795, endPoint y: 335, distance: 353.2
drag, startPoint x: 417, startPoint y: 335, endPoint x: 566, endPoint y: 286, distance: 156.9
drag, startPoint x: 418, startPoint y: 339, endPoint x: 588, endPoint y: 320, distance: 171.3
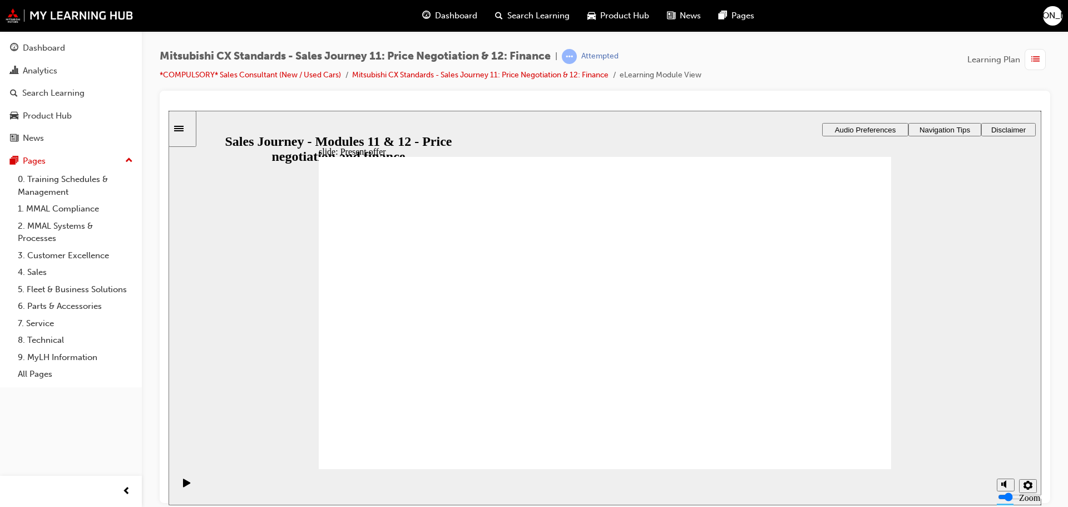
drag, startPoint x: 393, startPoint y: 338, endPoint x: 533, endPoint y: 332, distance: 140.3
drag, startPoint x: 437, startPoint y: 339, endPoint x: 639, endPoint y: 361, distance: 203.1
drag, startPoint x: 429, startPoint y: 344, endPoint x: 604, endPoint y: 385, distance: 178.8
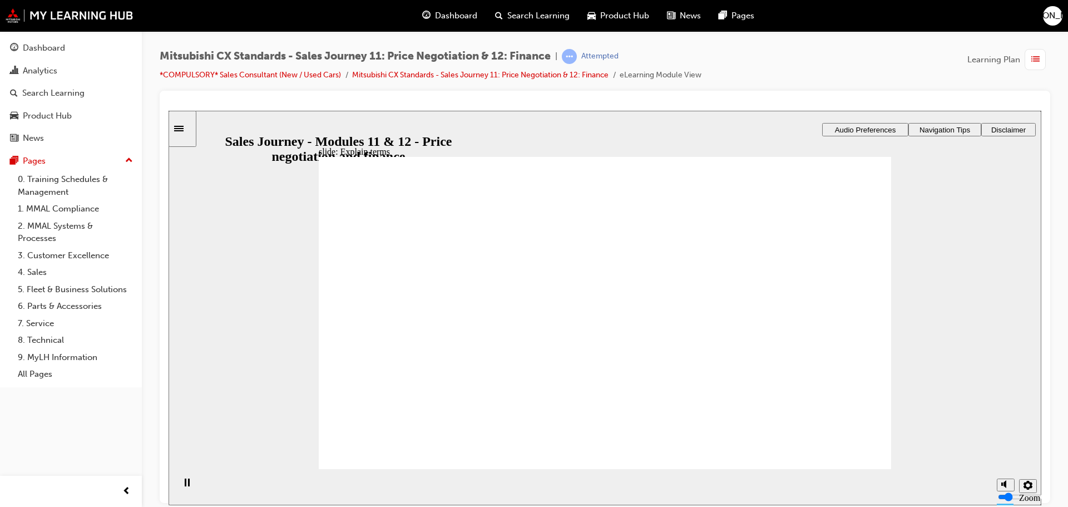
checkbox input "true"
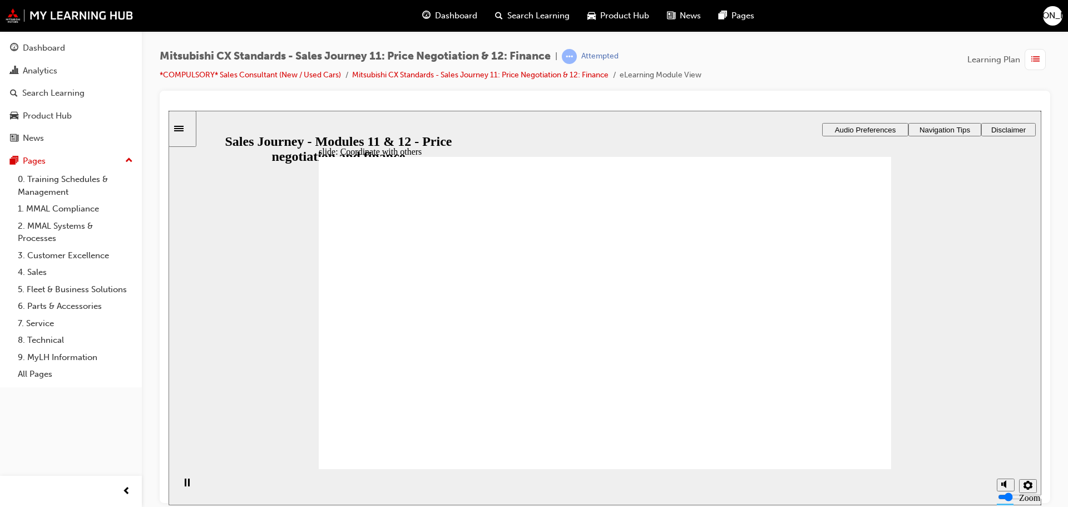
checkbox input "true"
checkbox input "false"
checkbox input "true"
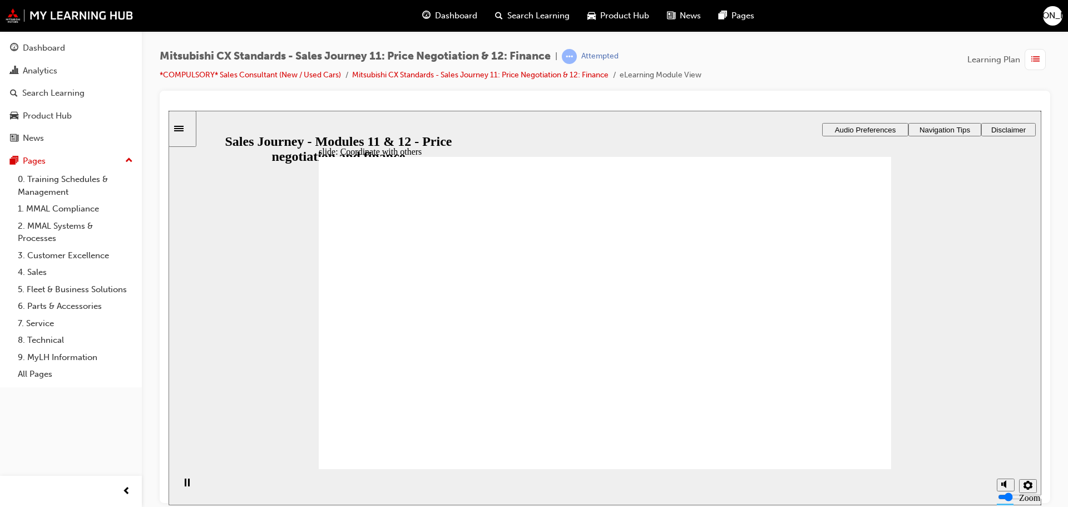
checkbox input "true"
drag, startPoint x: 615, startPoint y: 231, endPoint x: 813, endPoint y: 383, distance: 249.2
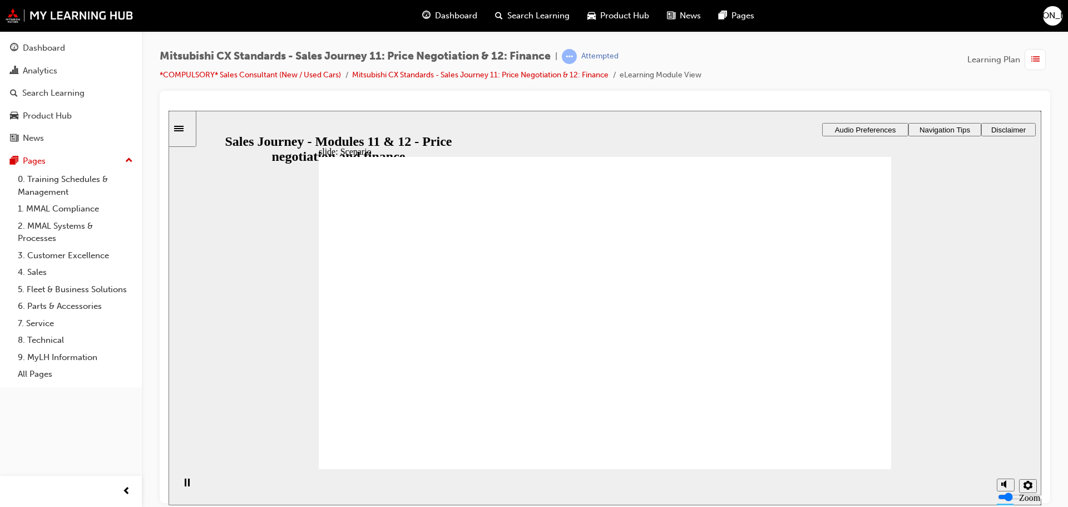
drag, startPoint x: 625, startPoint y: 297, endPoint x: 784, endPoint y: 235, distance: 170.7
drag, startPoint x: 619, startPoint y: 336, endPoint x: 809, endPoint y: 342, distance: 190.3
drag, startPoint x: 654, startPoint y: 368, endPoint x: 846, endPoint y: 231, distance: 236.0
drag, startPoint x: 642, startPoint y: 410, endPoint x: 830, endPoint y: 412, distance: 187.5
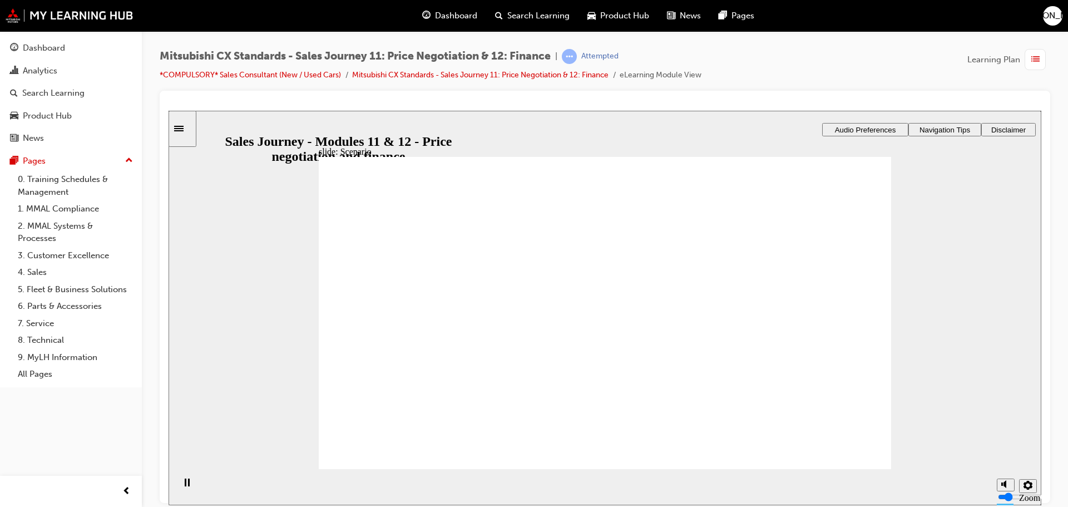
drag, startPoint x: 805, startPoint y: 367, endPoint x: 796, endPoint y: 418, distance: 52.5
drag, startPoint x: 770, startPoint y: 407, endPoint x: 774, endPoint y: 374, distance: 32.5
drag, startPoint x: 637, startPoint y: 393, endPoint x: 828, endPoint y: 358, distance: 193.5
drag, startPoint x: 613, startPoint y: 287, endPoint x: 777, endPoint y: 293, distance: 163.7
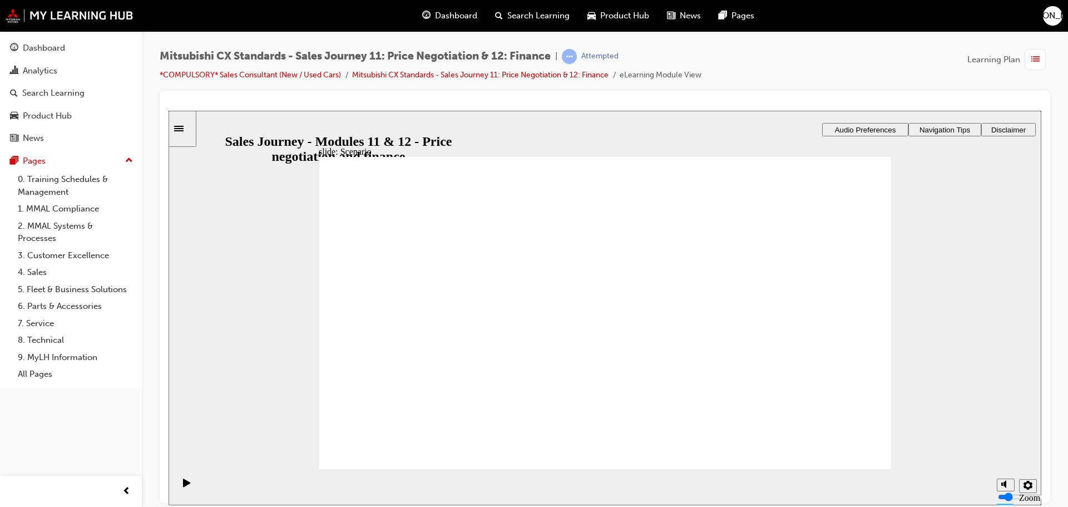
drag, startPoint x: 651, startPoint y: 277, endPoint x: 822, endPoint y: 335, distance: 180.0
drag, startPoint x: 578, startPoint y: 225, endPoint x: 773, endPoint y: 389, distance: 255.0
drag, startPoint x: 639, startPoint y: 334, endPoint x: 845, endPoint y: 260, distance: 219.2
drag, startPoint x: 829, startPoint y: 230, endPoint x: 842, endPoint y: 341, distance: 112.0
drag, startPoint x: 666, startPoint y: 281, endPoint x: 673, endPoint y: 279, distance: 7.4
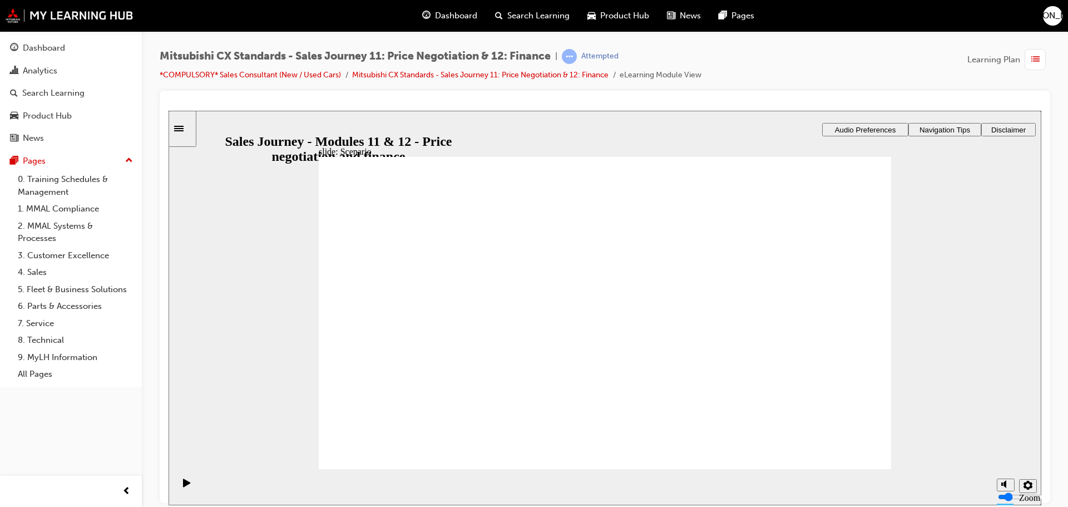
drag, startPoint x: 772, startPoint y: 358, endPoint x: 774, endPoint y: 351, distance: 7.4
drag, startPoint x: 774, startPoint y: 302, endPoint x: 772, endPoint y: 232, distance: 70.1
drag, startPoint x: 668, startPoint y: 263, endPoint x: 863, endPoint y: 269, distance: 195.3
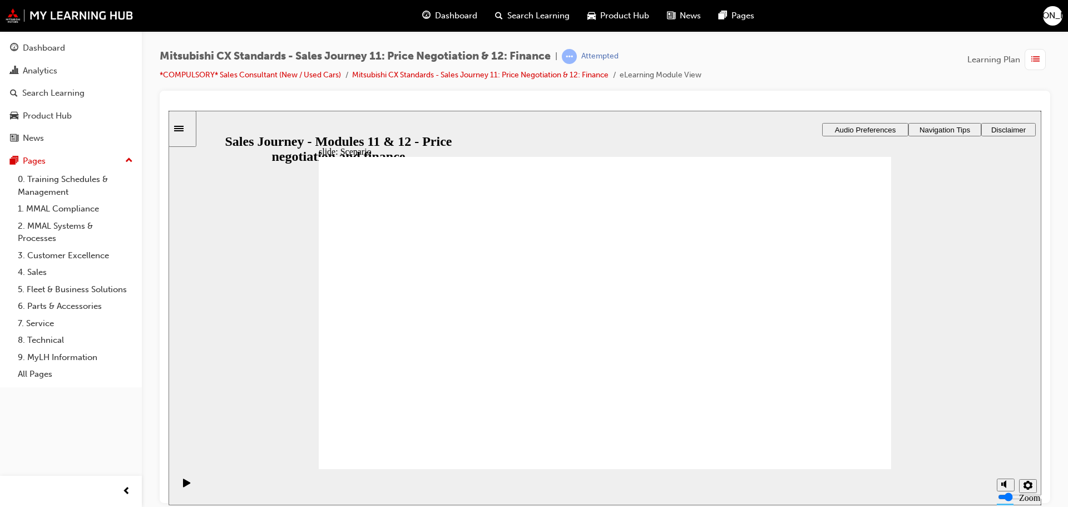
drag, startPoint x: 677, startPoint y: 332, endPoint x: 877, endPoint y: 292, distance: 203.6
drag, startPoint x: 759, startPoint y: 291, endPoint x: 761, endPoint y: 258, distance: 34.0
drag, startPoint x: 663, startPoint y: 278, endPoint x: 868, endPoint y: 307, distance: 206.8
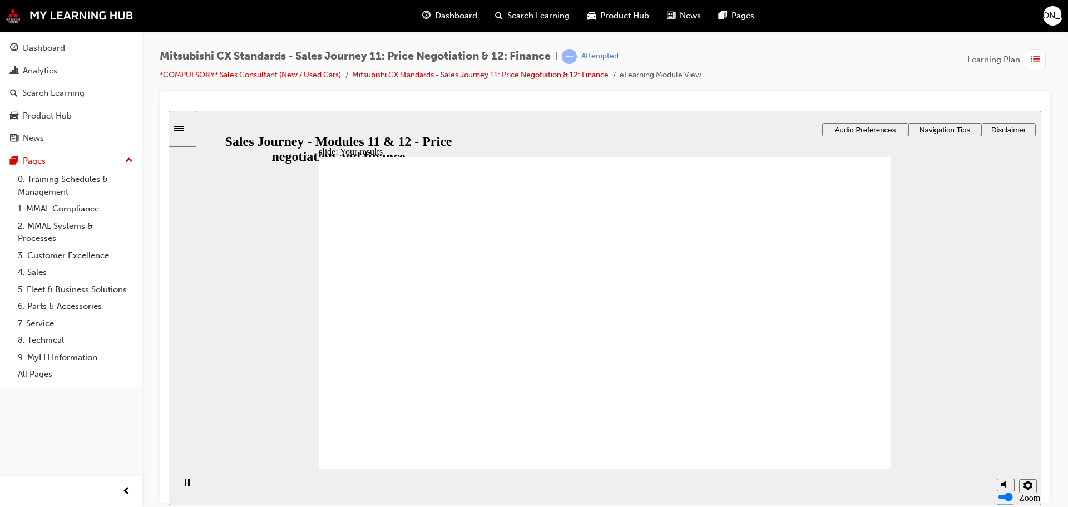
drag, startPoint x: 446, startPoint y: 331, endPoint x: 800, endPoint y: 293, distance: 356.4
drag, startPoint x: 433, startPoint y: 328, endPoint x: 577, endPoint y: 310, distance: 145.2
drag, startPoint x: 431, startPoint y: 334, endPoint x: 538, endPoint y: 328, distance: 108.1
drag, startPoint x: 439, startPoint y: 337, endPoint x: 597, endPoint y: 342, distance: 158.1
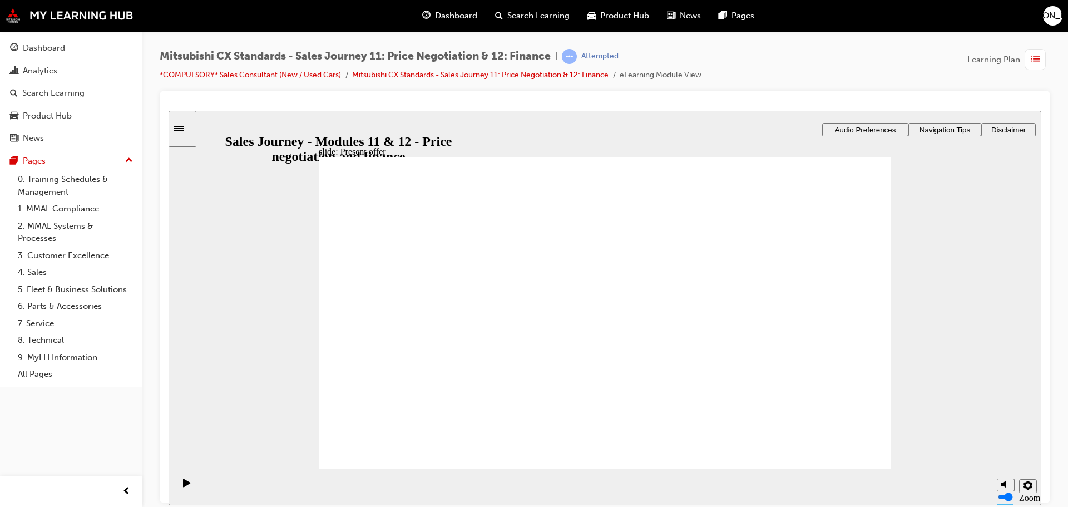
drag, startPoint x: 417, startPoint y: 343, endPoint x: 797, endPoint y: 325, distance: 380.9
drag, startPoint x: 410, startPoint y: 339, endPoint x: 596, endPoint y: 364, distance: 187.5
checkbox input "true"
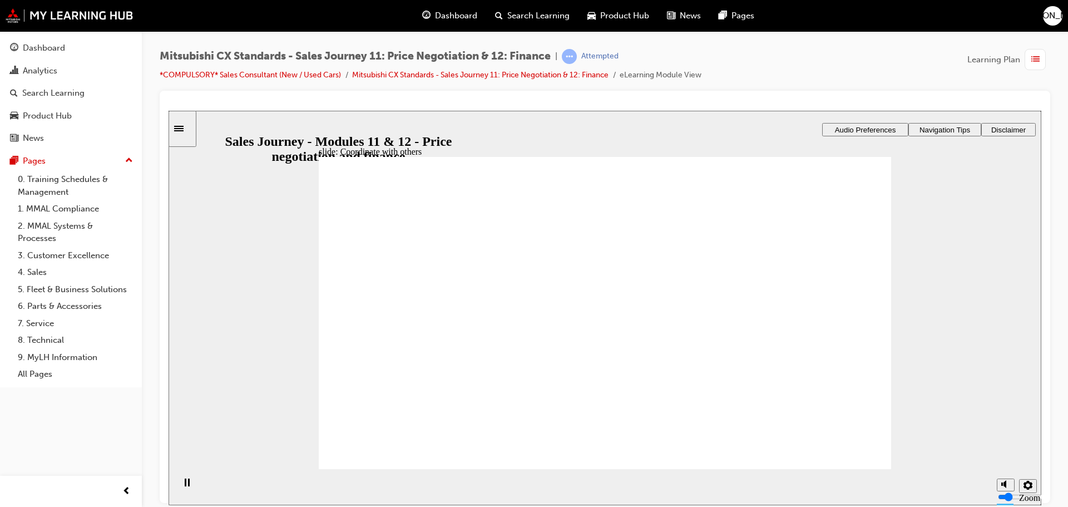
checkbox input "true"
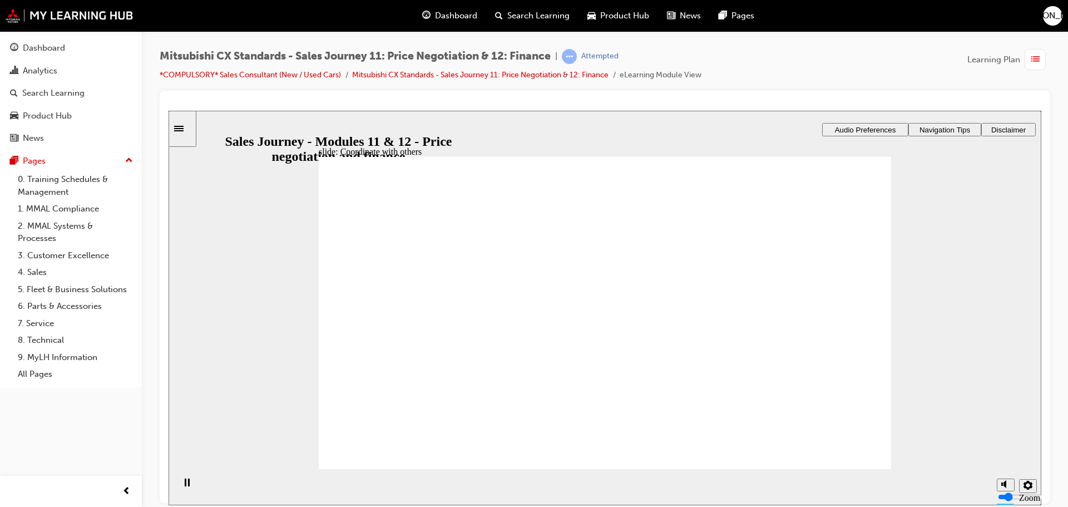
drag, startPoint x: 626, startPoint y: 360, endPoint x: 788, endPoint y: 224, distance: 211.2
drag, startPoint x: 770, startPoint y: 226, endPoint x: 771, endPoint y: 259, distance: 32.8
drag, startPoint x: 636, startPoint y: 329, endPoint x: 819, endPoint y: 367, distance: 186.2
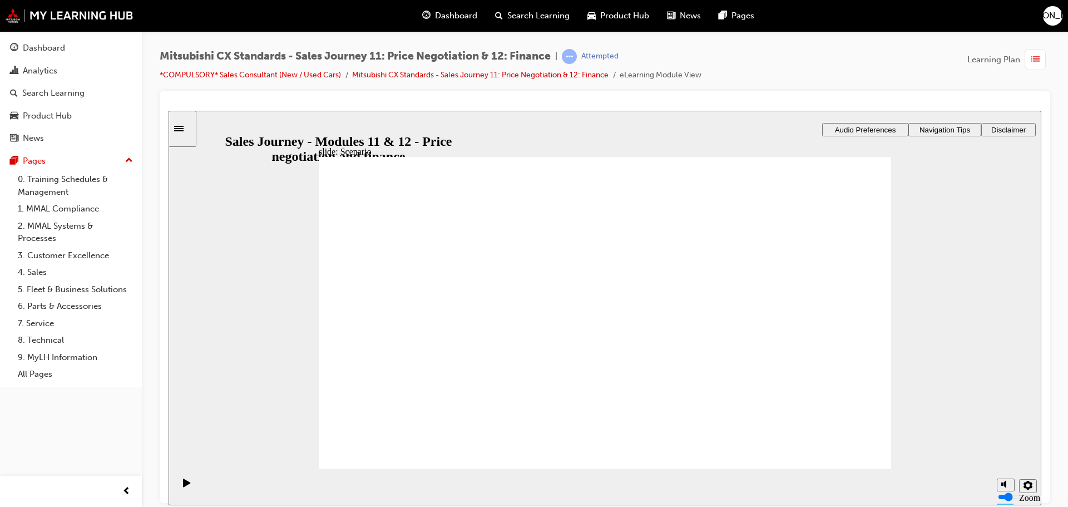
drag, startPoint x: 825, startPoint y: 284, endPoint x: 824, endPoint y: 390, distance: 106.3
drag, startPoint x: 668, startPoint y: 401, endPoint x: 847, endPoint y: 408, distance: 179.8
drag, startPoint x: 757, startPoint y: 363, endPoint x: 772, endPoint y: 305, distance: 59.6
drag, startPoint x: 670, startPoint y: 368, endPoint x: 851, endPoint y: 355, distance: 181.2
drag, startPoint x: 812, startPoint y: 289, endPoint x: 822, endPoint y: 323, distance: 35.2
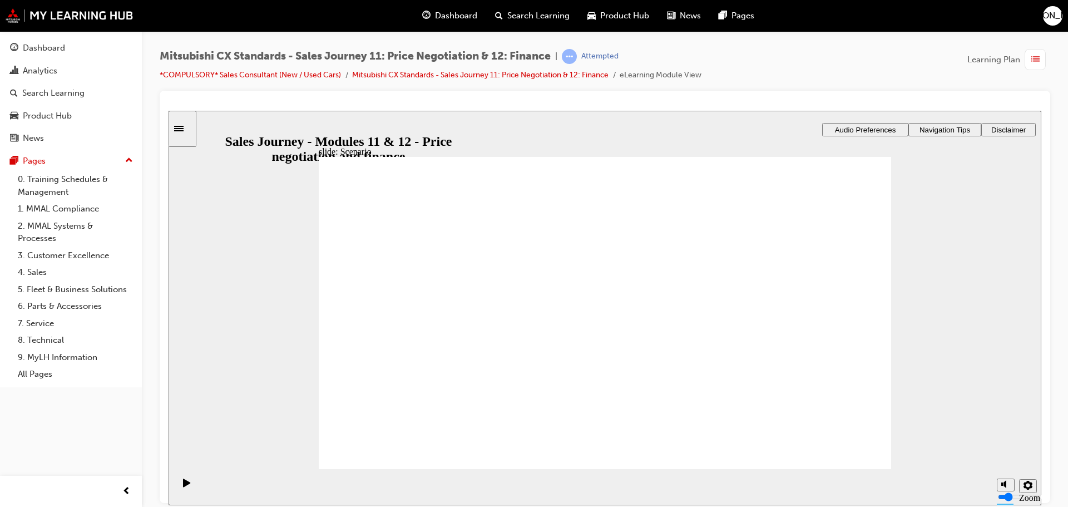
drag, startPoint x: 646, startPoint y: 266, endPoint x: 835, endPoint y: 297, distance: 191.1
drag, startPoint x: 754, startPoint y: 287, endPoint x: 763, endPoint y: 249, distance: 39.4
drag, startPoint x: 768, startPoint y: 327, endPoint x: 763, endPoint y: 236, distance: 90.8
drag, startPoint x: 770, startPoint y: 266, endPoint x: 777, endPoint y: 303, distance: 36.7
drag, startPoint x: 642, startPoint y: 241, endPoint x: 835, endPoint y: 274, distance: 195.7
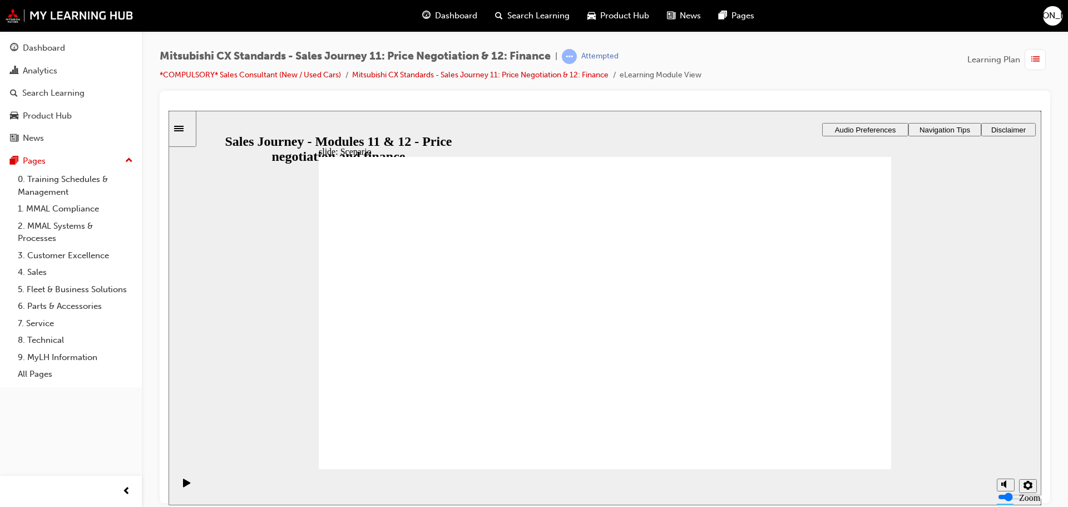
drag, startPoint x: 633, startPoint y: 298, endPoint x: 788, endPoint y: 313, distance: 155.4
drag, startPoint x: 643, startPoint y: 267, endPoint x: 832, endPoint y: 325, distance: 197.9
drag, startPoint x: 437, startPoint y: 352, endPoint x: 434, endPoint y: 359, distance: 8.0
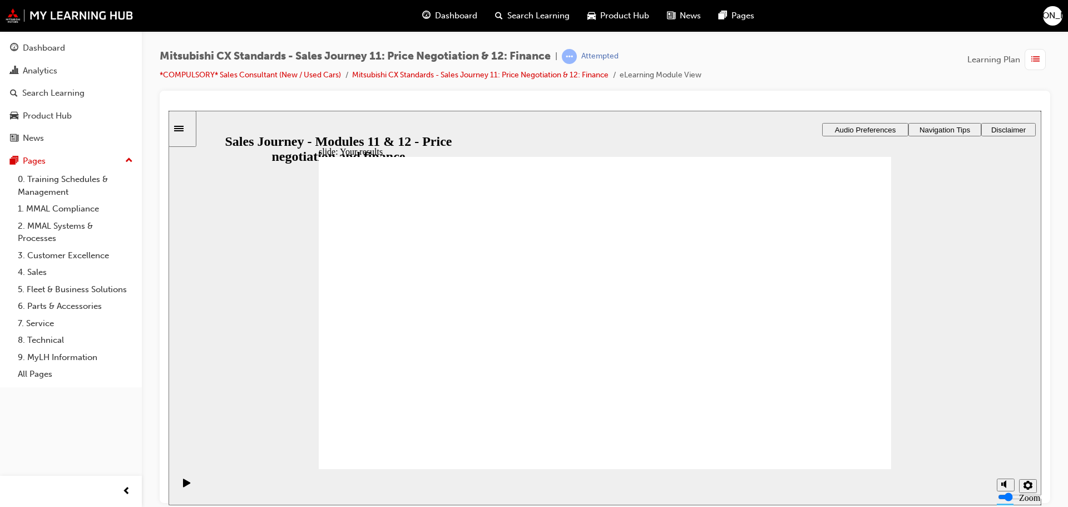
drag, startPoint x: 418, startPoint y: 343, endPoint x: 636, endPoint y: 326, distance: 218.2
drag, startPoint x: 421, startPoint y: 342, endPoint x: 626, endPoint y: 362, distance: 206.2
drag, startPoint x: 421, startPoint y: 343, endPoint x: 626, endPoint y: 395, distance: 211.3
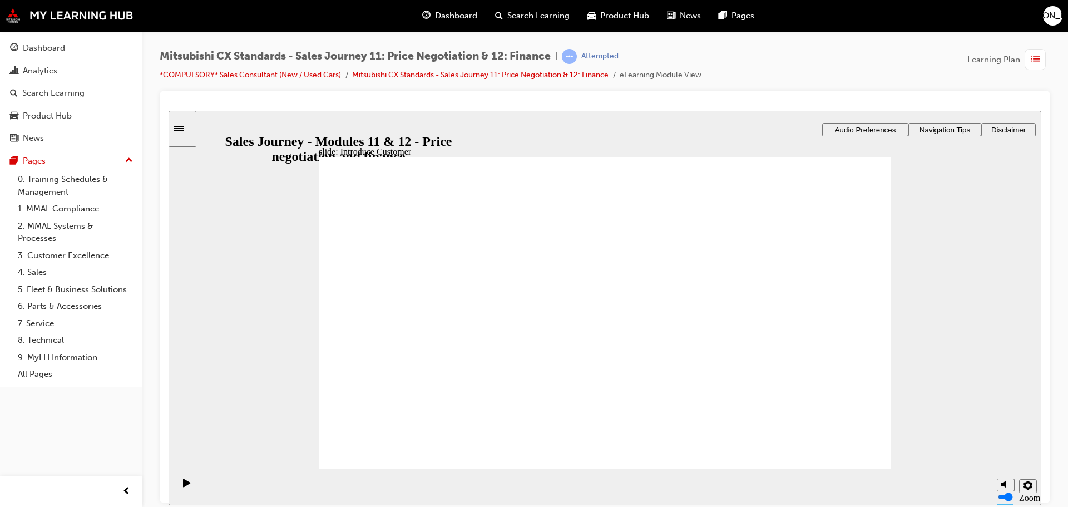
checkbox input "true"
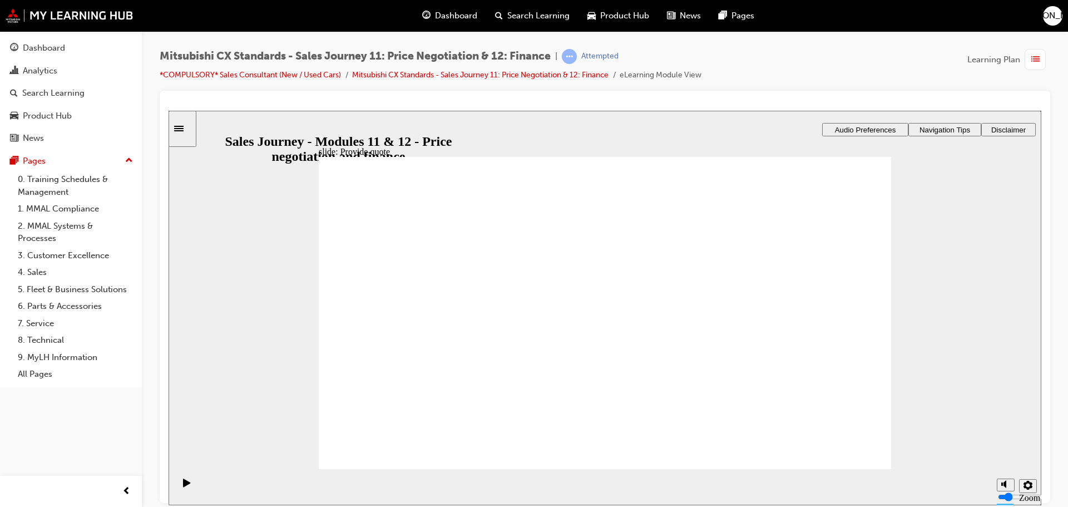
checkbox input "true"
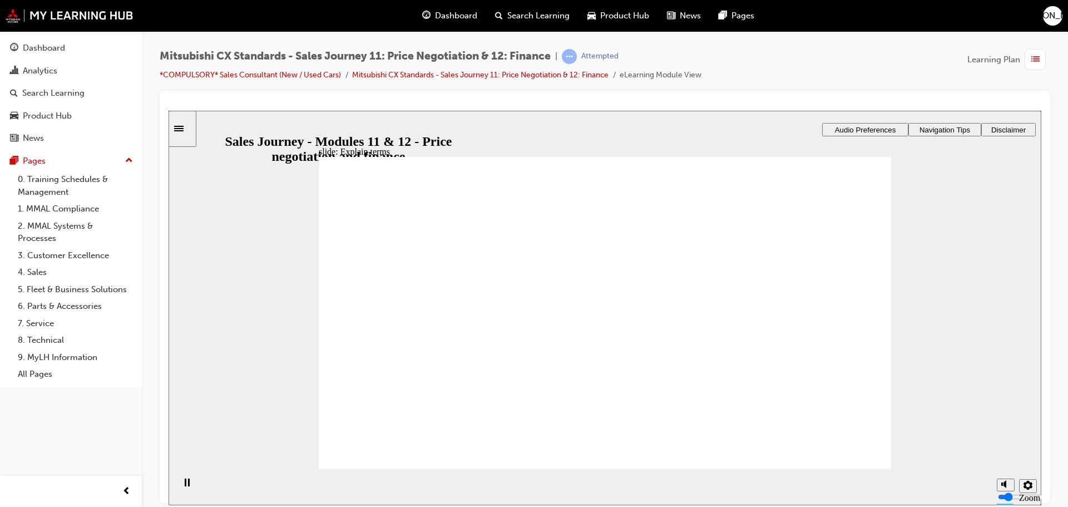
checkbox input "true"
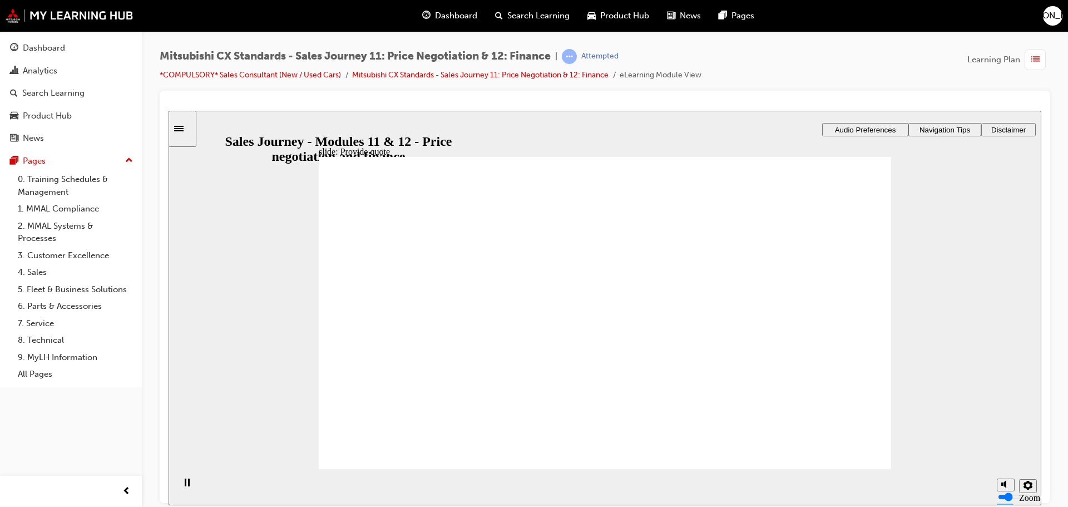
checkbox input "true"
checkbox input "false"
checkbox input "true"
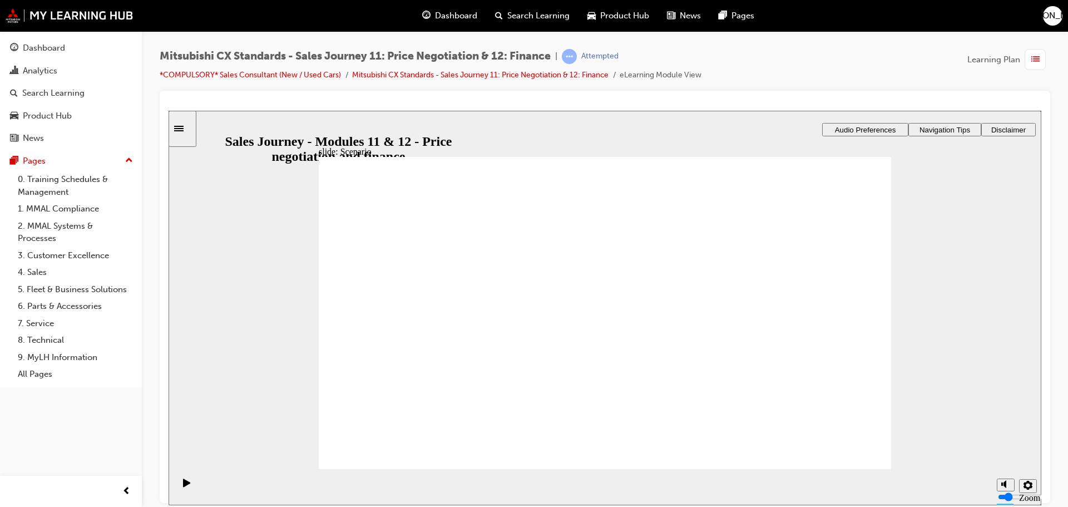
drag, startPoint x: 635, startPoint y: 394, endPoint x: 625, endPoint y: 401, distance: 11.9
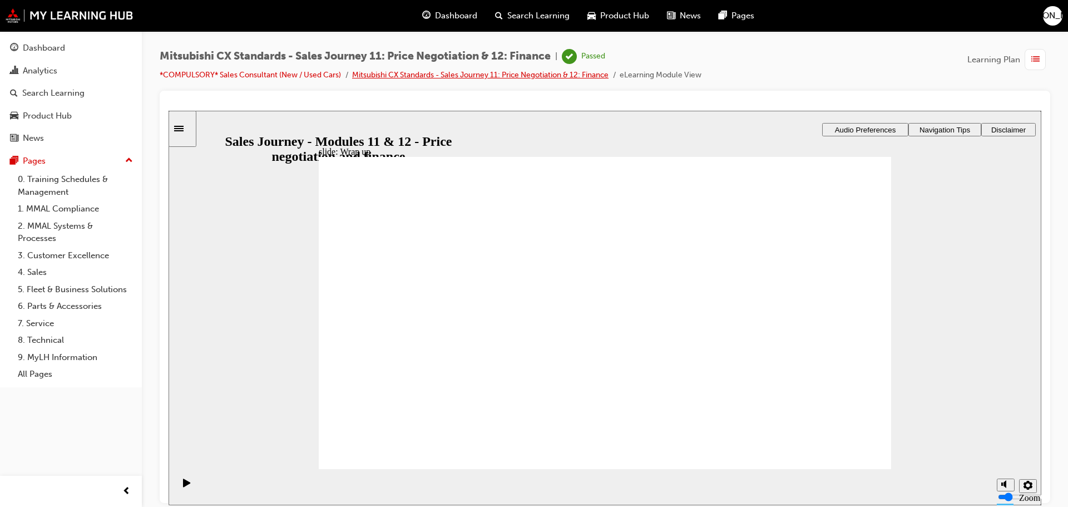
click at [527, 78] on link "Mitsubishi CX Standards - Sales Journey 11: Price Negotiation & 12: Finance" at bounding box center [480, 74] width 256 height 9
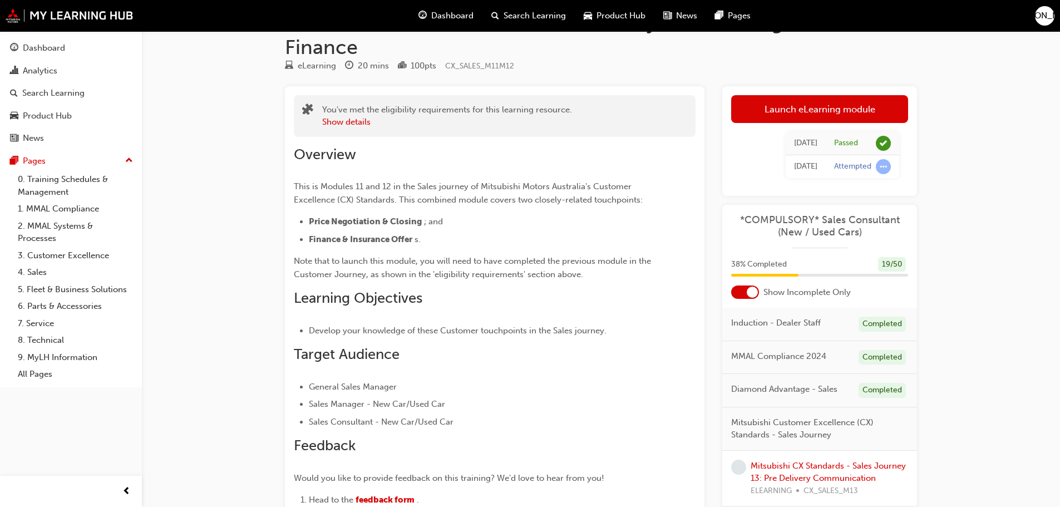
scroll to position [56, 0]
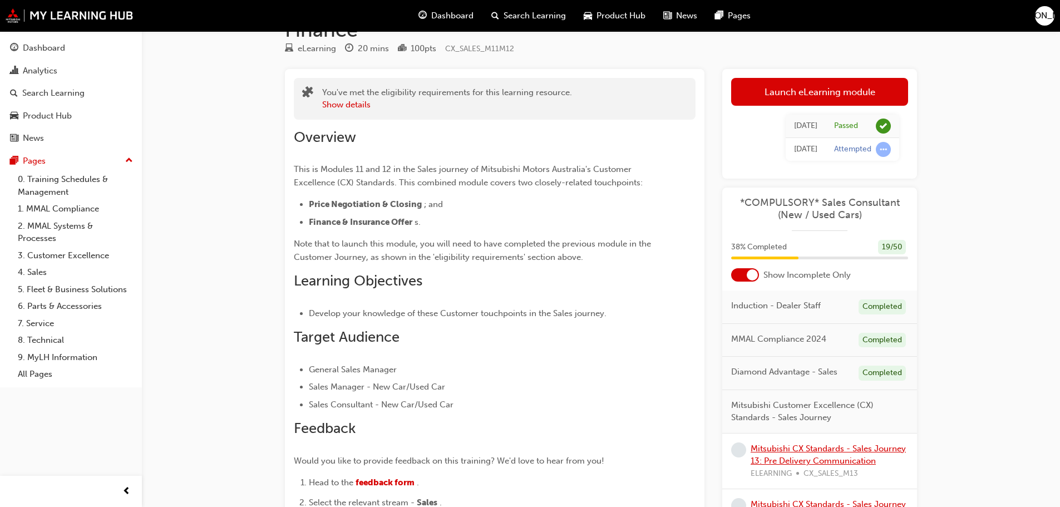
click at [804, 462] on link "Mitsubishi CX Standards - Sales Journey 13: Pre Delivery Communication" at bounding box center [827, 454] width 155 height 23
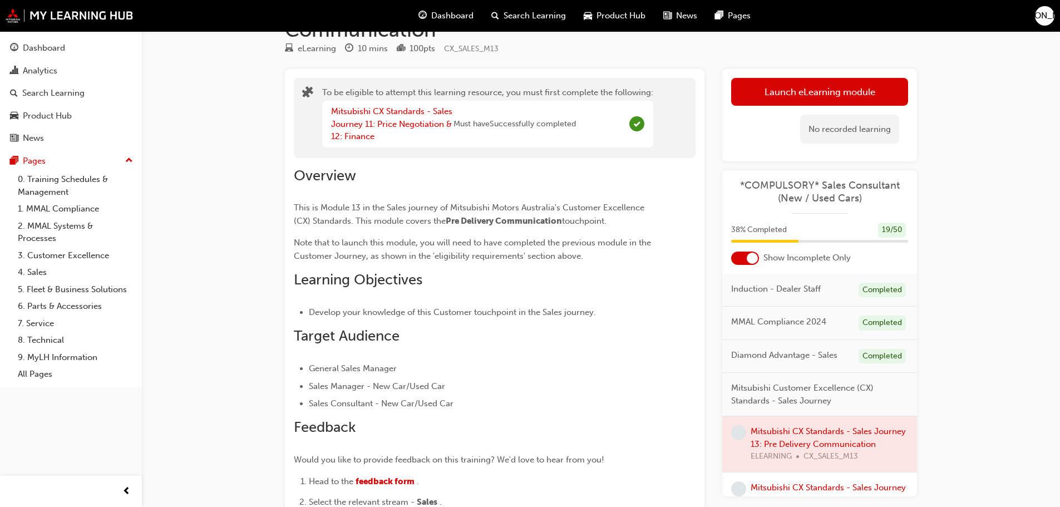
click at [1043, 17] on span "JA" at bounding box center [1044, 15] width 67 height 13
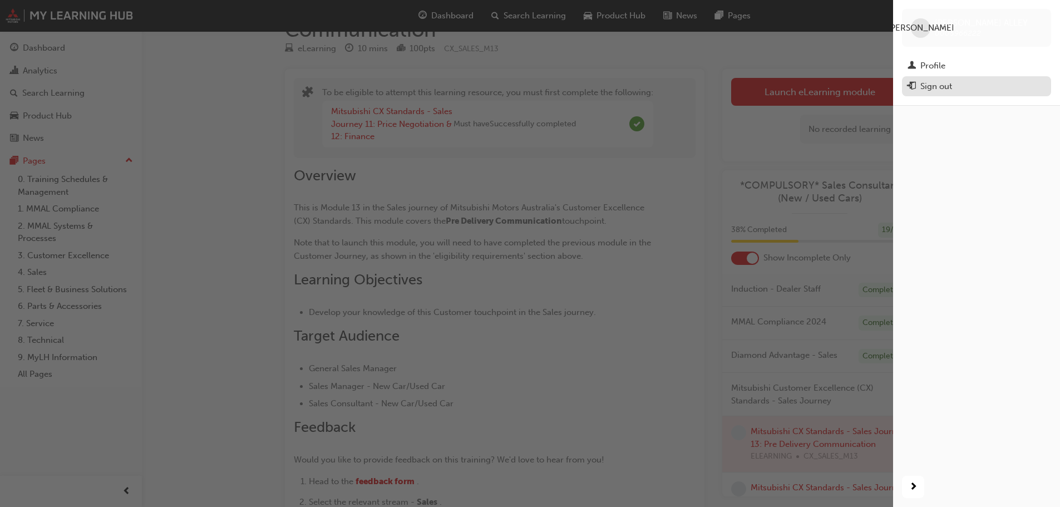
click at [1014, 86] on div "Sign out" at bounding box center [976, 87] width 138 height 14
